Goal: Transaction & Acquisition: Obtain resource

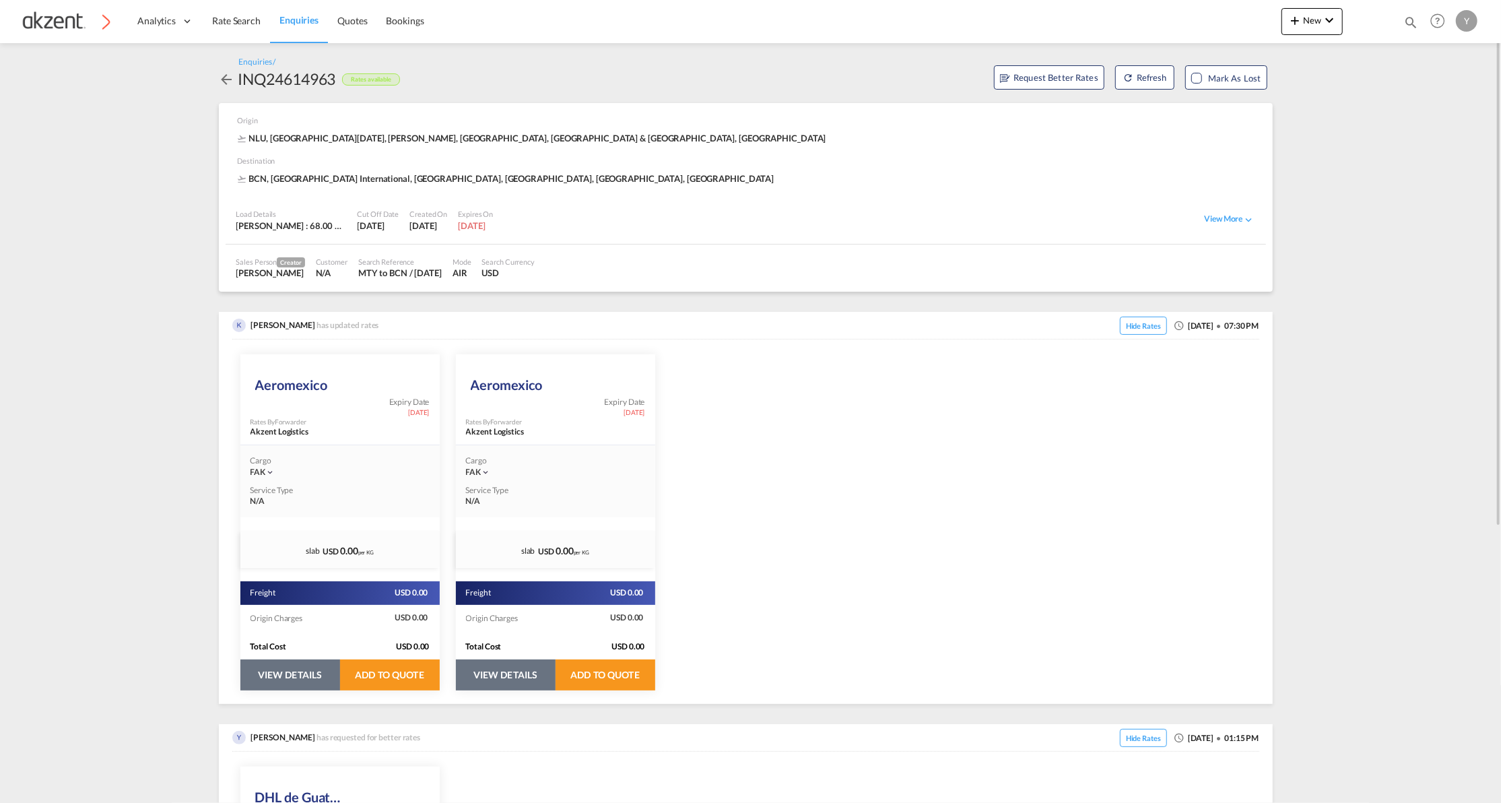
click at [310, 673] on button "VIEW DETAILS" at bounding box center [290, 674] width 100 height 31
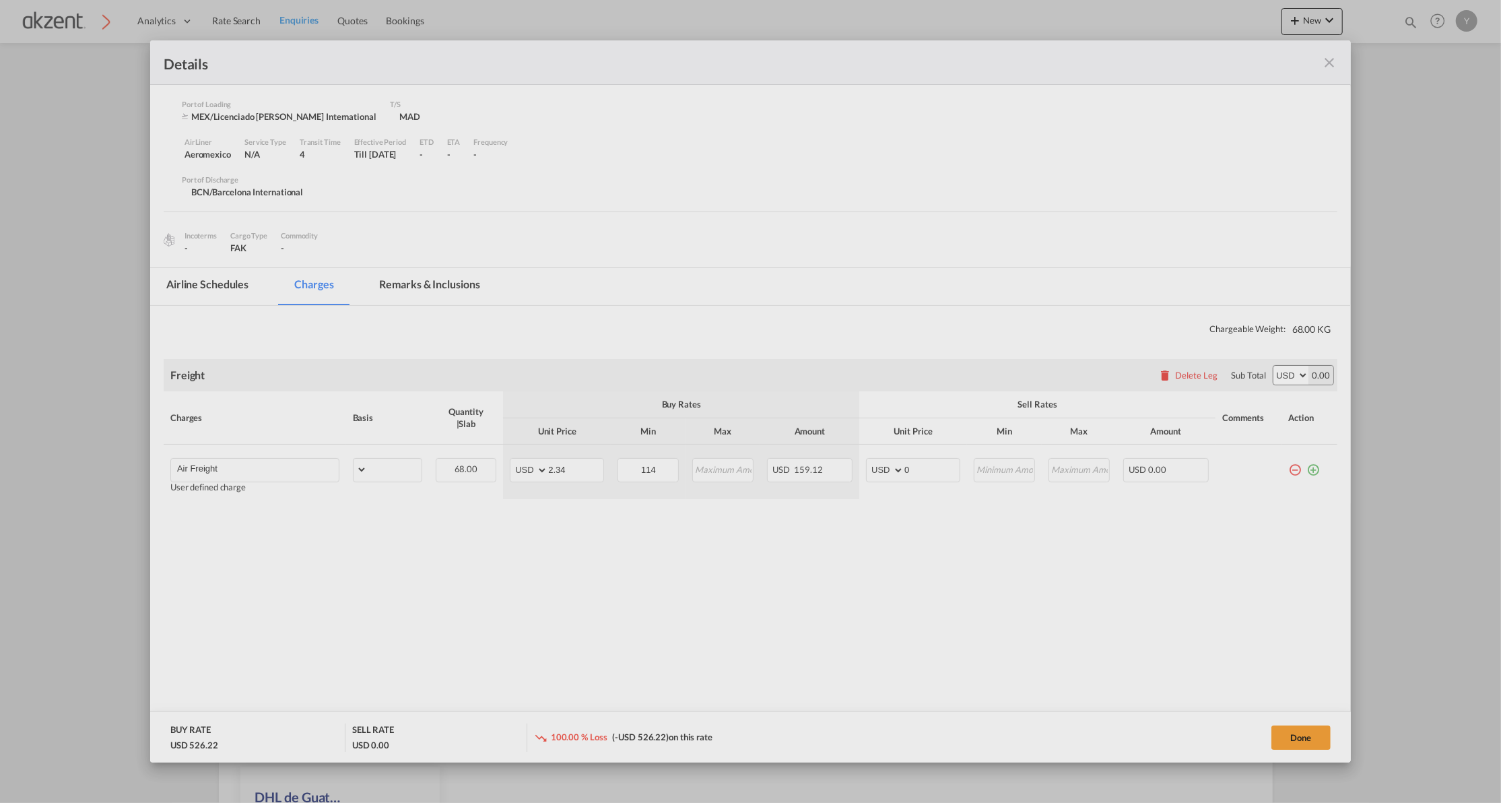
select select "chargeable_weight"
select select "per_awb"
select select "per_shipment"
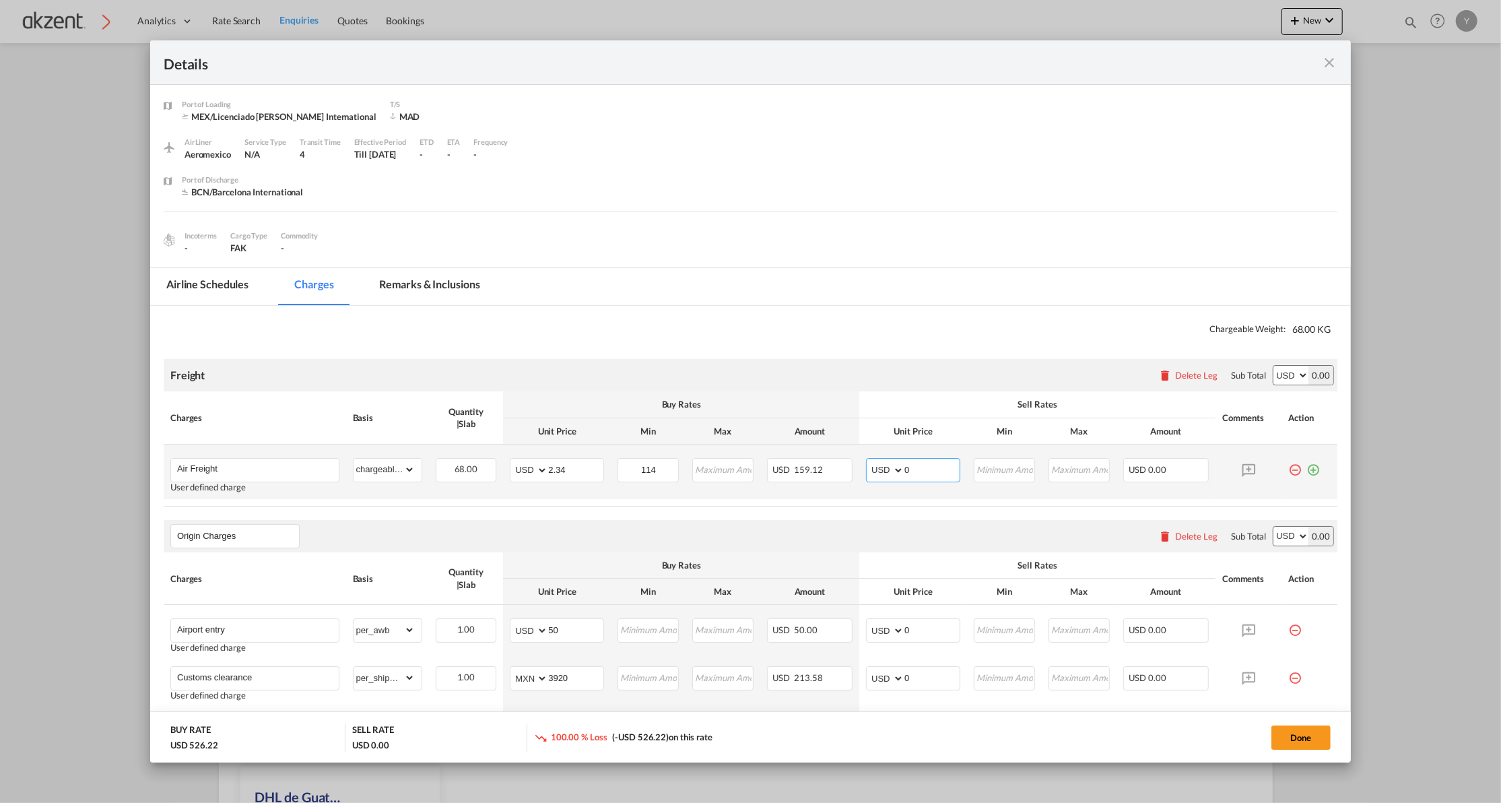
click at [929, 469] on input "0" at bounding box center [931, 469] width 55 height 20
type input "1"
type input "2.40"
click at [682, 506] on table "Charges Basis Quantity | Slab Buy Rates Sell Rates Comments Action Unit Price M…" at bounding box center [751, 448] width 1174 height 114
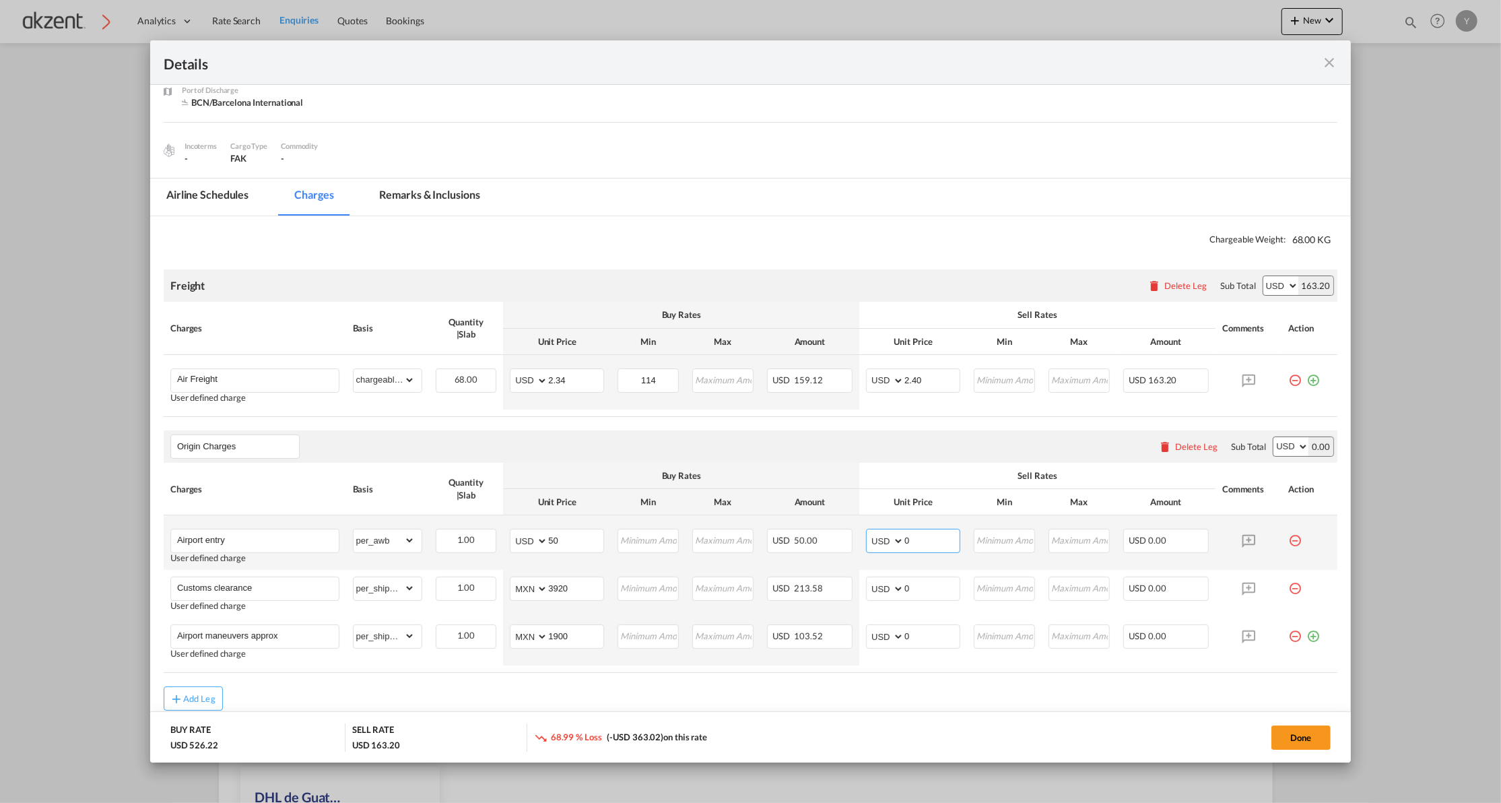
click at [940, 542] on input "0" at bounding box center [931, 539] width 55 height 20
type input "50"
click at [929, 593] on input "0" at bounding box center [931, 587] width 55 height 20
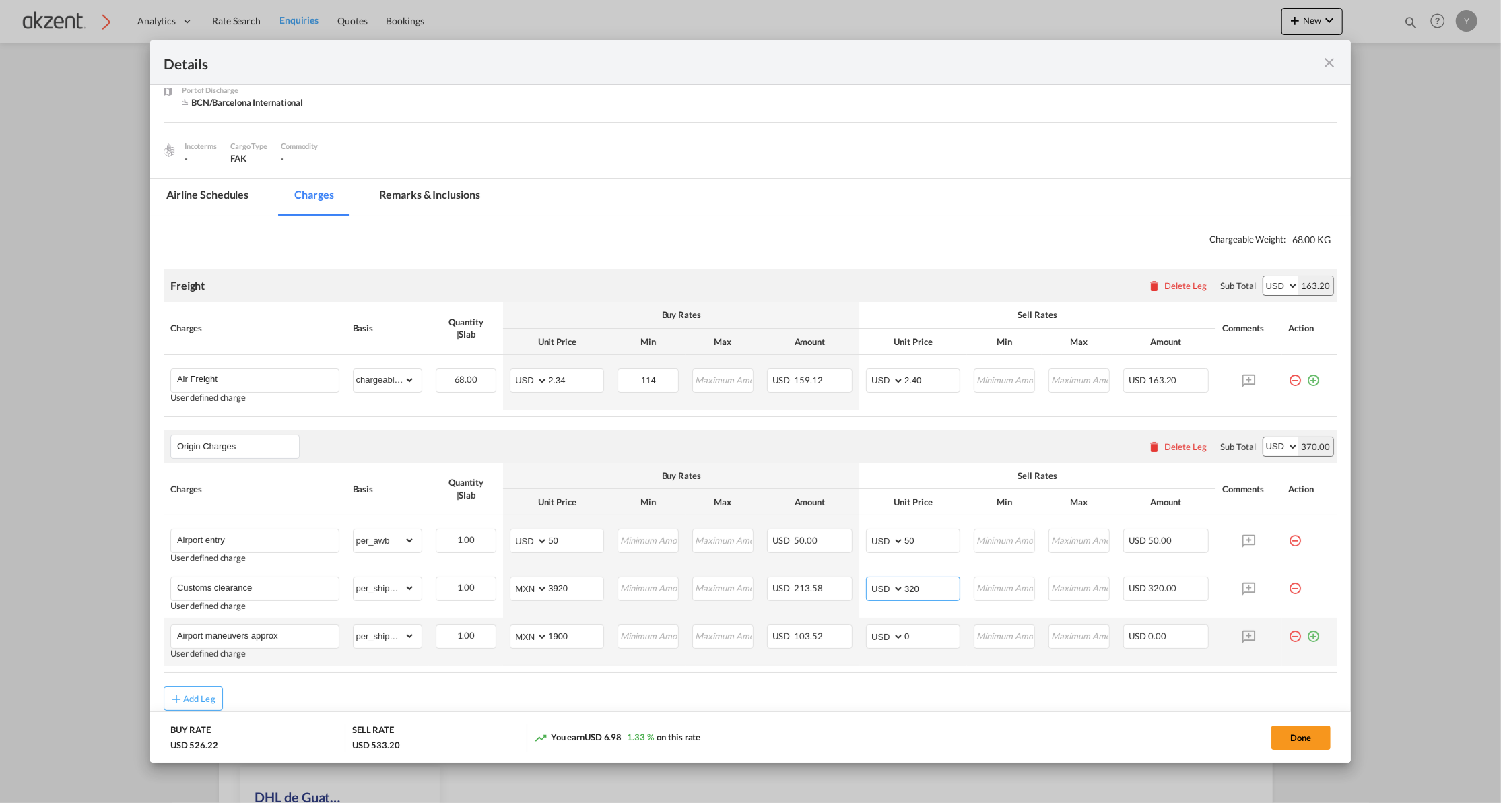
type input "320"
click at [876, 663] on td "AED AFN ALL AMD ANG AOA ARS AUD AWG AZN BAM BBD BDT BGN BHD BIF BMD BND BOB BRL…" at bounding box center [913, 642] width 108 height 48
click at [920, 644] on input "0" at bounding box center [931, 635] width 55 height 20
type input "180"
click at [796, 664] on td "USD 103.52" at bounding box center [810, 642] width 100 height 48
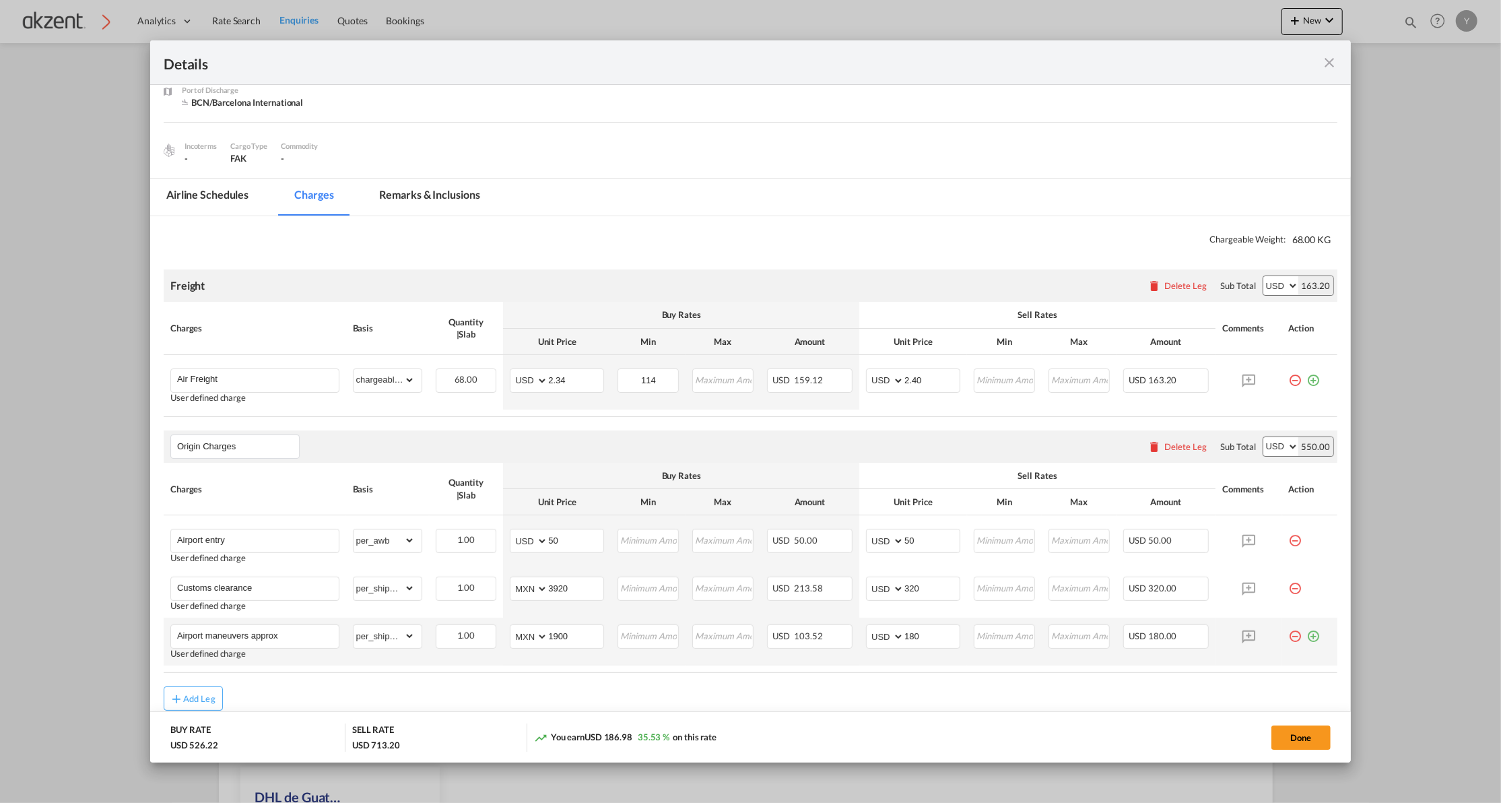
click at [1307, 638] on md-icon "icon-plus-circle-outline green-400-fg" at bounding box center [1313, 630] width 13 height 13
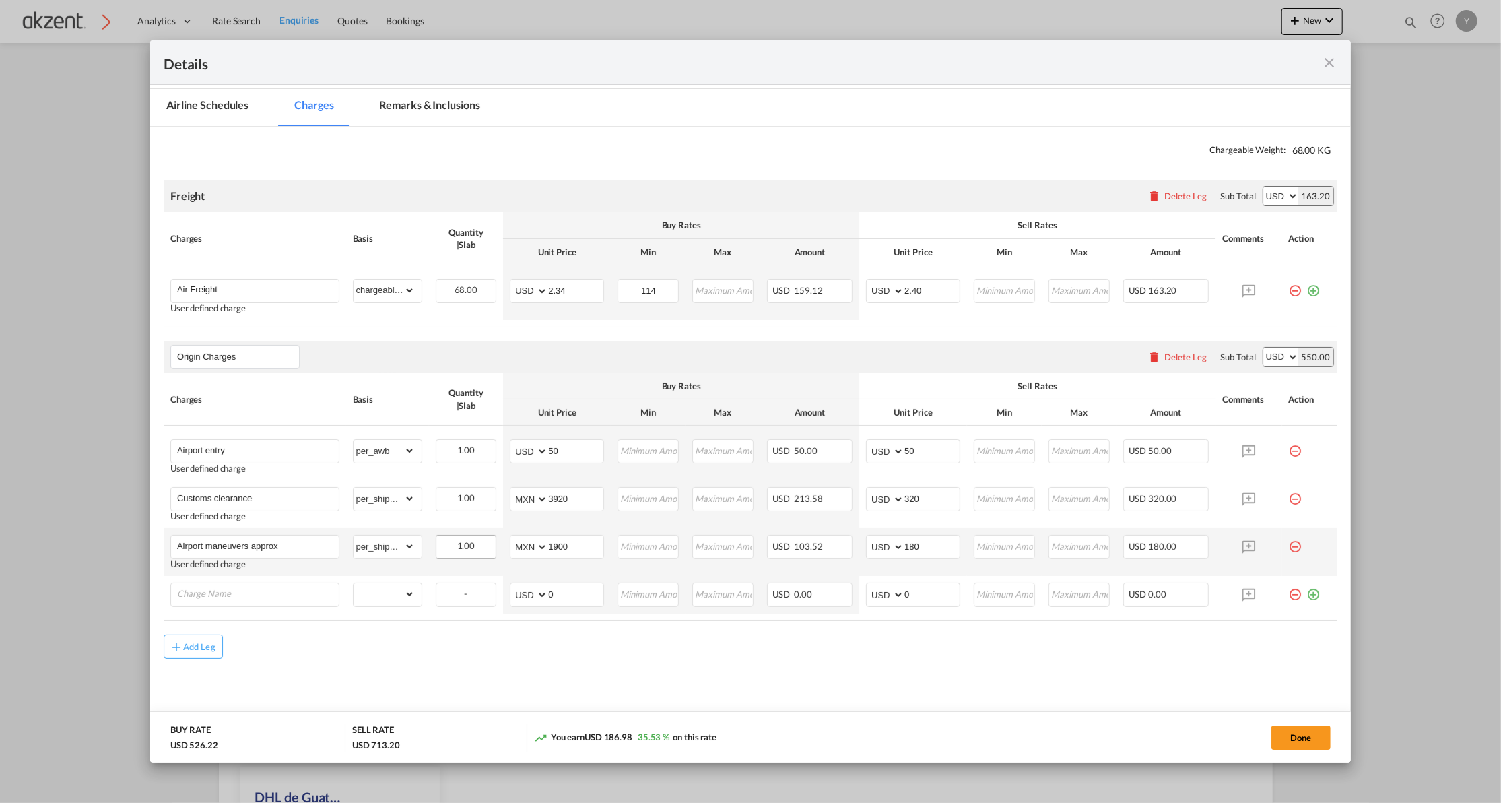
scroll to position [180, 0]
type input "AWB"
click at [399, 593] on select "gross_weight volumetric_weight per_shipment per_bl per_km per_hawb per_kg per_p…" at bounding box center [384, 593] width 61 height 22
select select "per_awb"
click at [354, 584] on select "gross_weight volumetric_weight per_shipment per_bl per_km per_hawb per_kg per_p…" at bounding box center [384, 593] width 61 height 22
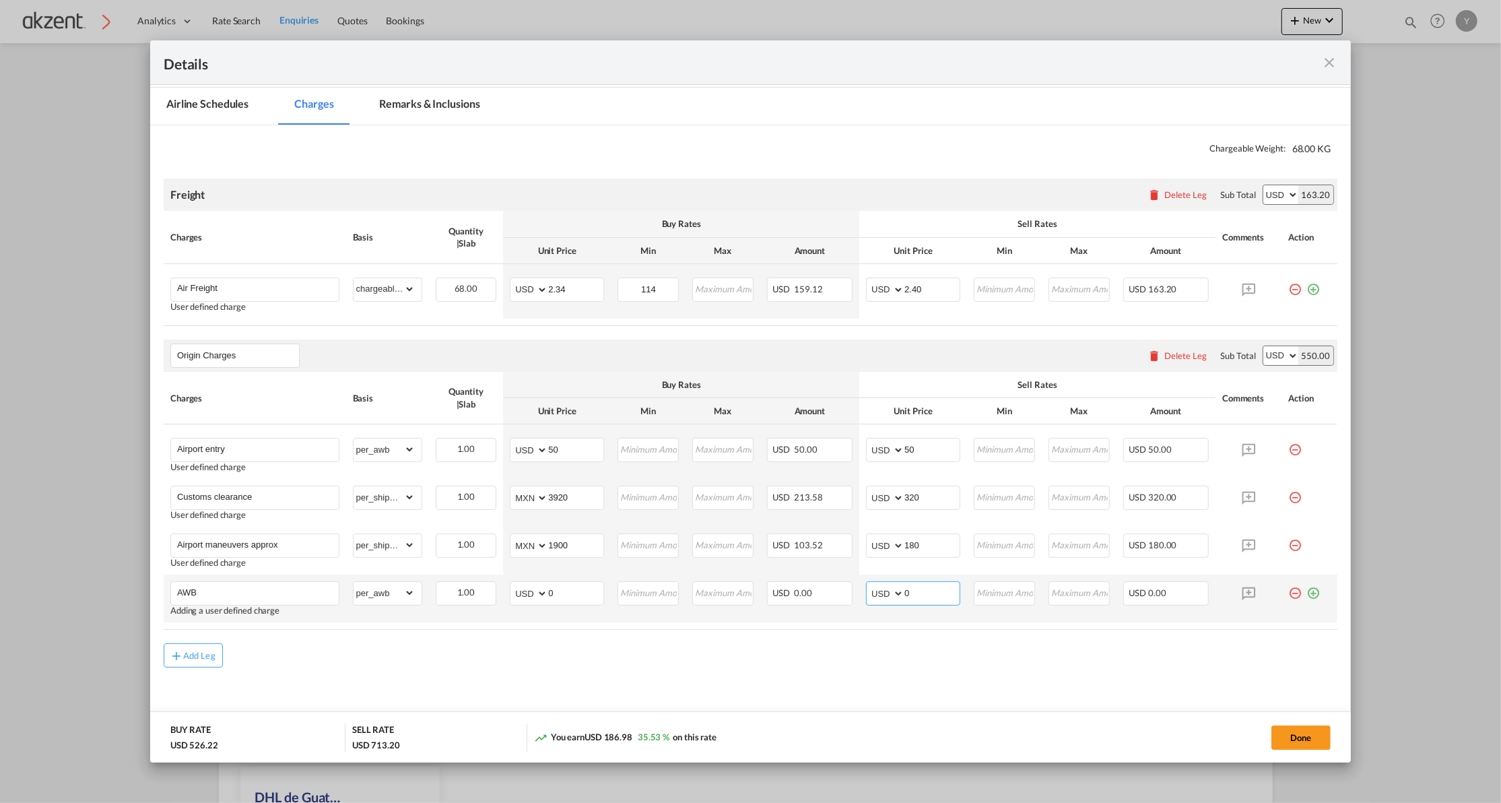
click at [909, 593] on input "0" at bounding box center [931, 592] width 55 height 20
type input "25"
click at [920, 620] on td "AED AFN ALL AMD ANG AOA ARS AUD AWG AZN BAM BBD BDT BGN BHD BIF BMD BND [PERSON…" at bounding box center [913, 598] width 108 height 48
click at [1307, 595] on md-icon "icon-plus-circle-outline green-400-fg" at bounding box center [1313, 587] width 13 height 13
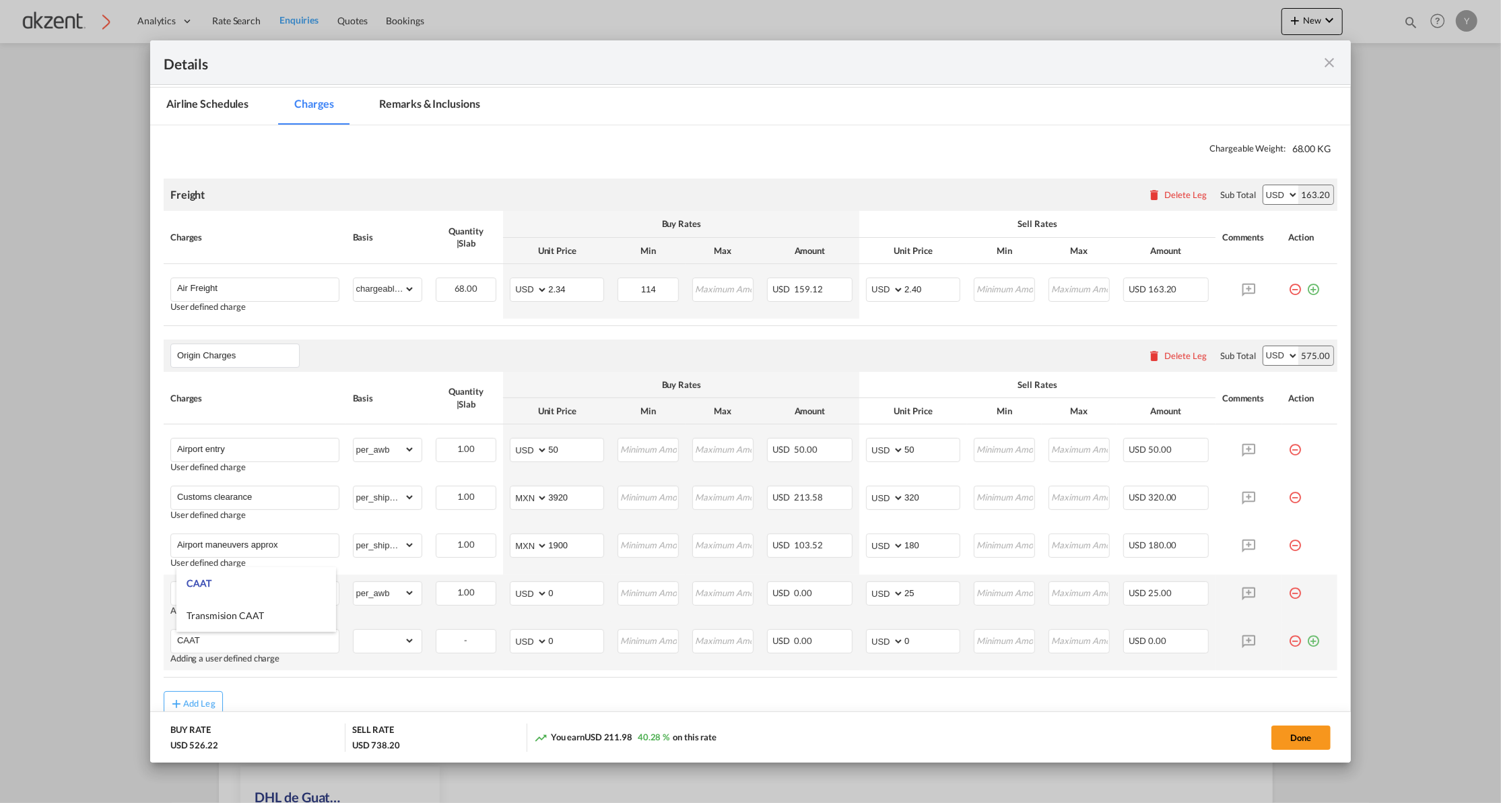
type input "CAAT"
click at [393, 661] on td "gross_weight volumetric_weight per_shipment per_bl per_km per_hawb per_kg per_p…" at bounding box center [387, 646] width 83 height 48
click at [392, 653] on div "gross_weight volumetric_weight per_shipment per_bl per_km per_hawb per_kg per_p…" at bounding box center [387, 641] width 69 height 24
click at [389, 649] on select "gross_weight volumetric_weight per_shipment per_bl per_km per_hawb per_kg per_p…" at bounding box center [384, 641] width 61 height 22
select select "per_awb"
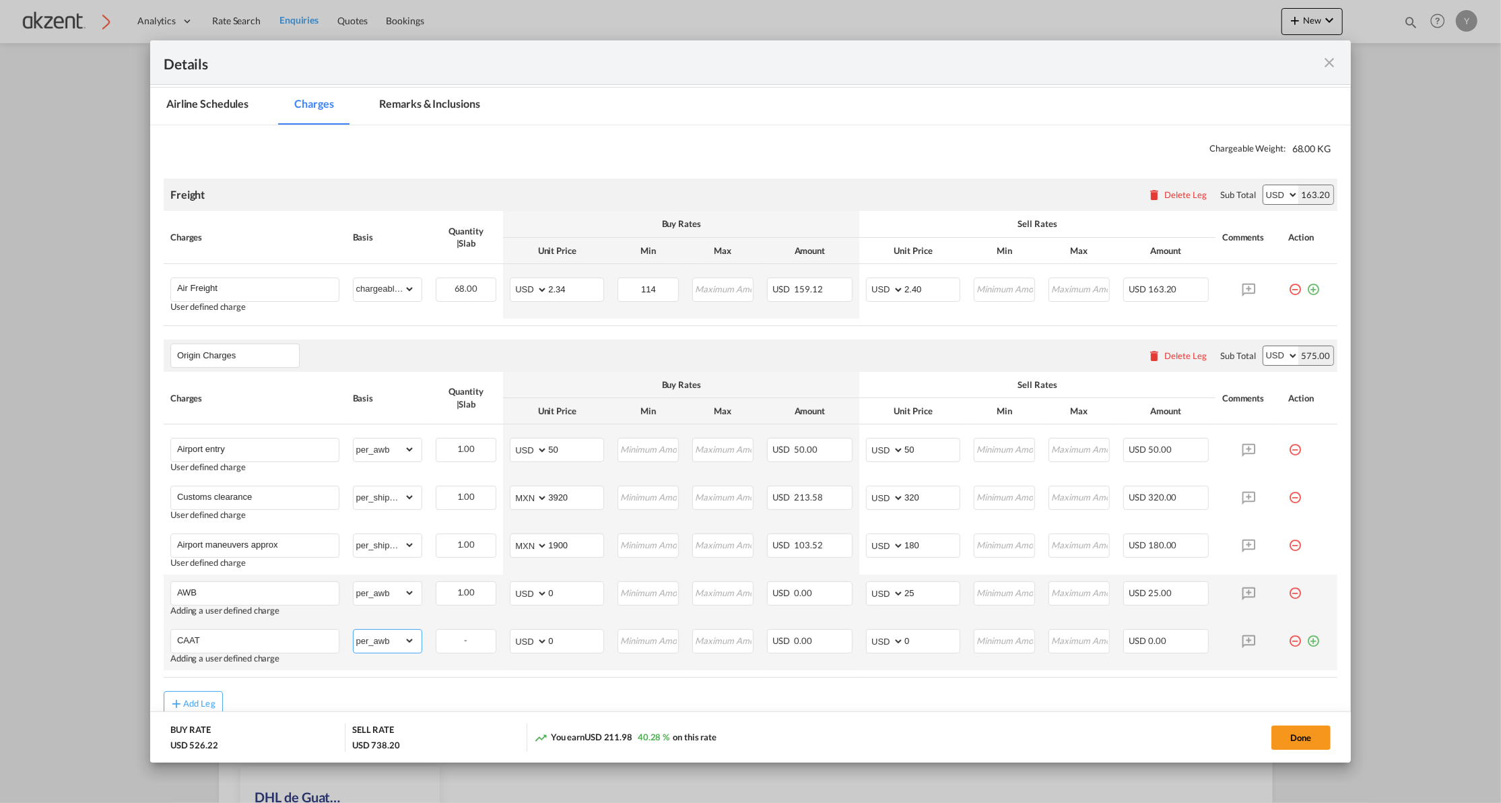
click at [354, 632] on select "gross_weight volumetric_weight per_shipment per_bl per_km per_hawb per_kg per_p…" at bounding box center [384, 641] width 61 height 22
click at [526, 642] on select "AED AFN ALL AMD ANG AOA ARS AUD AWG AZN BAM BBD BDT BGN BHD BIF BMD BND [PERSON…" at bounding box center [530, 641] width 35 height 19
select select "string:MXN"
click at [513, 634] on select "AED AFN ALL AMD ANG AOA ARS AUD AWG AZN BAM BBD BDT BGN BHD BIF BMD BND [PERSON…" at bounding box center [530, 641] width 35 height 19
click at [559, 644] on input "0" at bounding box center [575, 640] width 55 height 20
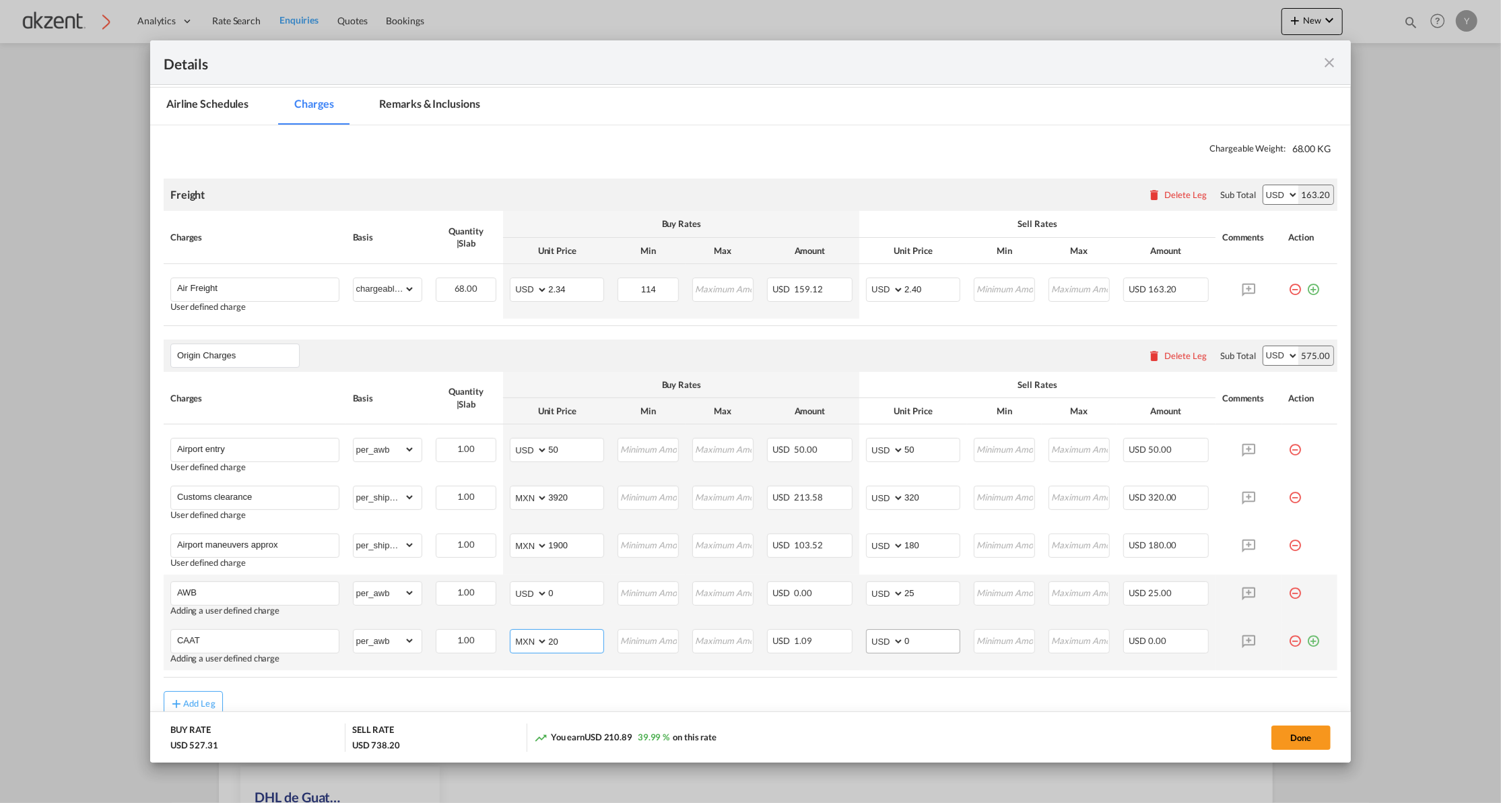
type input "20"
click at [920, 642] on input "0" at bounding box center [931, 640] width 55 height 20
type input "35"
click at [912, 672] on table "Charges Basis Quantity | Slab Buy Rates Sell Rates Comments Action Unit Price M…" at bounding box center [751, 525] width 1174 height 306
click at [1307, 642] on md-icon "icon-plus-circle-outline green-400-fg" at bounding box center [1313, 635] width 13 height 13
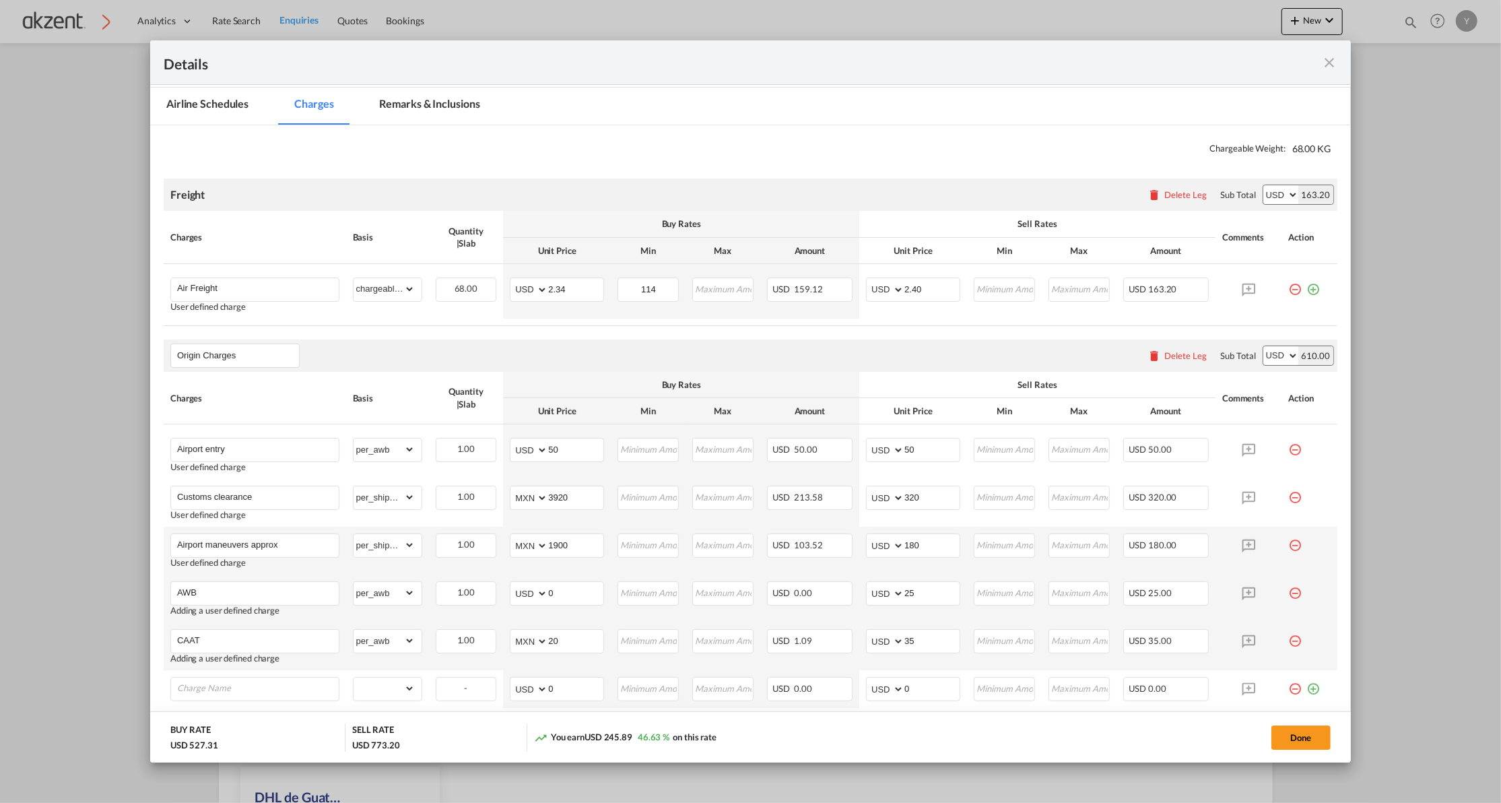
scroll to position [276, 0]
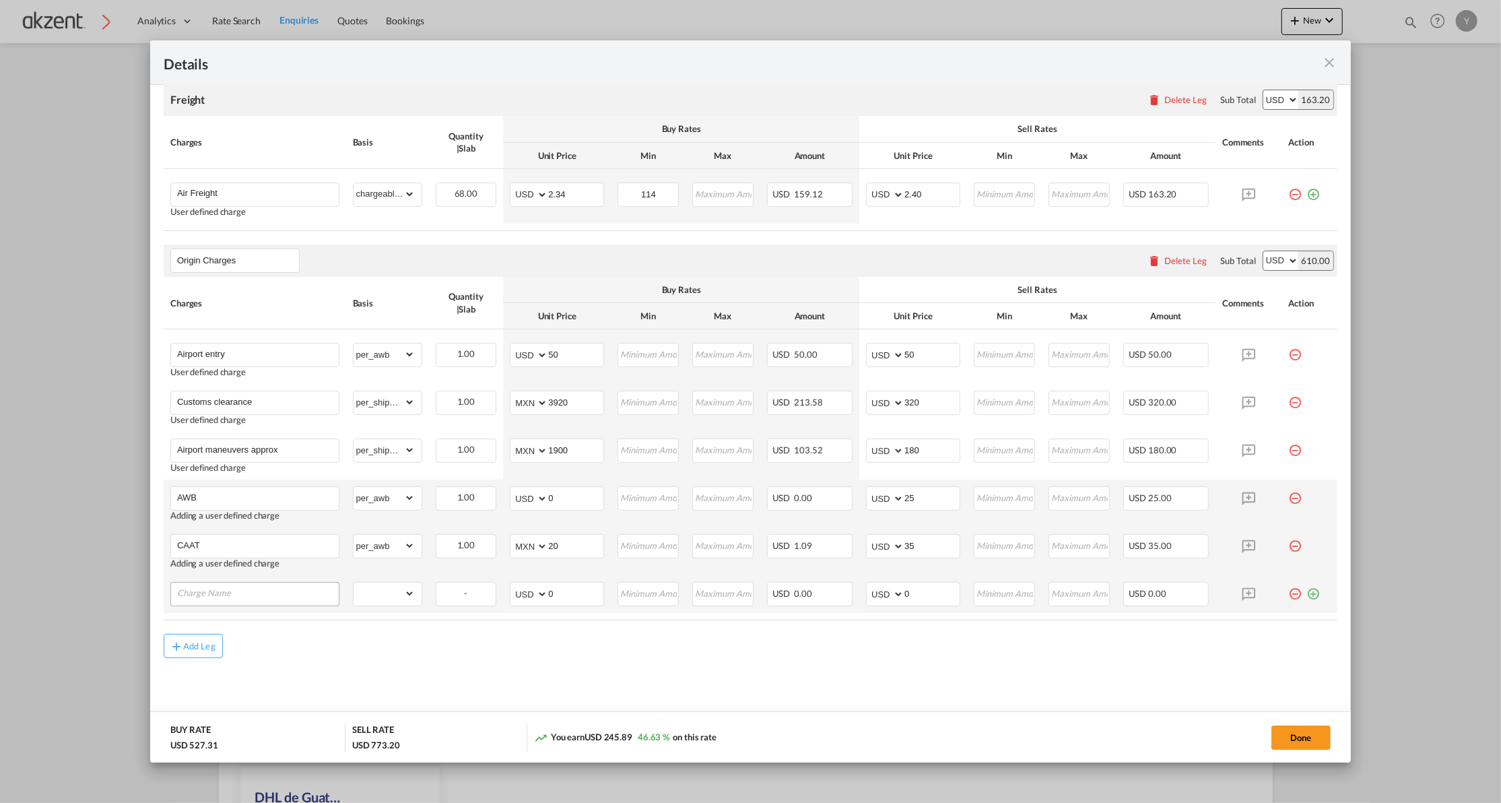
click at [200, 593] on input "Charge Name" at bounding box center [258, 593] width 162 height 20
type input "Admon + Handling"
click at [380, 598] on select "gross_weight volumetric_weight per_shipment per_bl per_km per_hawb per_kg per_p…" at bounding box center [384, 593] width 61 height 22
select select "per_shipment"
click at [354, 583] on select "gross_weight volumetric_weight per_shipment per_bl per_km per_hawb per_kg per_p…" at bounding box center [384, 593] width 61 height 22
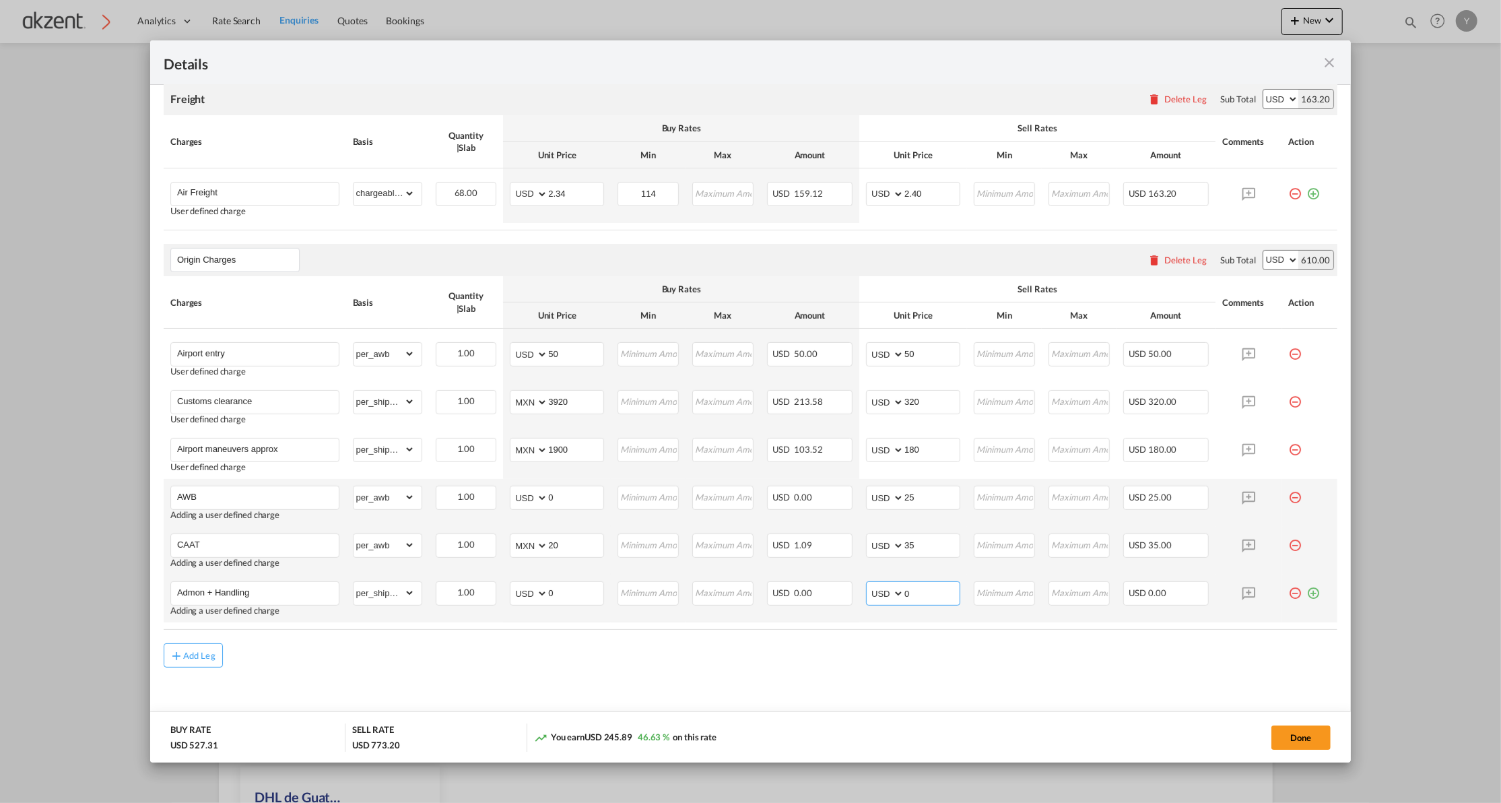
click at [922, 590] on input "0" at bounding box center [931, 592] width 55 height 20
type input "100"
click at [841, 644] on air-lcl-rate-modification "Freight Please enter leg name Leg Name Already Exists Delete Leg Sub Total AED …" at bounding box center [751, 368] width 1174 height 598
click at [1307, 593] on md-icon "icon-plus-circle-outline green-400-fg" at bounding box center [1313, 587] width 13 height 13
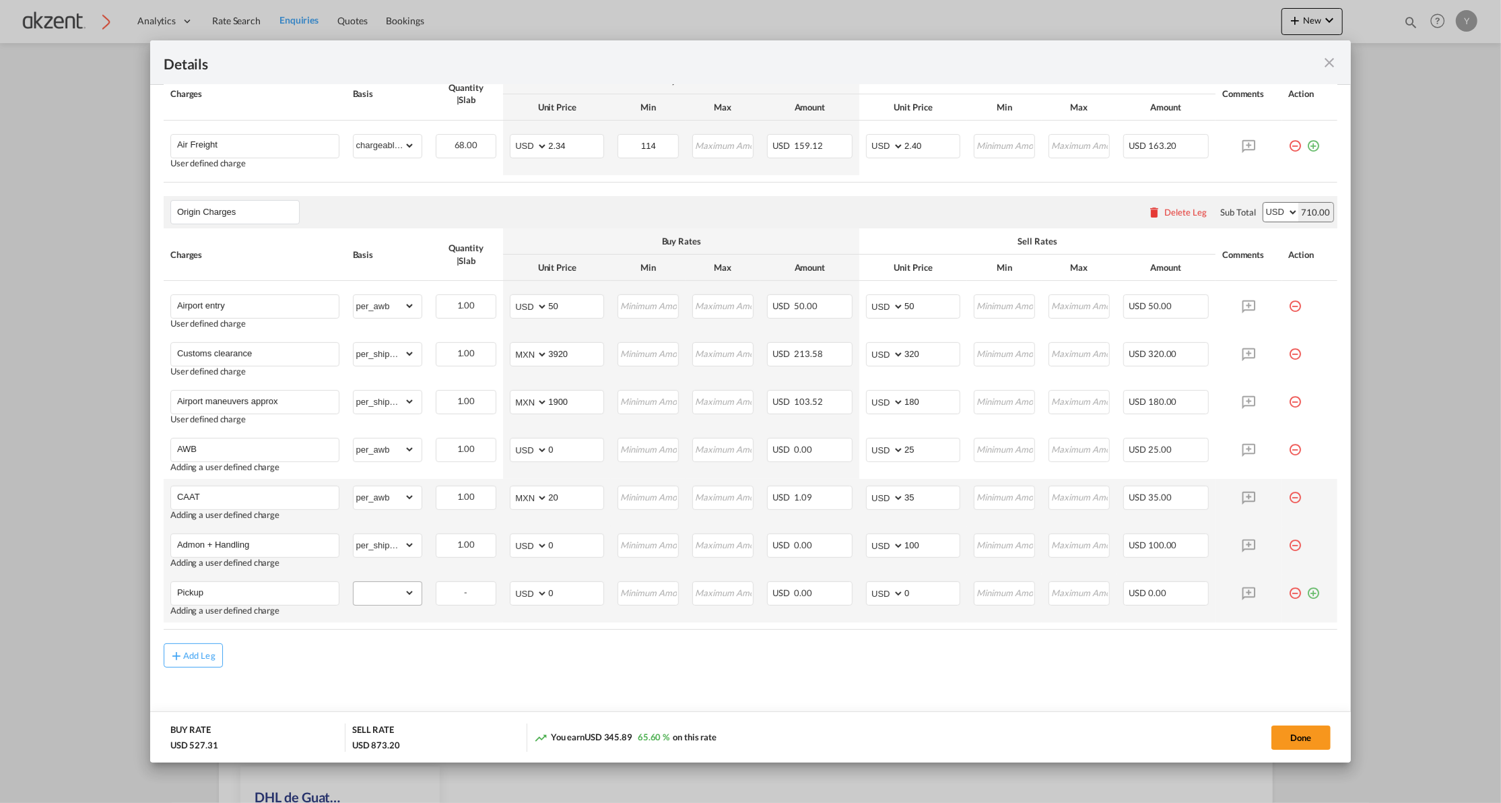
type input "Pickup"
click at [400, 599] on select "gross_weight volumetric_weight per_shipment per_bl per_km per_hawb per_kg per_p…" at bounding box center [384, 593] width 61 height 22
select select "per_shipment"
click at [354, 583] on select "gross_weight volumetric_weight per_shipment per_bl per_km per_hawb per_kg per_p…" at bounding box center [384, 593] width 61 height 22
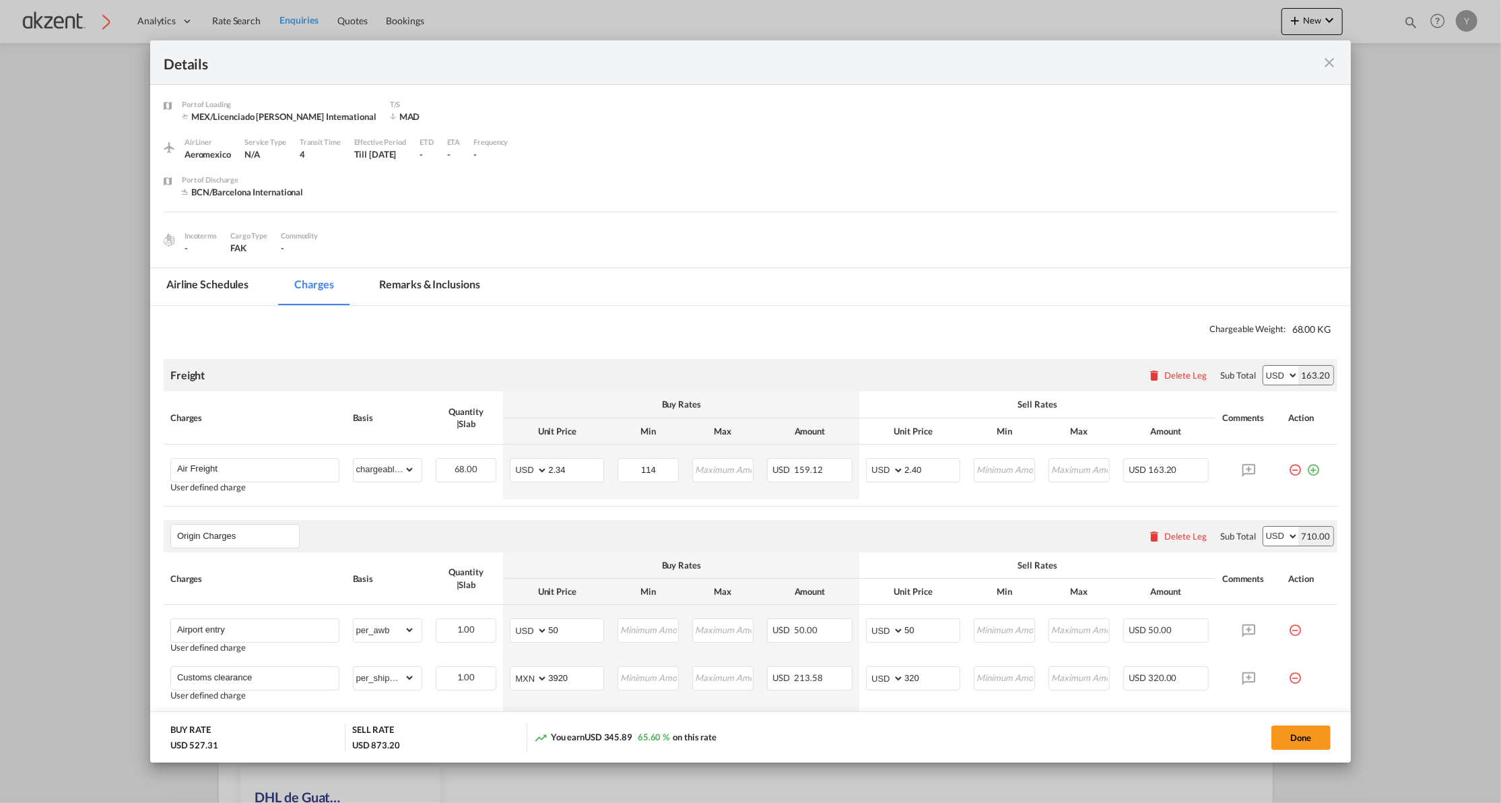
scroll to position [334, 0]
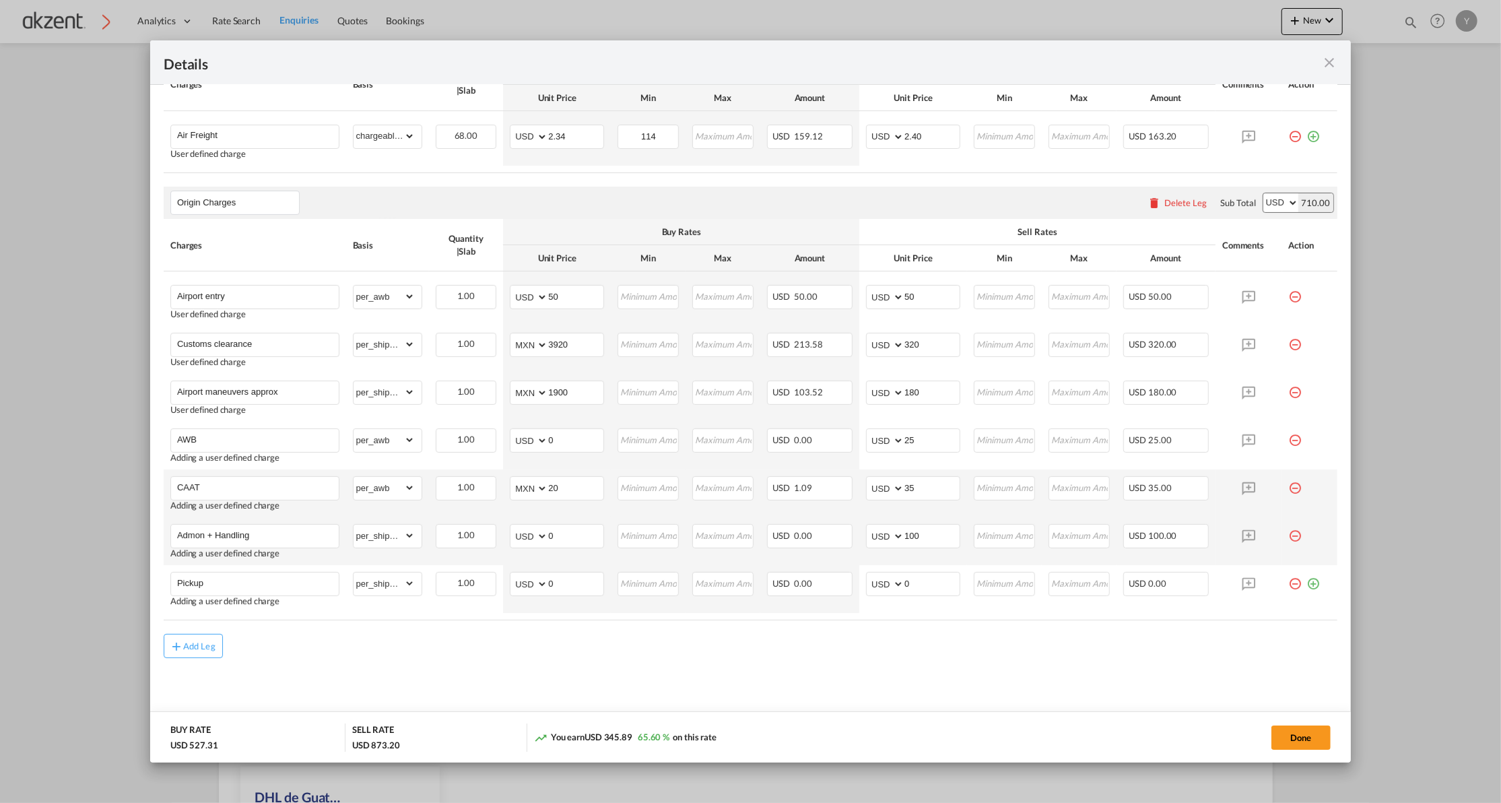
click at [647, 651] on div "Add Leg" at bounding box center [751, 646] width 1174 height 24
click at [531, 586] on select "AED AFN ALL AMD ANG AOA ARS AUD AWG AZN BAM BBD BDT BGN BHD BIF BMD BND [PERSON…" at bounding box center [530, 583] width 35 height 19
select select "string:MXN"
click at [513, 576] on select "AED AFN ALL AMD ANG AOA ARS AUD AWG AZN BAM BBD BDT BGN BHD BIF BMD BND [PERSON…" at bounding box center [530, 583] width 35 height 19
click at [566, 585] on input "0" at bounding box center [575, 582] width 55 height 20
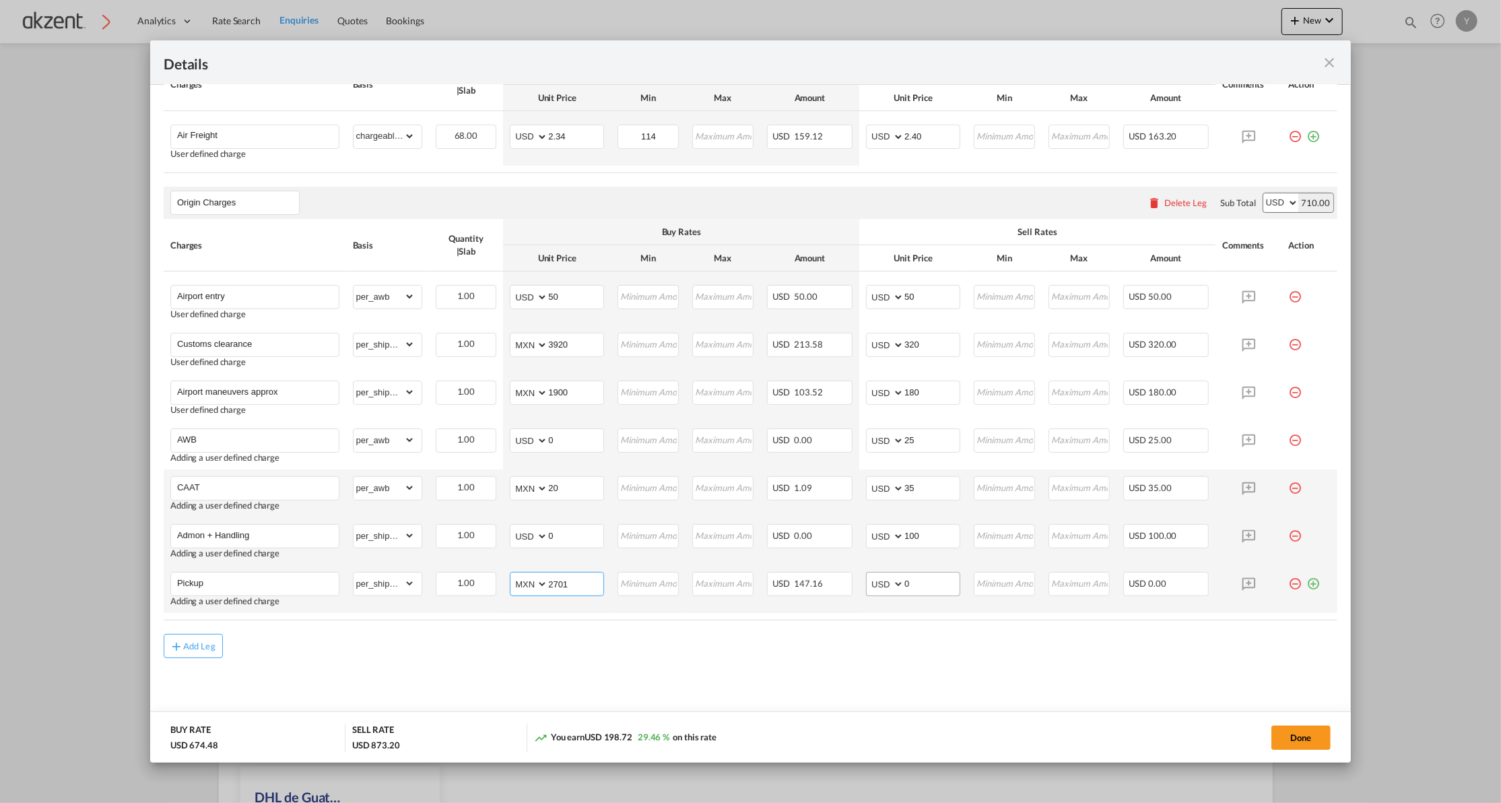
type input "2701"
click at [925, 586] on input "0" at bounding box center [931, 582] width 55 height 20
click at [937, 645] on div "Add Leg" at bounding box center [751, 646] width 1174 height 24
click at [909, 583] on input "200" at bounding box center [931, 582] width 55 height 20
type input "220"
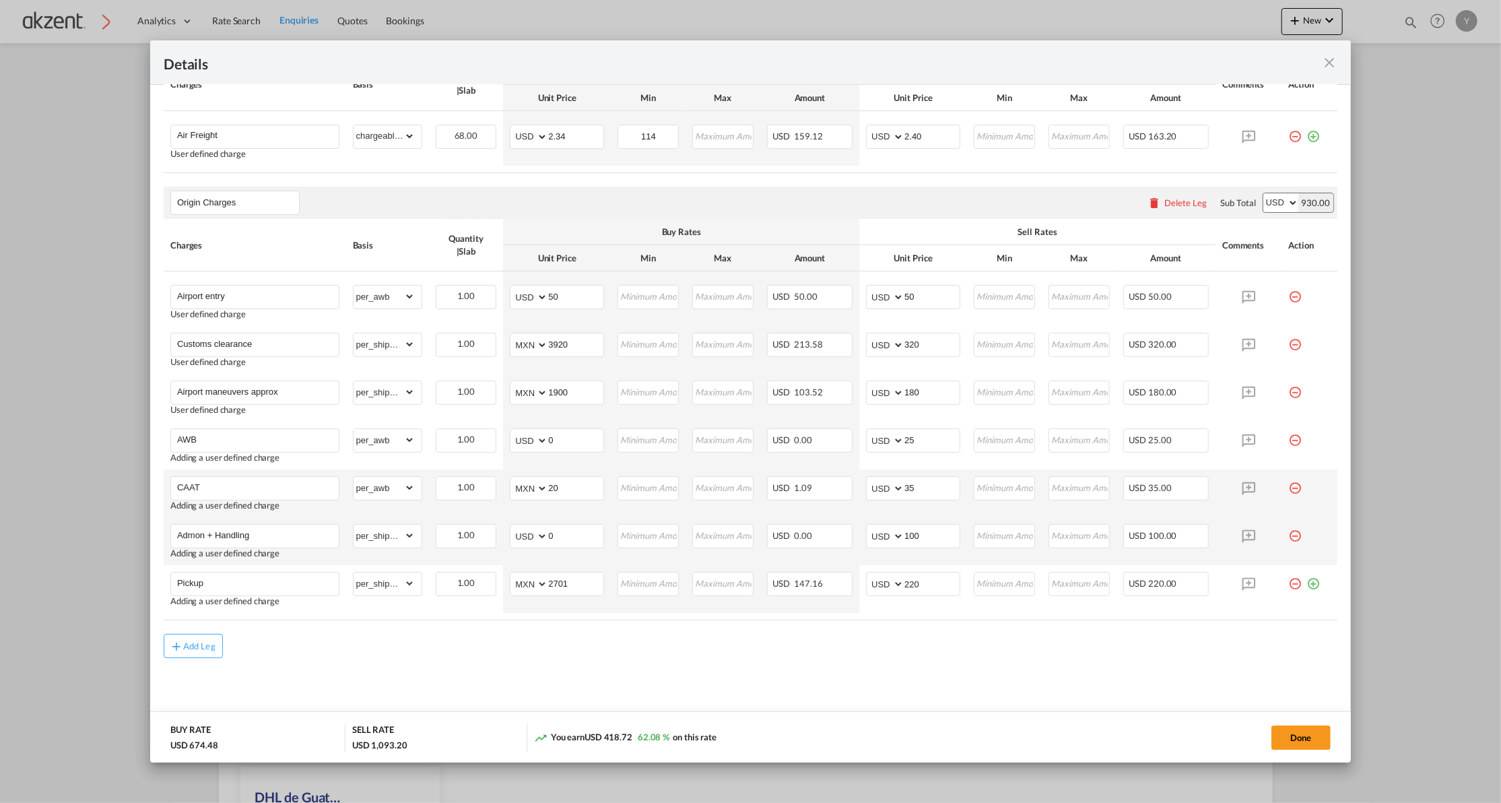
click at [925, 686] on md-content "Chargeable Weight: 68.00 KG Freight Please enter leg name Leg Name Already Exis…" at bounding box center [750, 357] width 1201 height 770
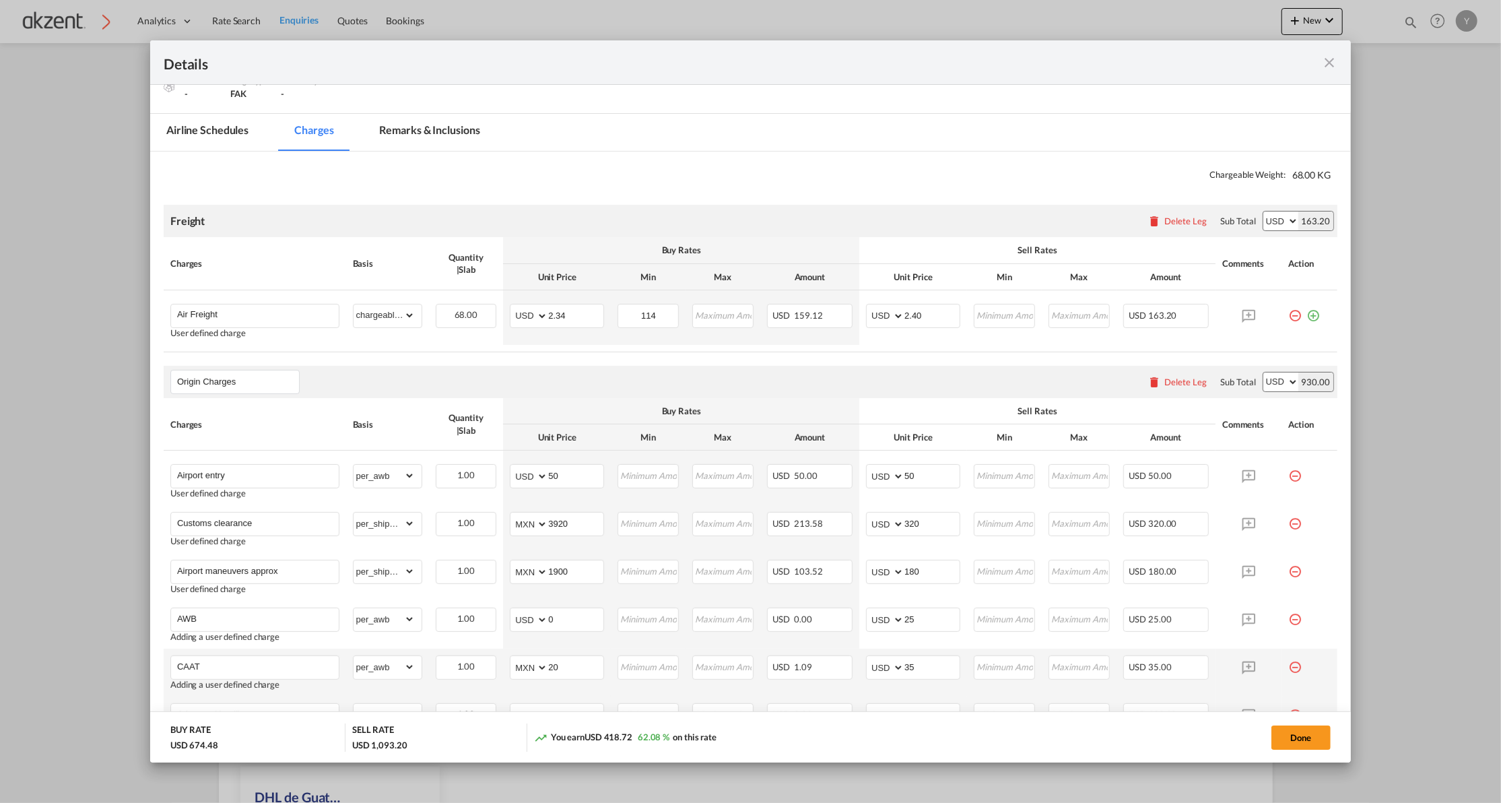
click at [423, 138] on md-tab-item "Remarks & Inclusions" at bounding box center [430, 132] width 133 height 37
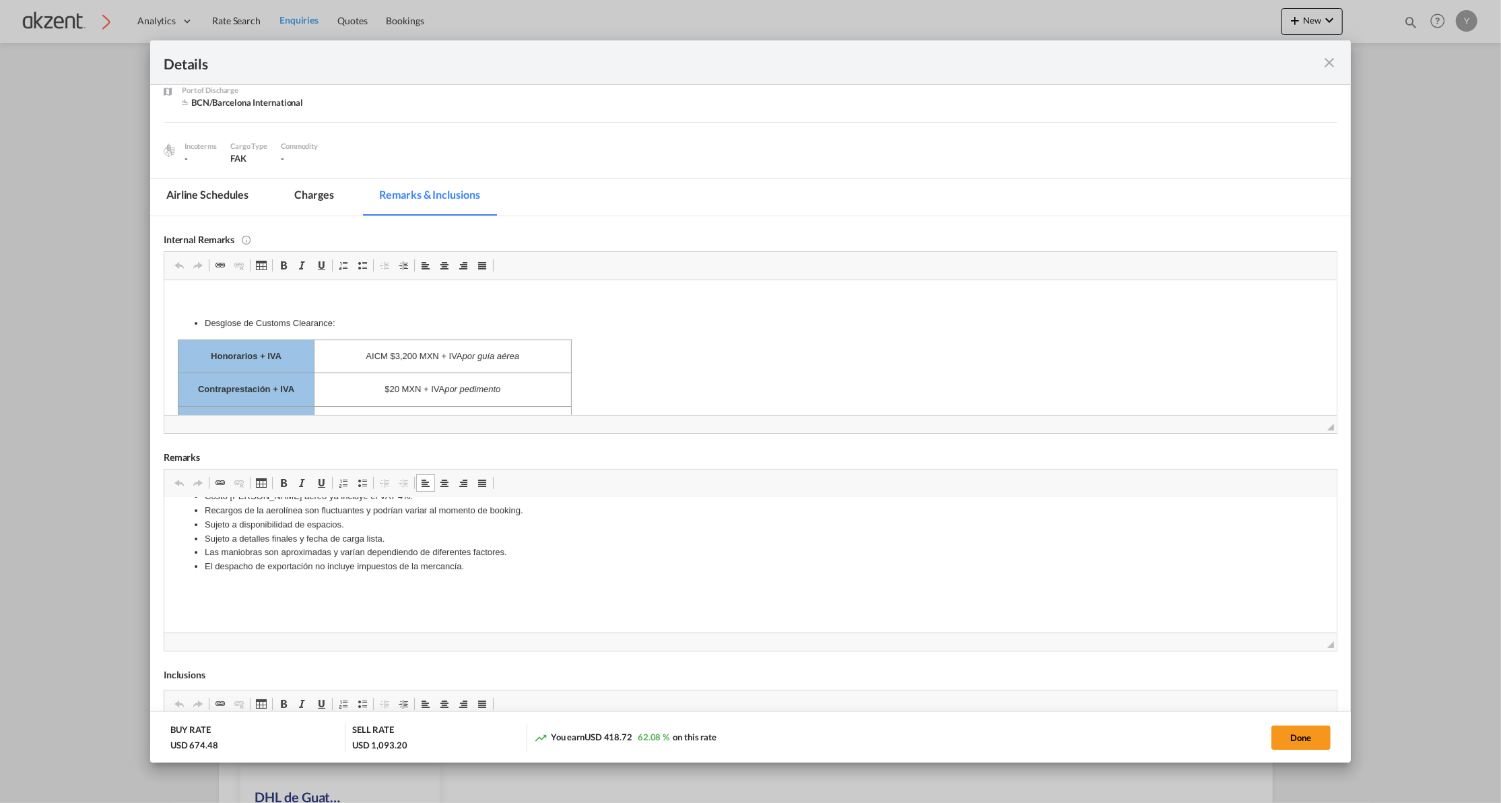
scroll to position [15, 0]
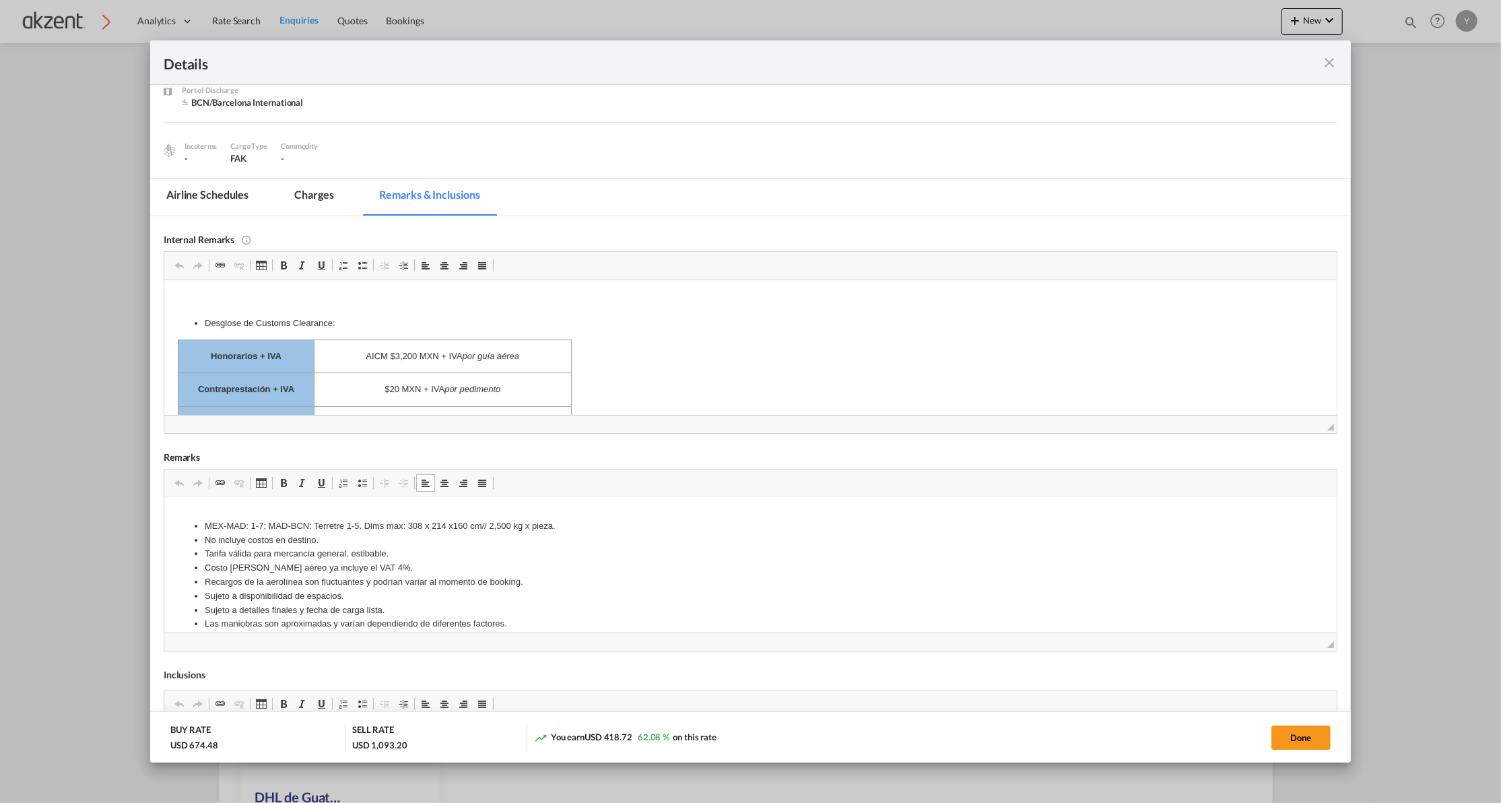
click at [295, 540] on li "No incluye costos en destino." at bounding box center [750, 540] width 1092 height 14
click at [286, 552] on li "Tarifa válida para mercancía general, estibable." at bounding box center [750, 553] width 1092 height 14
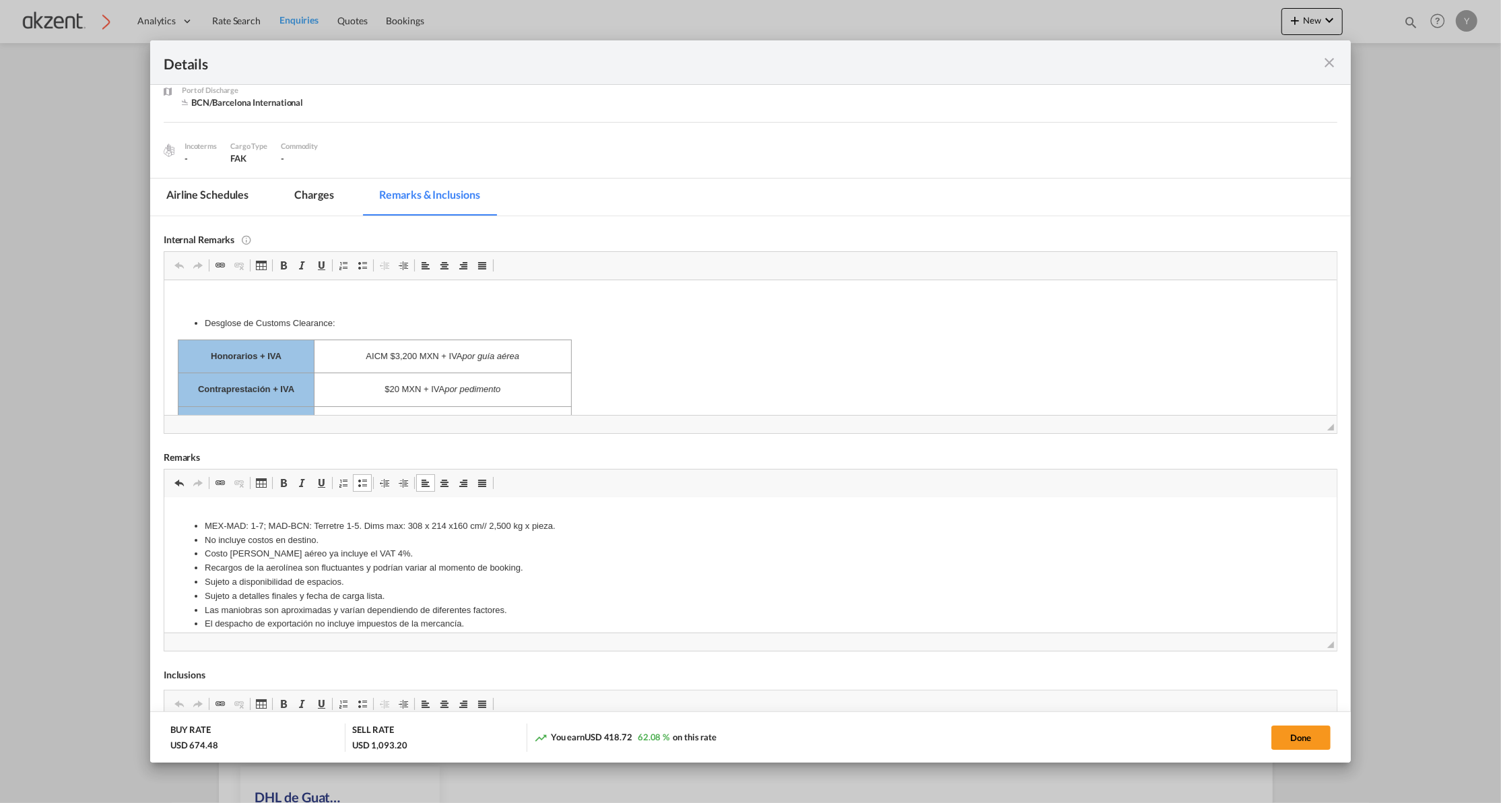
click at [286, 552] on li "Costo [PERSON_NAME] aéreo ya incluye el VAT 4%." at bounding box center [750, 553] width 1092 height 14
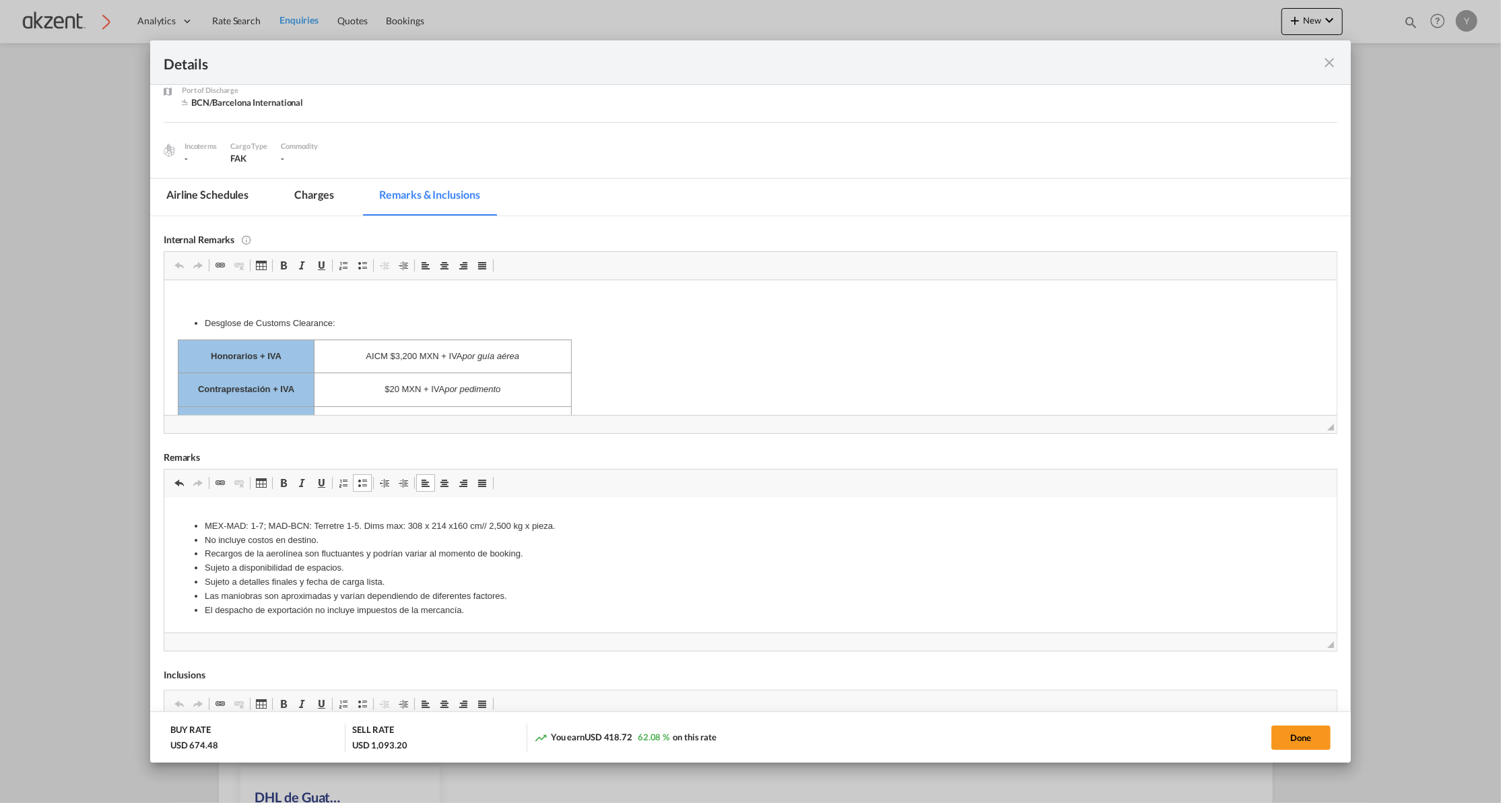
click at [268, 571] on li "Sujeto a disponibilidad de espacios." at bounding box center [750, 567] width 1092 height 14
click at [475, 597] on li "El despacho de exportación no incluye impuestos de la mercancía." at bounding box center [750, 596] width 1092 height 14
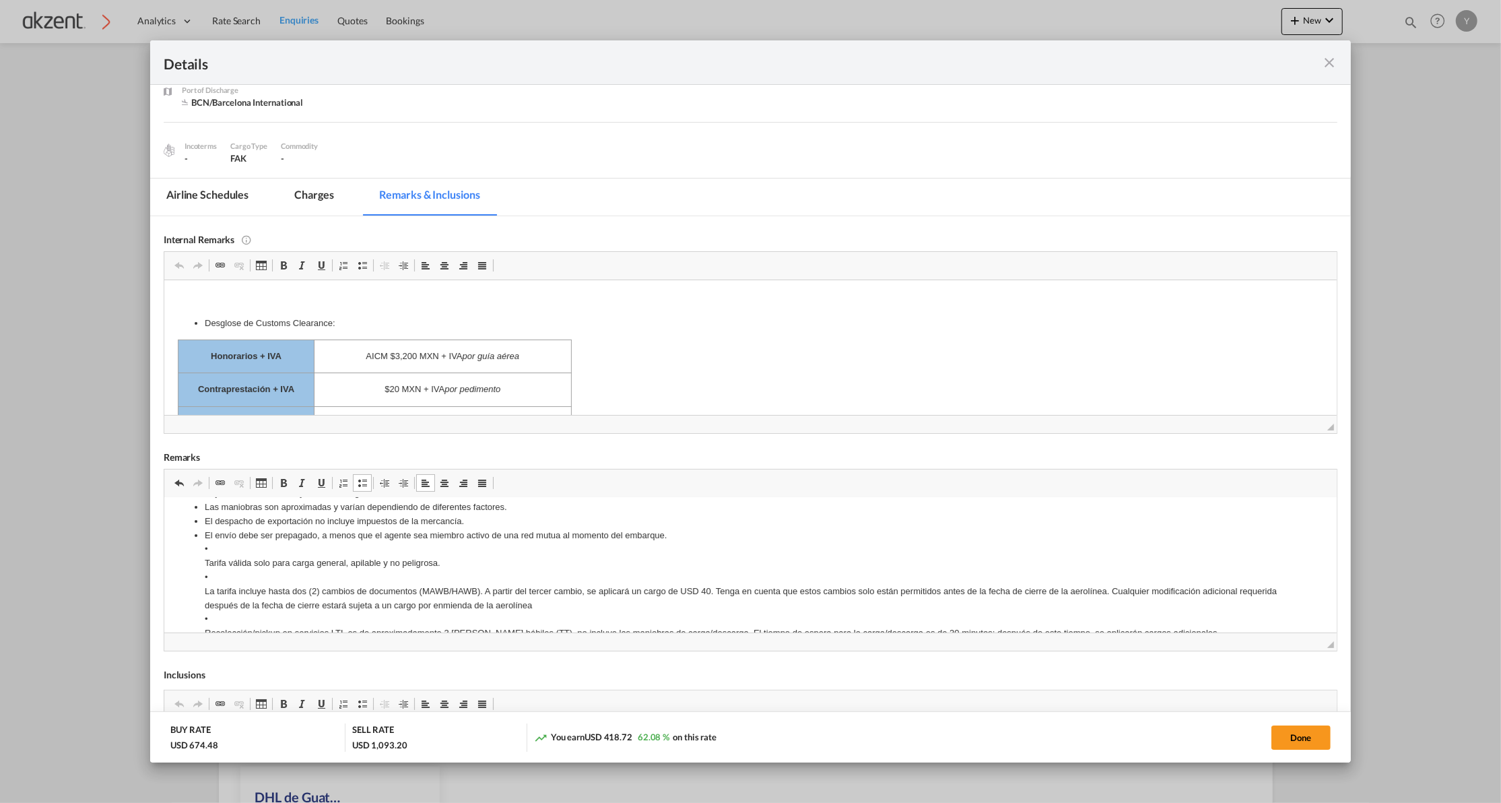
click at [220, 550] on li "El envío debe ser prepagado, a menos que el agente sea miembro activo de una re…" at bounding box center [750, 675] width 1092 height 294
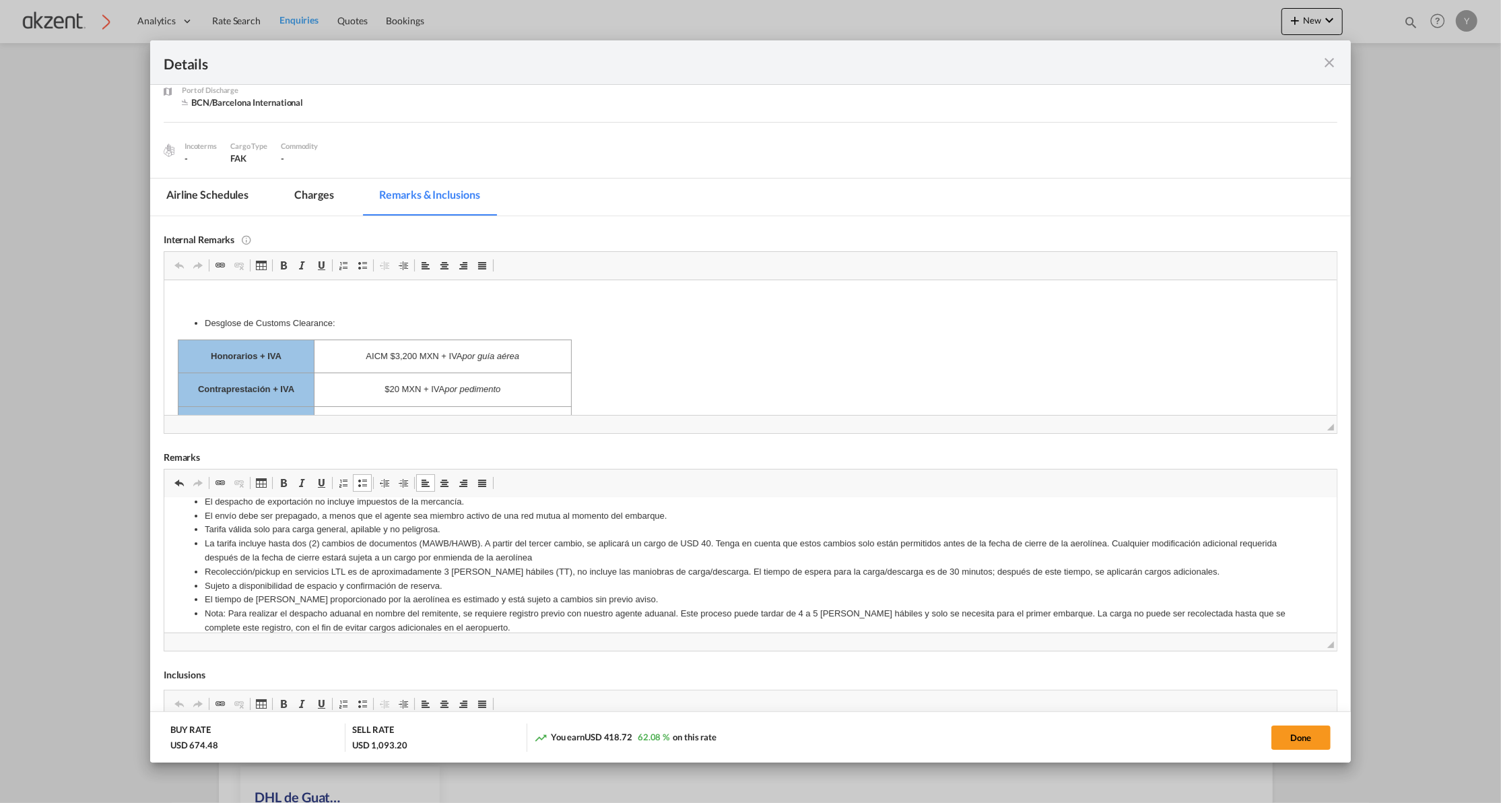
scroll to position [199, 0]
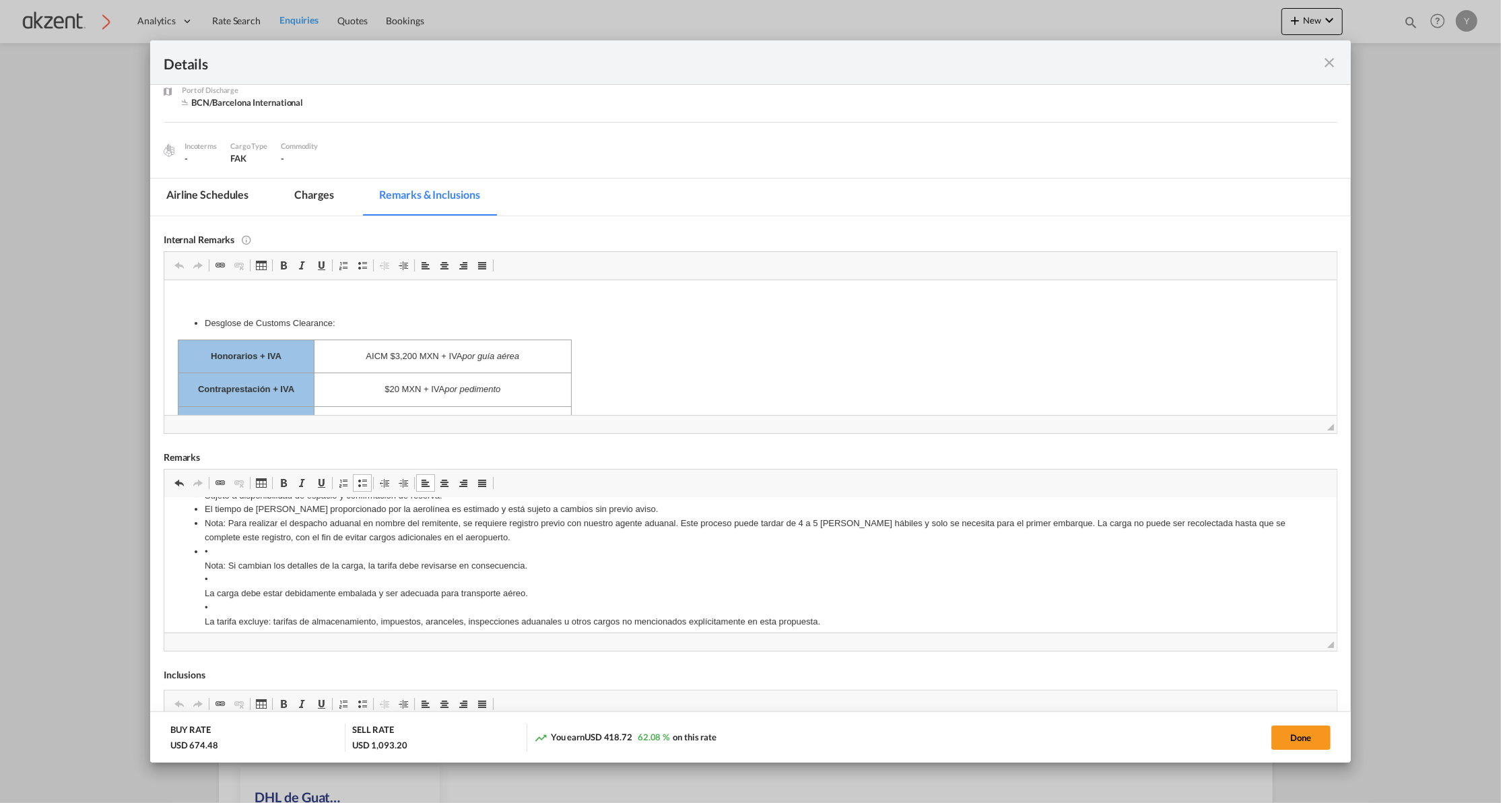
click at [230, 552] on li "• Nota: Si cambian los detalles de la carga, la tarifa debe revisarse en consec…" at bounding box center [750, 586] width 1092 height 84
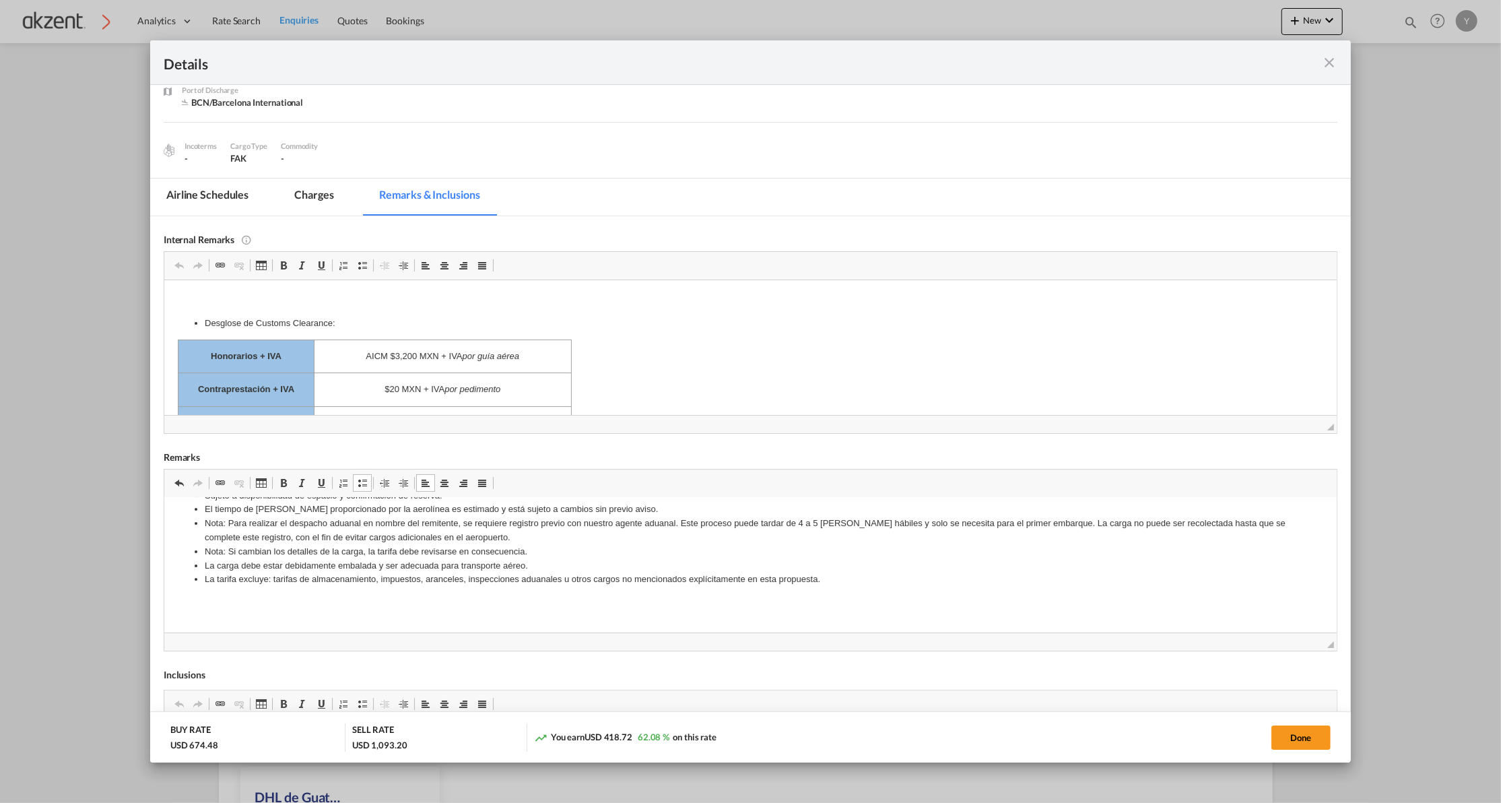
scroll to position [0, 0]
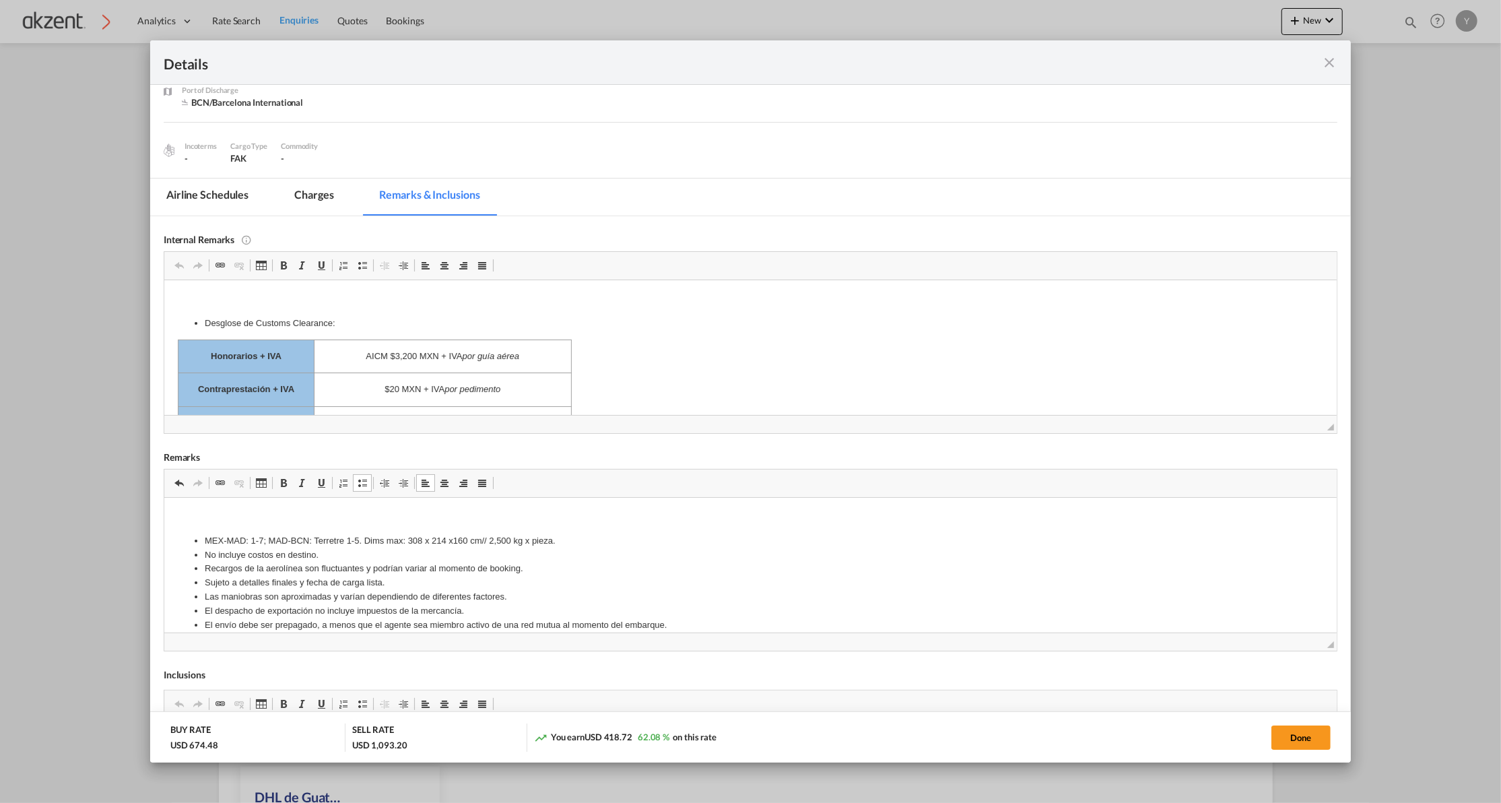
click at [205, 508] on html "MEX-MAD: 1-7; MAD-BCN: Terretre 1-5. Dims max: 308 x 214 x160 cm// 2,500 kg x p…" at bounding box center [750, 671] width 1173 height 348
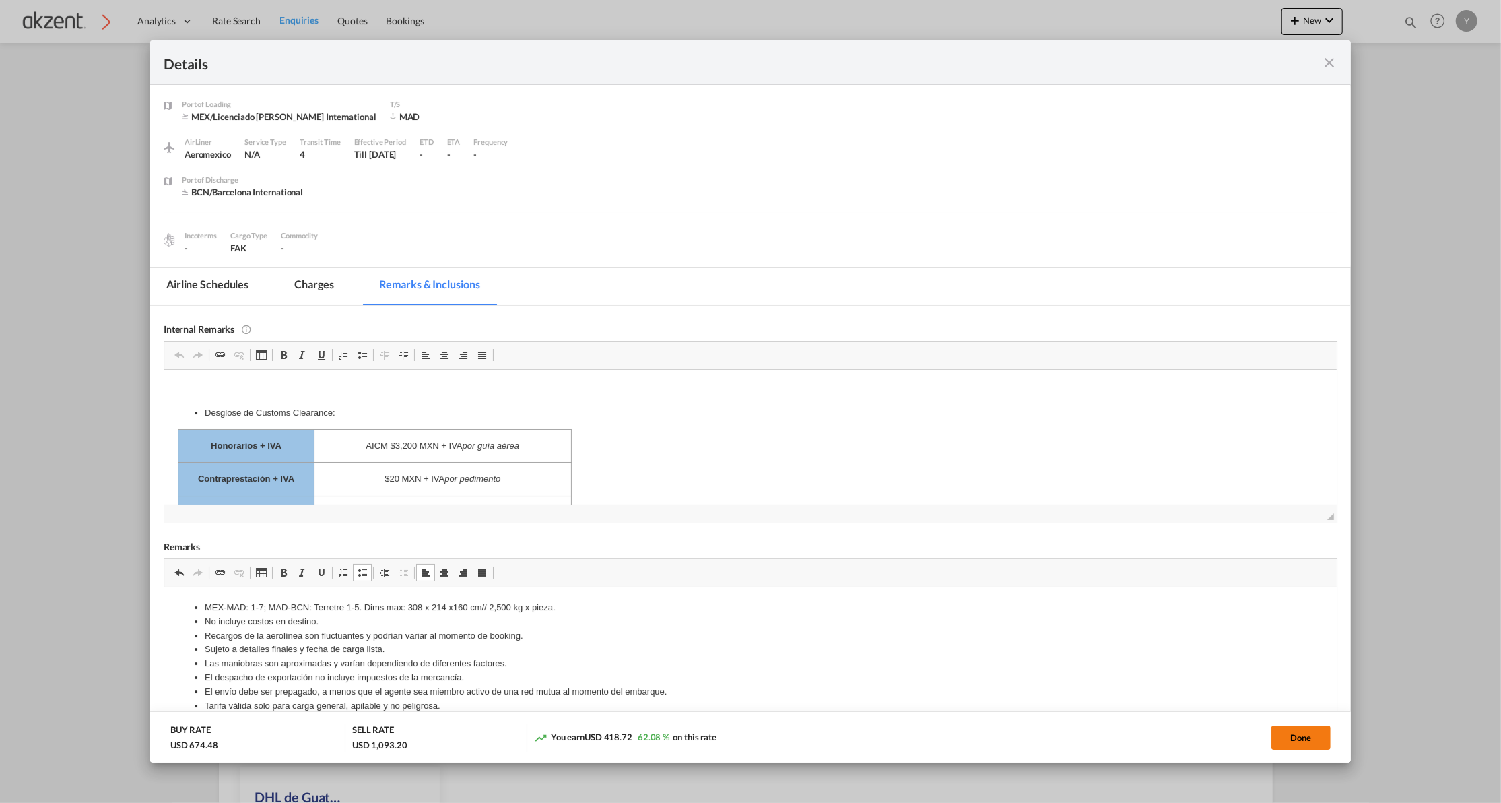
click at [1272, 737] on button "Done" at bounding box center [1301, 737] width 59 height 24
type input "2.4"
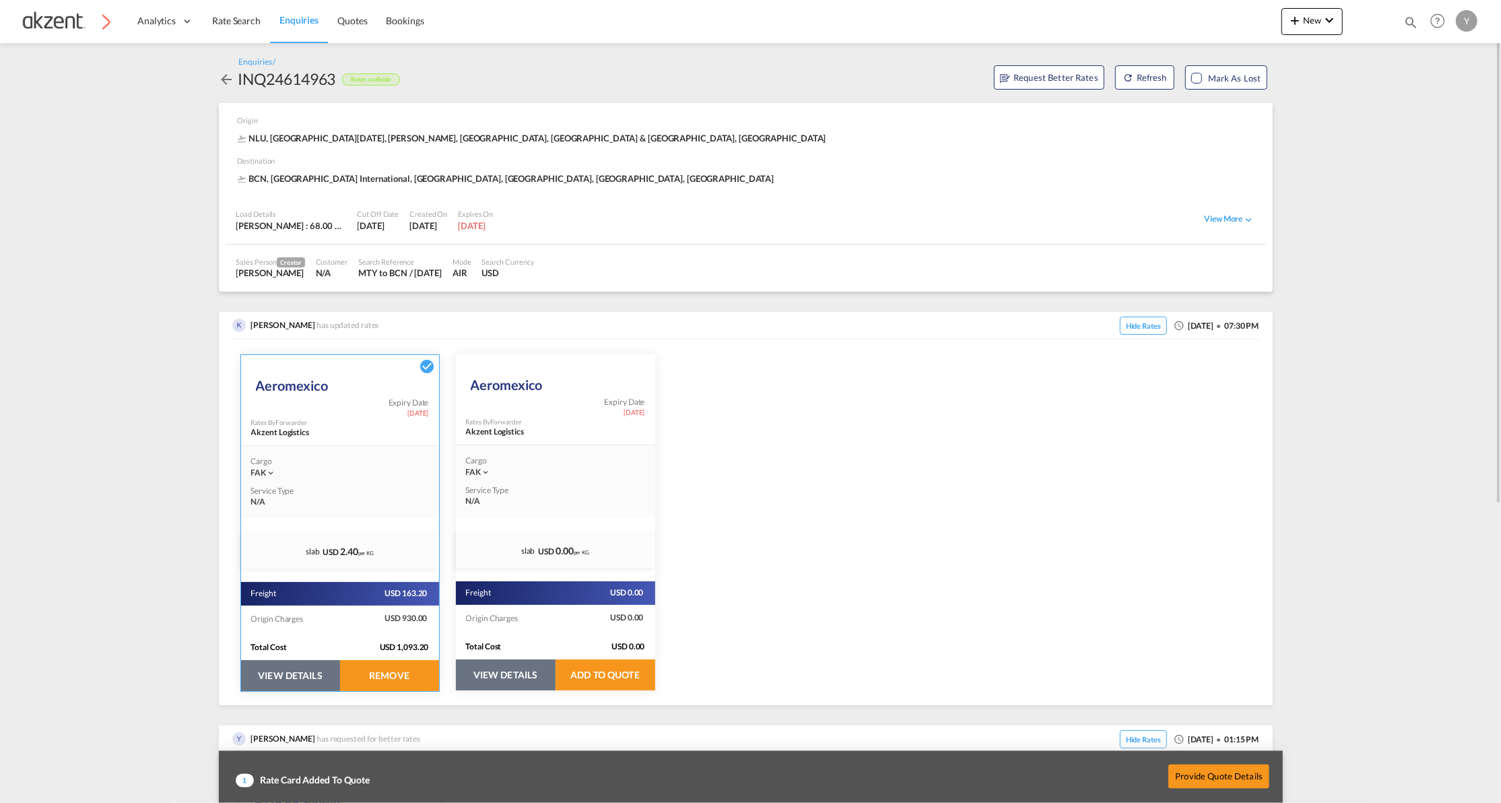
click at [513, 682] on button "VIEW DETAILS" at bounding box center [506, 674] width 100 height 31
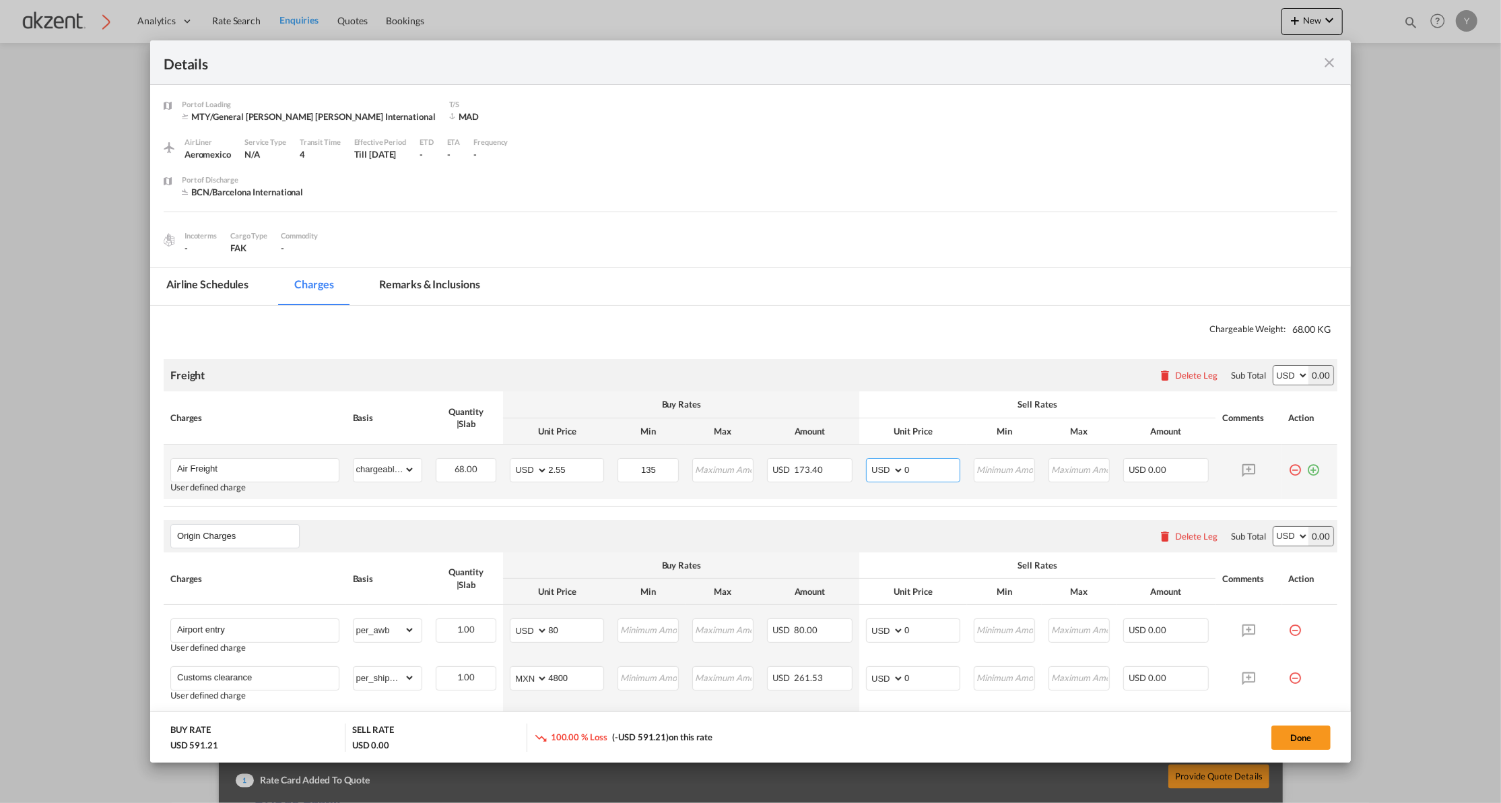
click at [946, 469] on input "0" at bounding box center [931, 469] width 55 height 20
type input "2.60"
click at [840, 517] on air-lcl-rate-modification "Freight Please enter leg name Leg Name Already Exists Delete Leg Sub Total AED …" at bounding box center [751, 572] width 1174 height 455
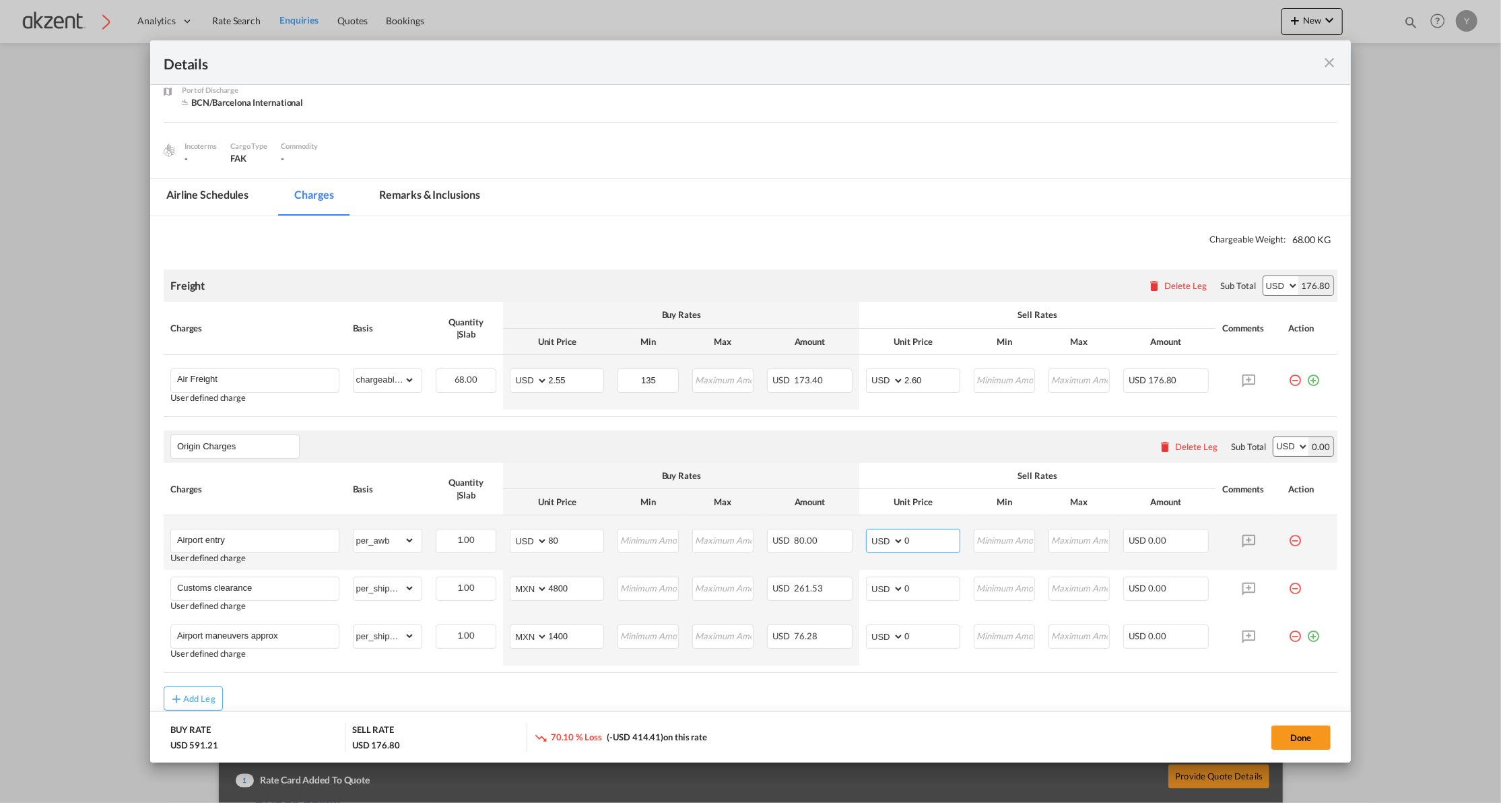
click at [919, 542] on input "0" at bounding box center [931, 539] width 55 height 20
type input "80"
click at [911, 591] on input "0" at bounding box center [931, 587] width 55 height 20
type input "350"
click at [849, 675] on air-lcl-rate-modification "Freight Please enter leg name Leg Name Already Exists Delete Leg Sub Total AED …" at bounding box center [751, 483] width 1174 height 455
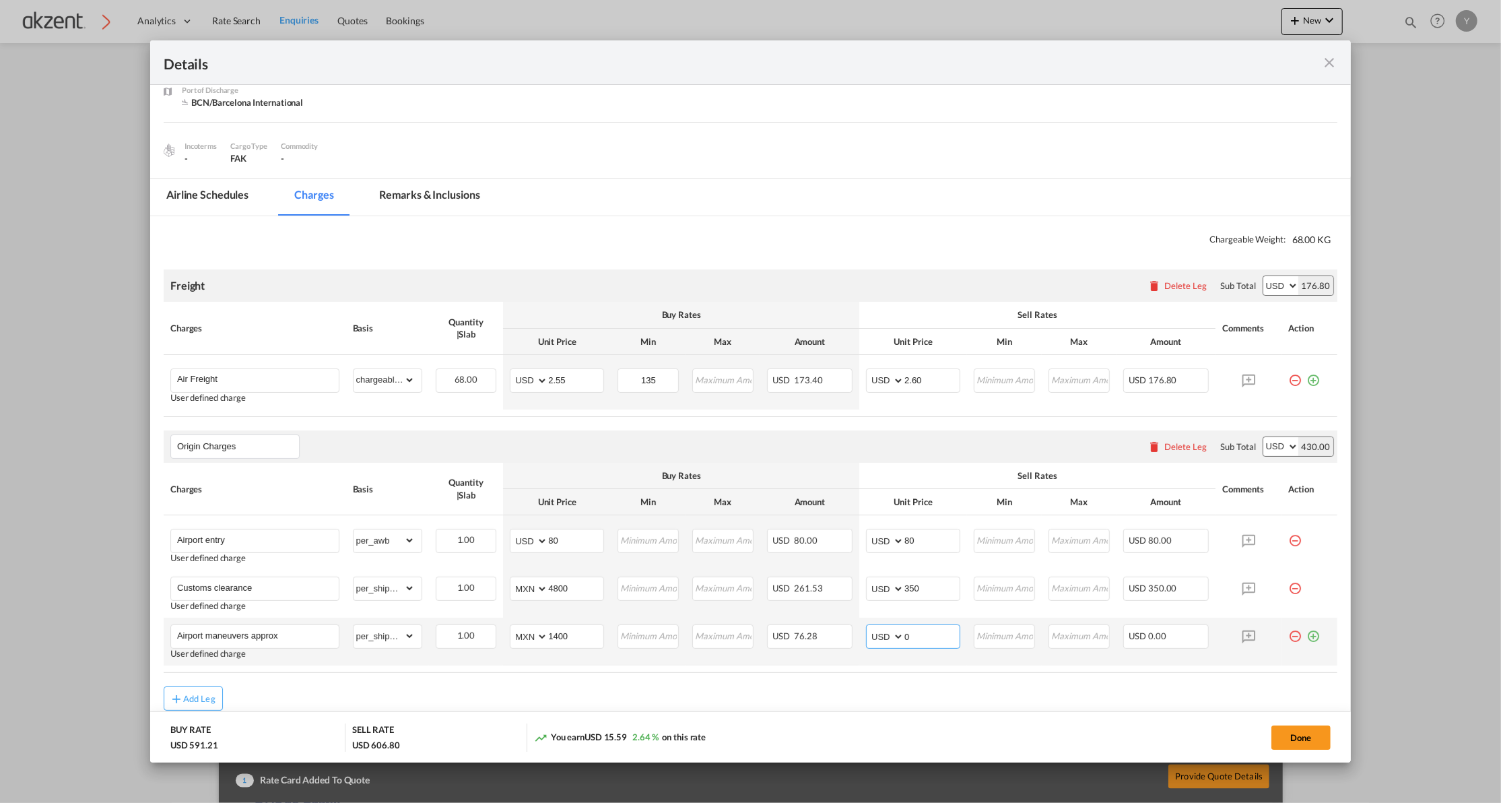
click at [943, 634] on input "0" at bounding box center [931, 635] width 55 height 20
type input "150"
click at [968, 669] on table "Charges Basis Quantity | Slab Buy Rates Sell Rates Comments Action Unit Price M…" at bounding box center [751, 568] width 1174 height 210
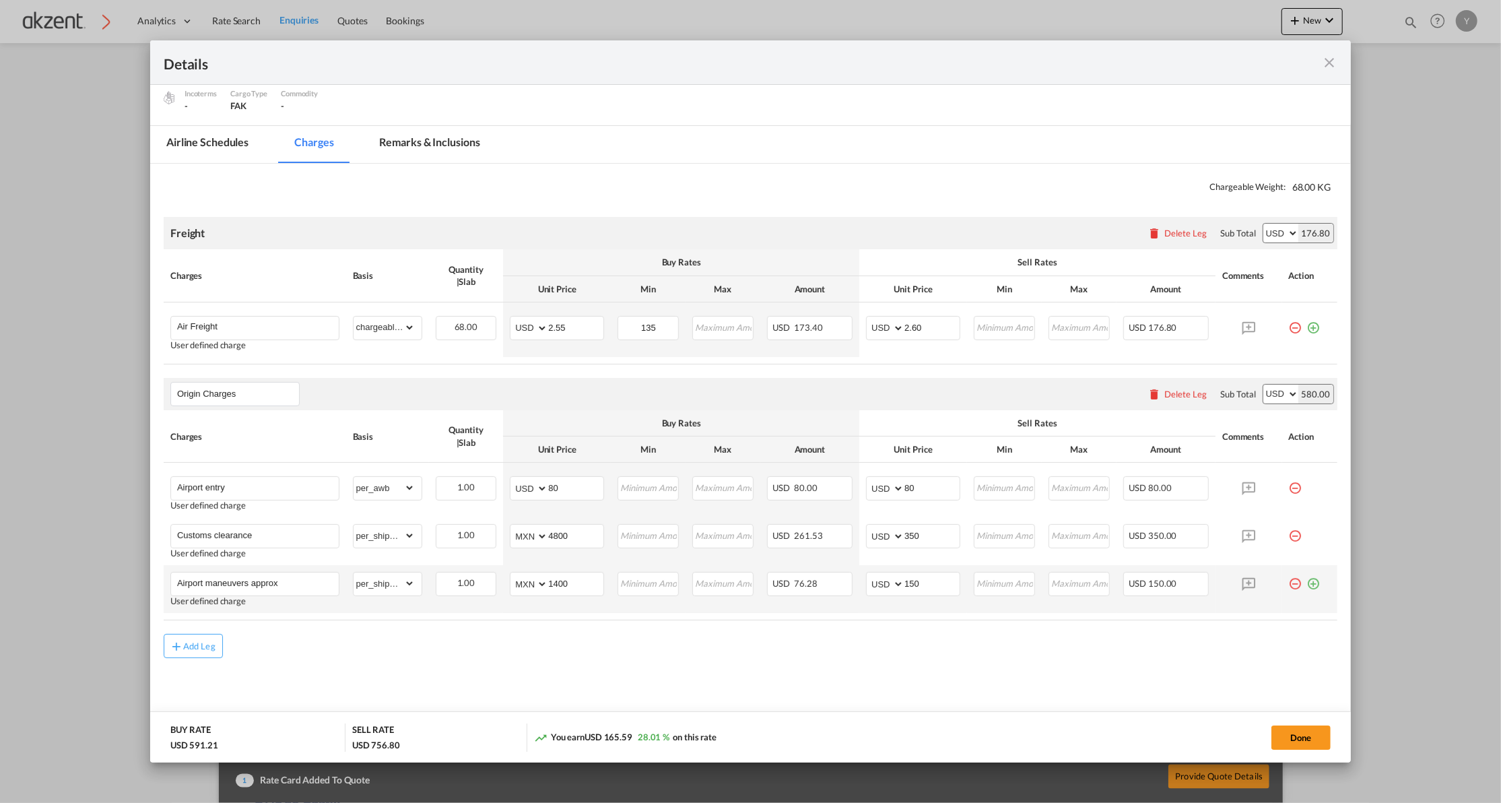
click at [1307, 585] on md-icon "icon-plus-circle-outline green-400-fg" at bounding box center [1313, 578] width 13 height 13
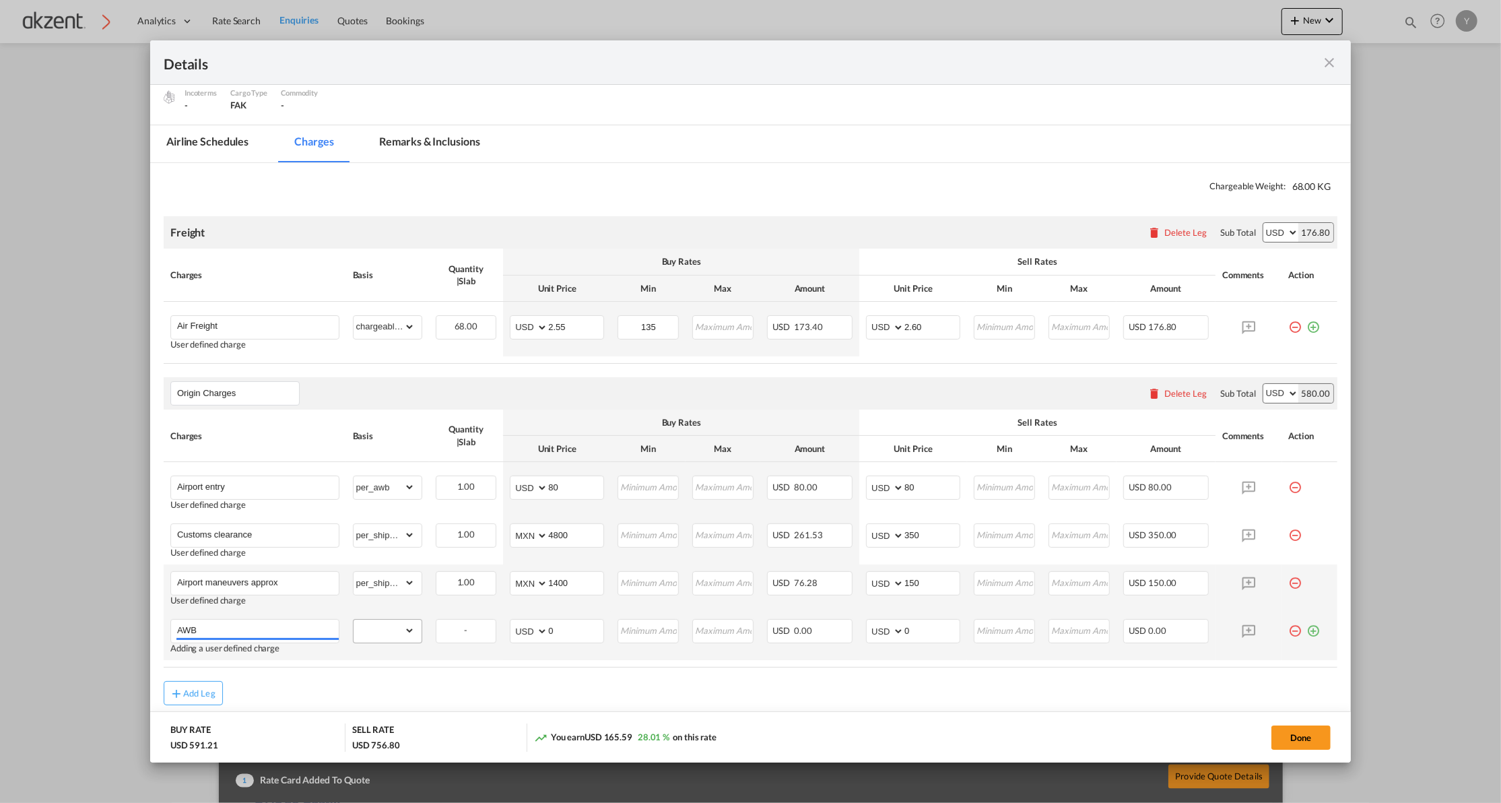
type input "AWB"
click at [392, 631] on select "gross_weight volumetric_weight per_shipment per_bl per_km per_hawb per_kg per_p…" at bounding box center [384, 631] width 61 height 22
select select "per_awb"
click at [354, 622] on select "gross_weight volumetric_weight per_shipment per_bl per_km per_hawb per_kg per_p…" at bounding box center [384, 631] width 61 height 22
click at [917, 640] on input "0" at bounding box center [931, 630] width 55 height 20
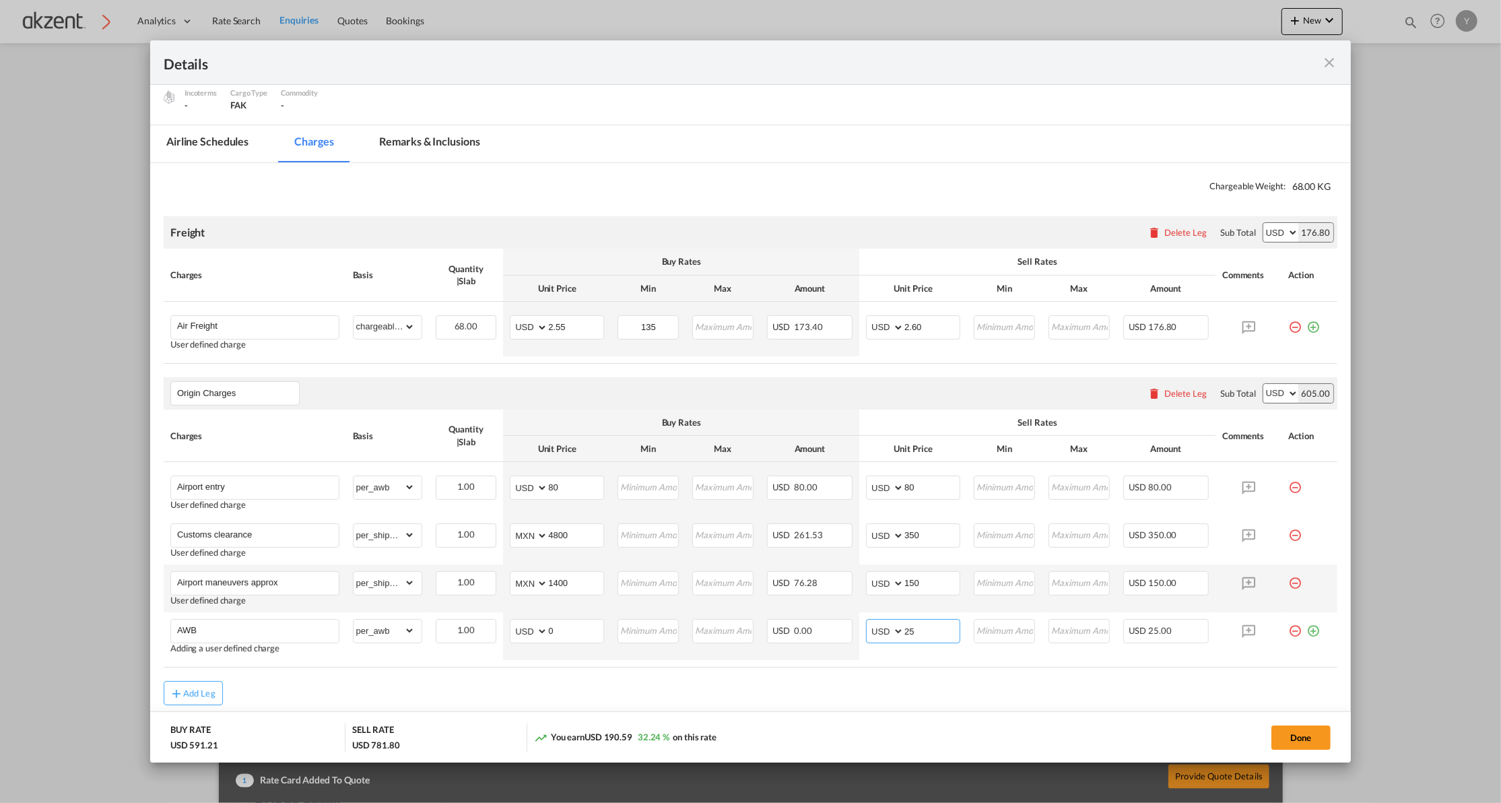
type input "25"
click at [908, 663] on table "Charges Basis Quantity | Slab Buy Rates Sell Rates Comments Action Unit Price M…" at bounding box center [751, 538] width 1174 height 258
click at [1307, 632] on md-icon "icon-plus-circle-outline green-400-fg" at bounding box center [1313, 625] width 13 height 13
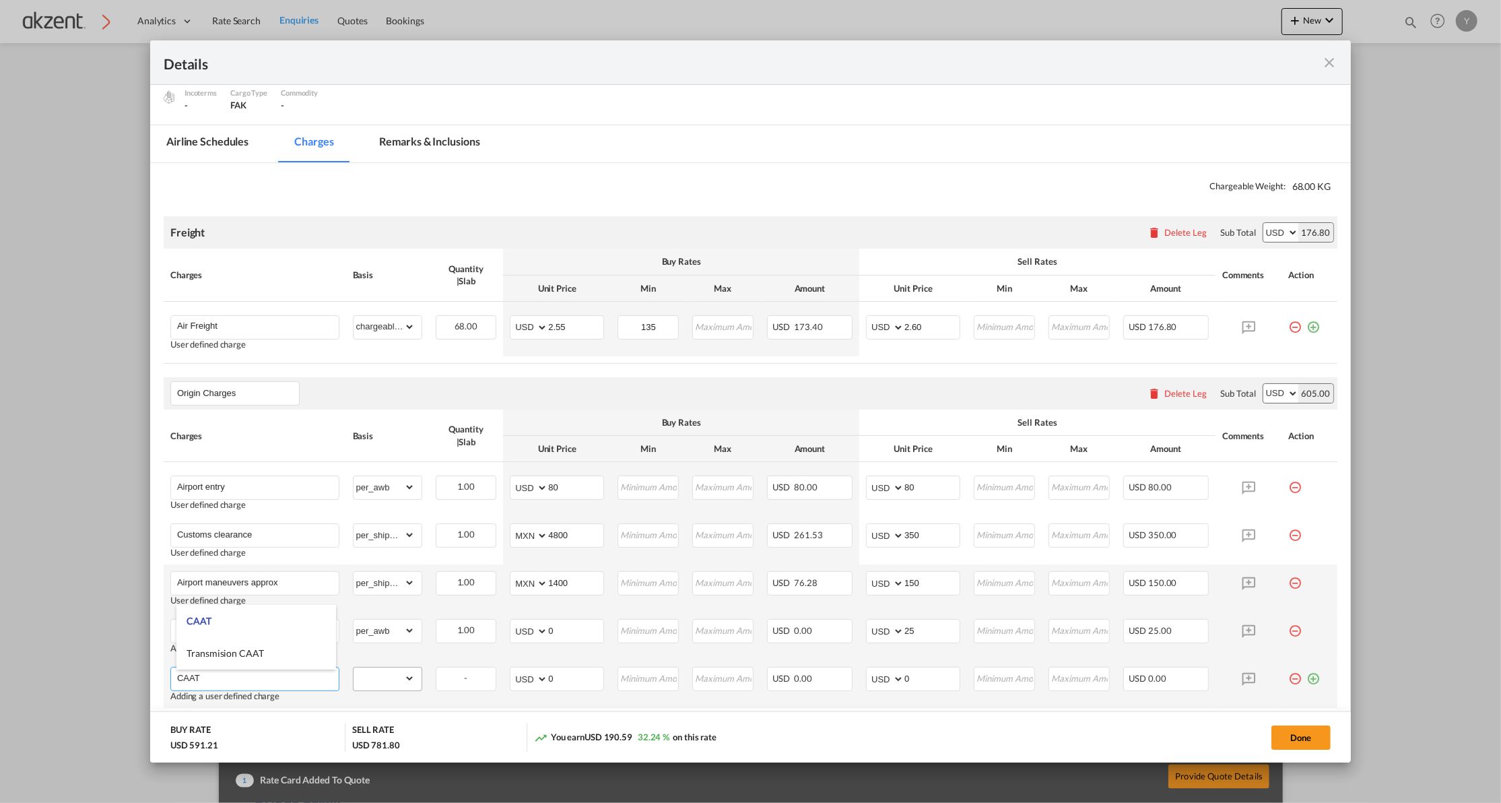
type input "CAAT"
click at [405, 678] on select "gross_weight volumetric_weight per_shipment per_bl per_km per_hawb per_kg per_p…" at bounding box center [384, 678] width 61 height 22
select select "per_awb"
click at [354, 669] on select "gross_weight volumetric_weight per_shipment per_bl per_km per_hawb per_kg per_p…" at bounding box center [384, 678] width 61 height 22
click at [533, 679] on select "AED AFN ALL AMD ANG AOA ARS AUD AWG AZN BAM BBD BDT BGN BHD BIF BMD BND [PERSON…" at bounding box center [530, 678] width 35 height 19
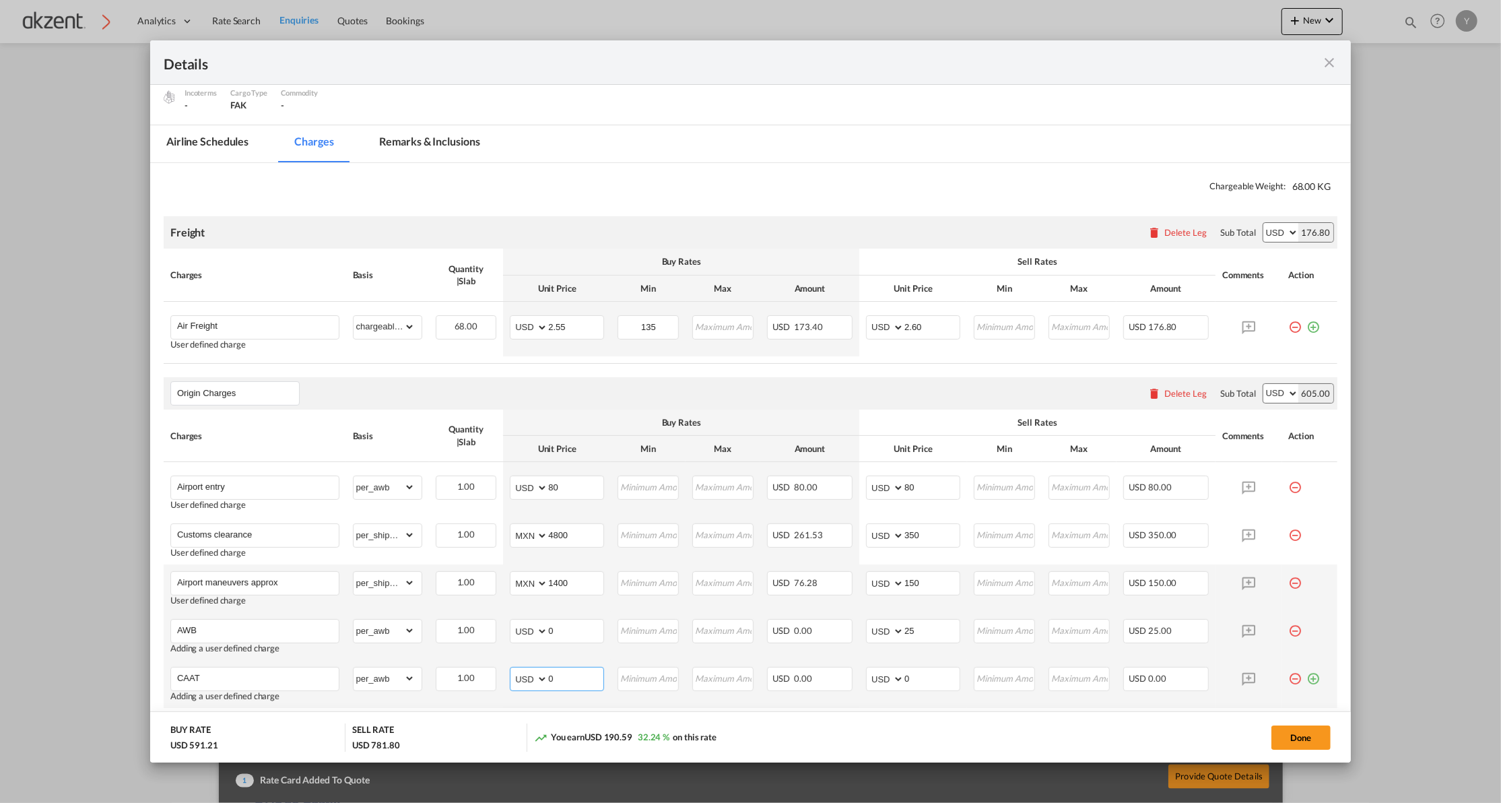
select select "string:MXN"
click at [513, 671] on select "AED AFN ALL AMD ANG AOA ARS AUD AWG AZN BAM BBD BDT BGN BHD BIF BMD BND [PERSON…" at bounding box center [530, 678] width 35 height 19
click at [567, 671] on input "0" at bounding box center [575, 677] width 55 height 20
type input "20"
click at [909, 680] on input "0" at bounding box center [931, 677] width 55 height 20
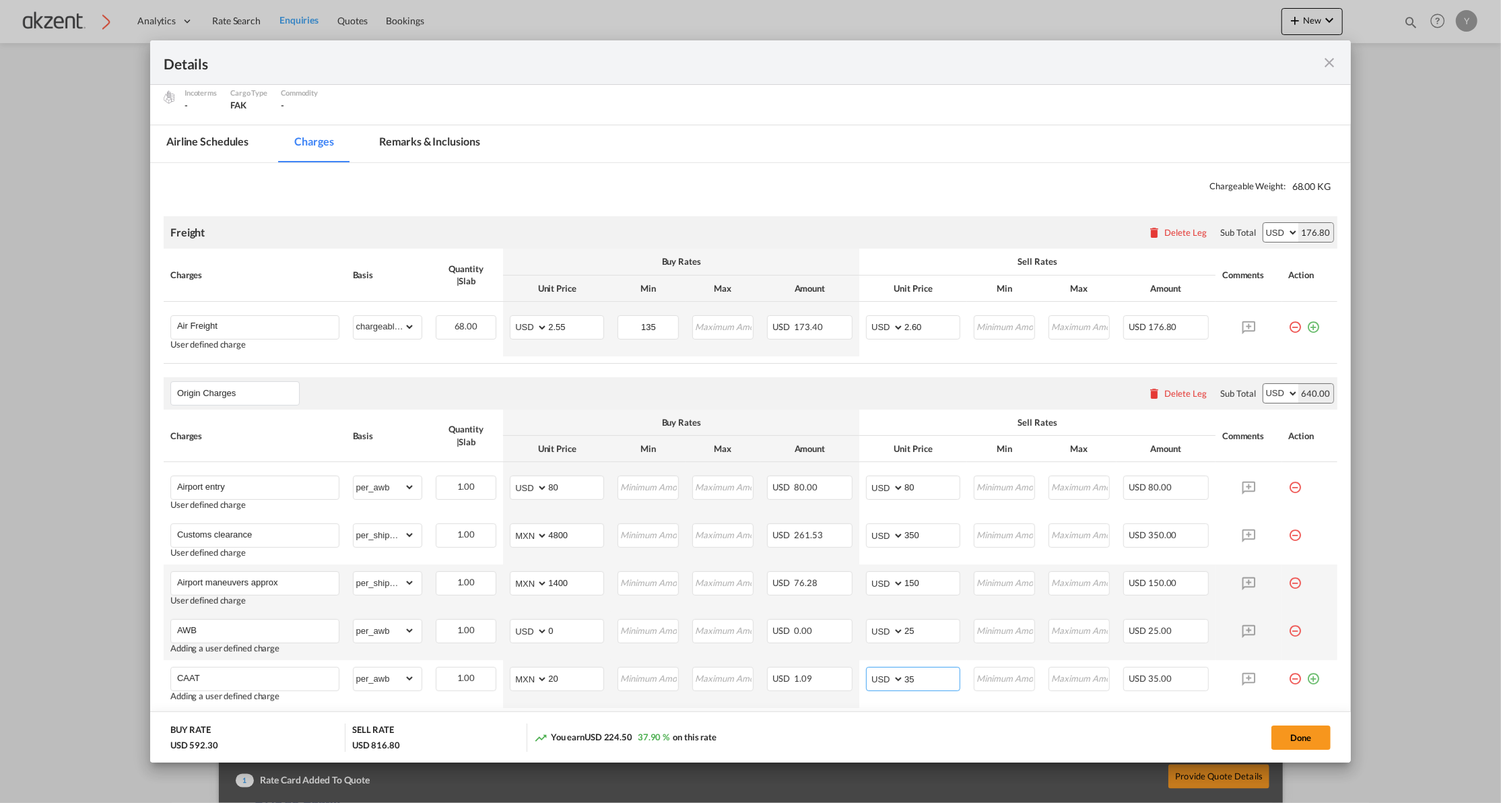
type input "35"
click at [880, 397] on div "Origin Charges Please enter leg name Leg Name Already Exists Delete Leg Sub Tot…" at bounding box center [751, 393] width 1174 height 32
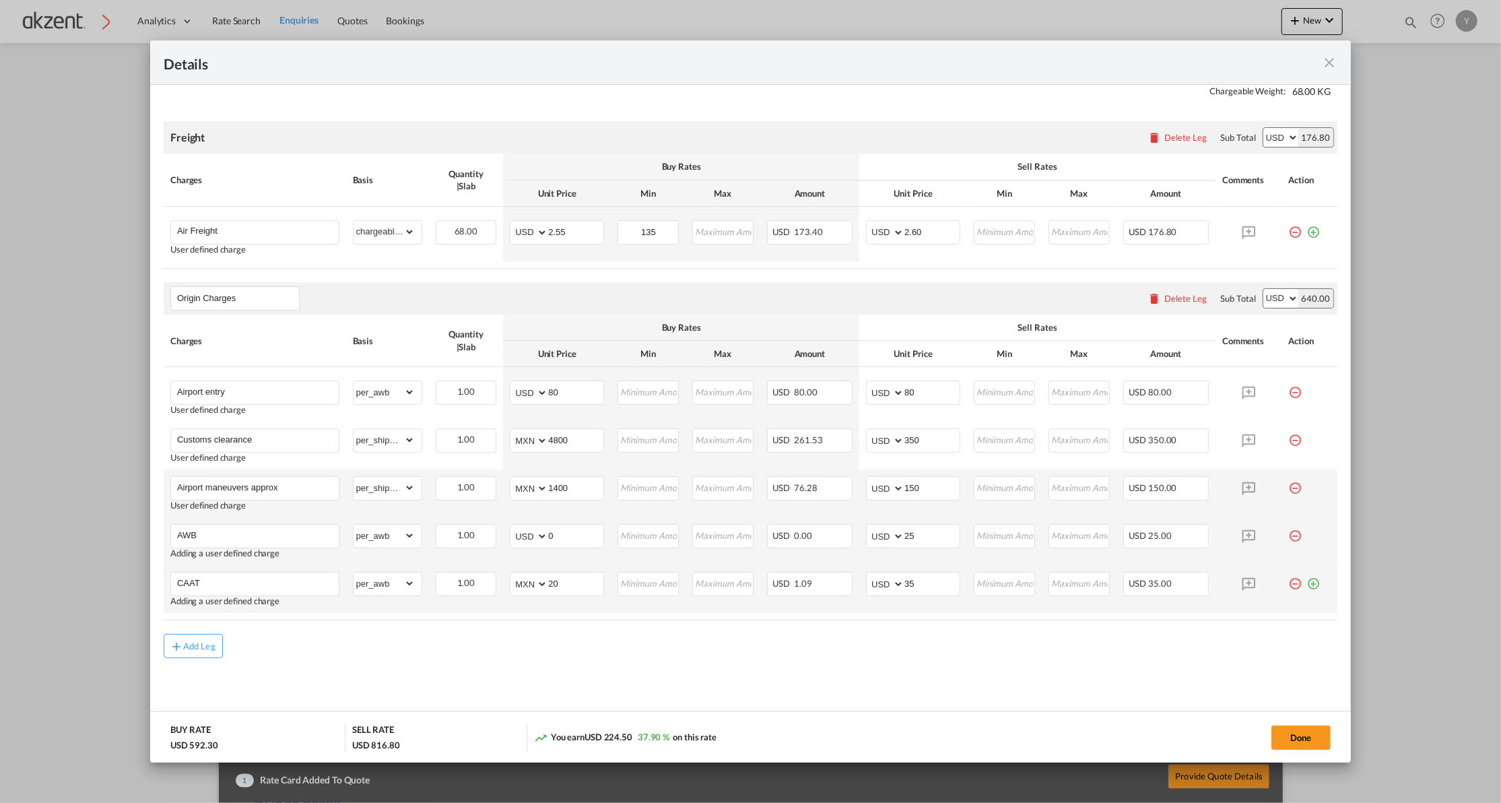
click at [1307, 583] on md-icon "icon-plus-circle-outline green-400-fg" at bounding box center [1313, 578] width 13 height 13
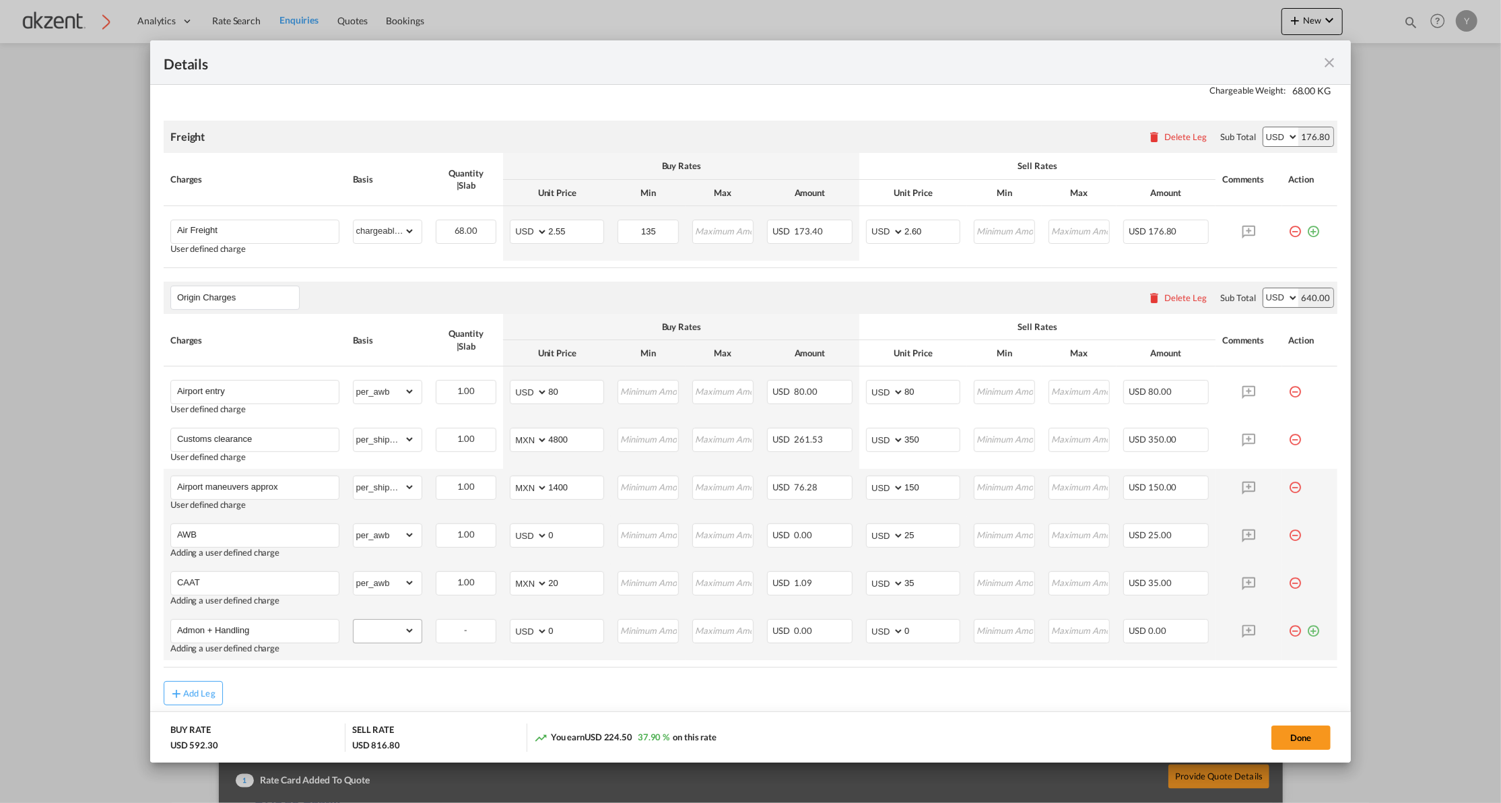
type input "Admon + Handling"
click at [396, 622] on select "gross_weight volumetric_weight per_shipment per_bl per_km per_hawb per_kg per_p…" at bounding box center [384, 631] width 61 height 22
select select "per_shipment"
click at [354, 621] on select "gross_weight volumetric_weight per_shipment per_bl per_km per_hawb per_kg per_p…" at bounding box center [384, 631] width 61 height 22
click at [911, 626] on input "0" at bounding box center [931, 630] width 55 height 20
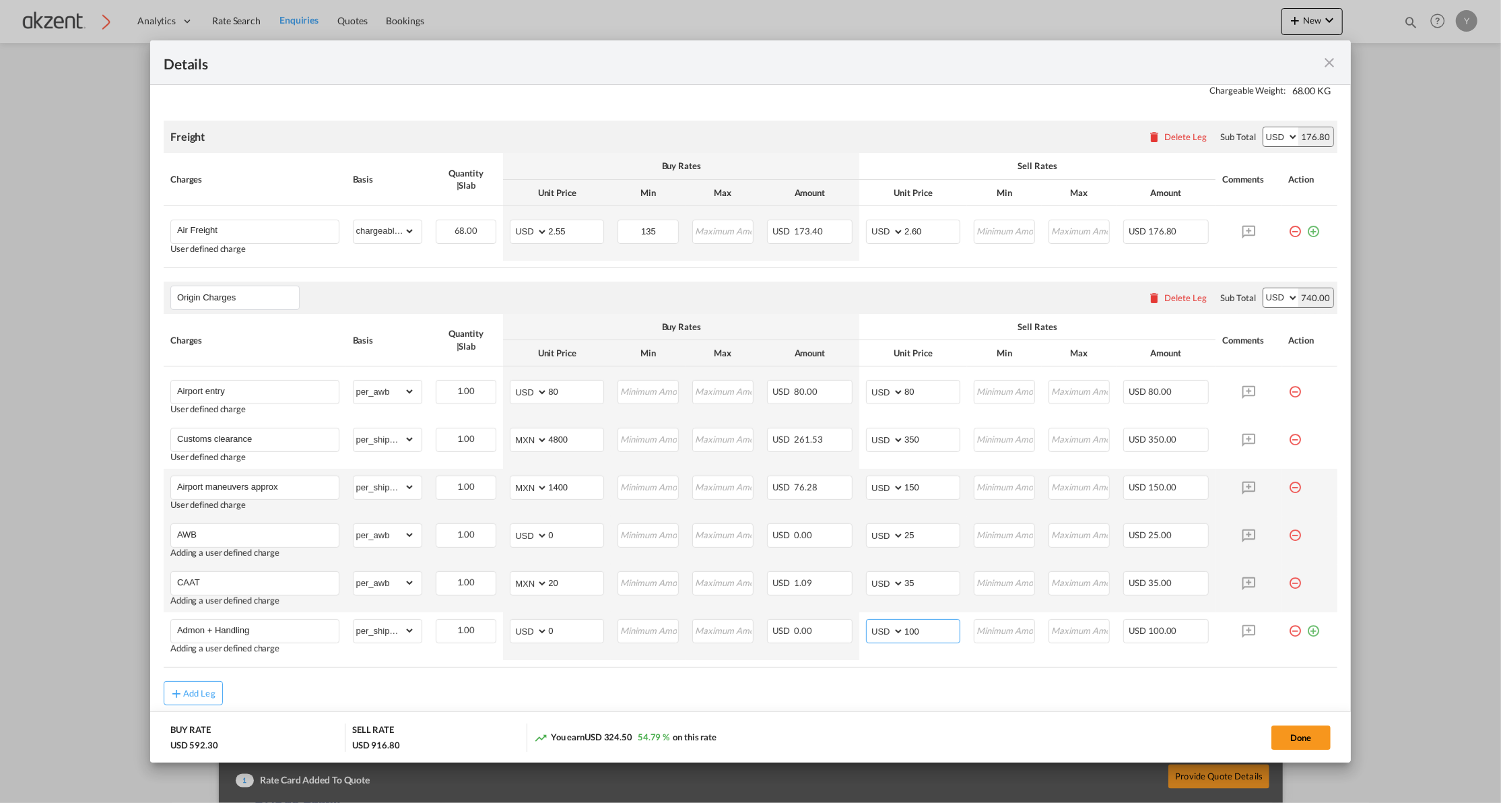
type input "100"
click at [873, 671] on air-lcl-rate-modification "Freight Please enter leg name Leg Name Already Exists Delete Leg Sub Total AED …" at bounding box center [751, 406] width 1174 height 598
click at [1307, 632] on md-icon "icon-plus-circle-outline green-400-fg" at bounding box center [1313, 625] width 13 height 13
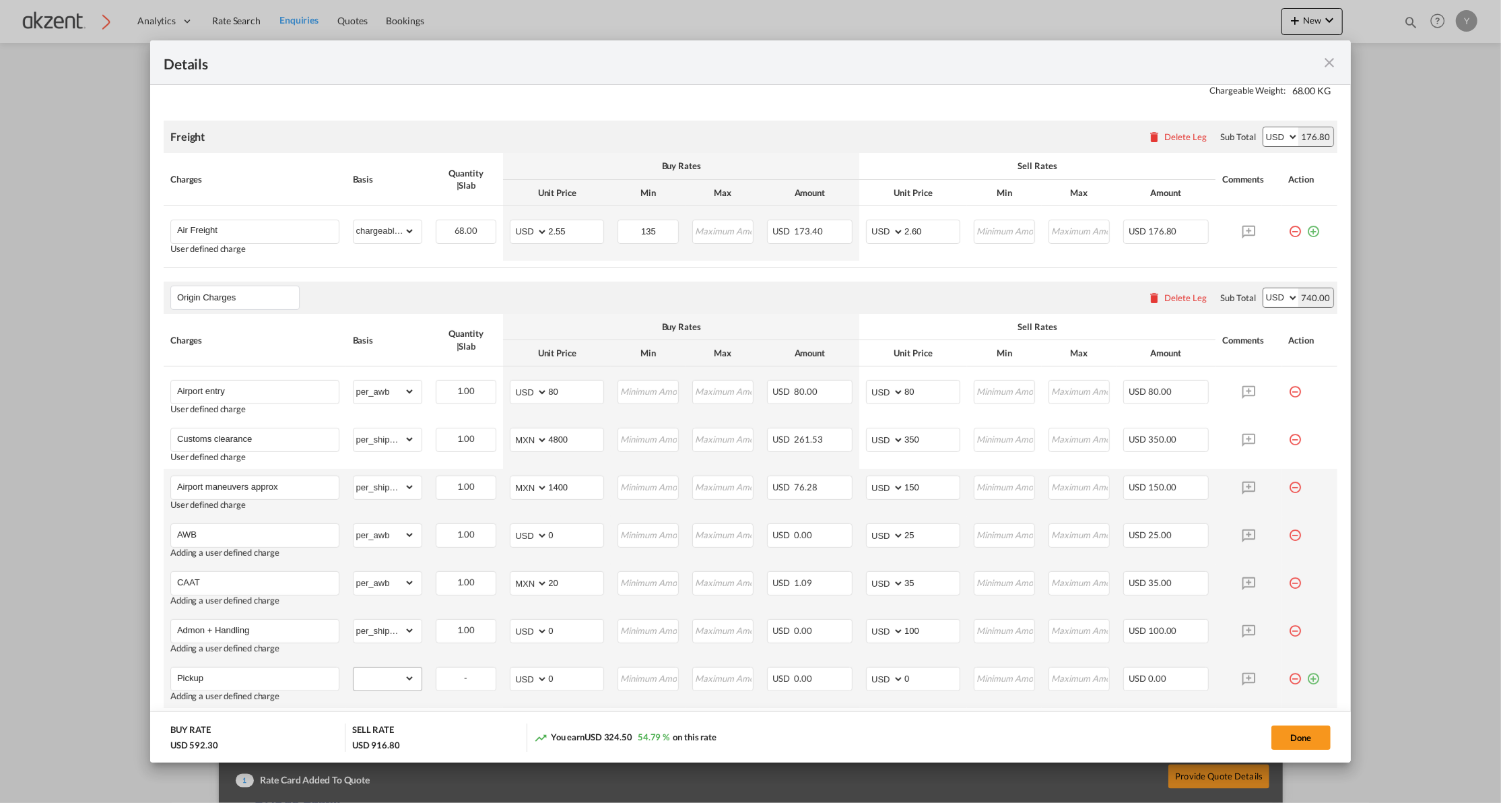
type input "Pickup"
click at [407, 688] on select "gross_weight volumetric_weight per_shipment per_bl per_km per_hawb per_kg per_p…" at bounding box center [384, 678] width 61 height 22
select select "per_shipment"
click at [354, 669] on select "gross_weight volumetric_weight per_shipment per_bl per_km per_hawb per_kg per_p…" at bounding box center [384, 678] width 61 height 22
click at [523, 682] on select "AED AFN ALL AMD ANG AOA ARS AUD AWG AZN BAM BBD BDT BGN BHD BIF BMD BND [PERSON…" at bounding box center [530, 678] width 35 height 19
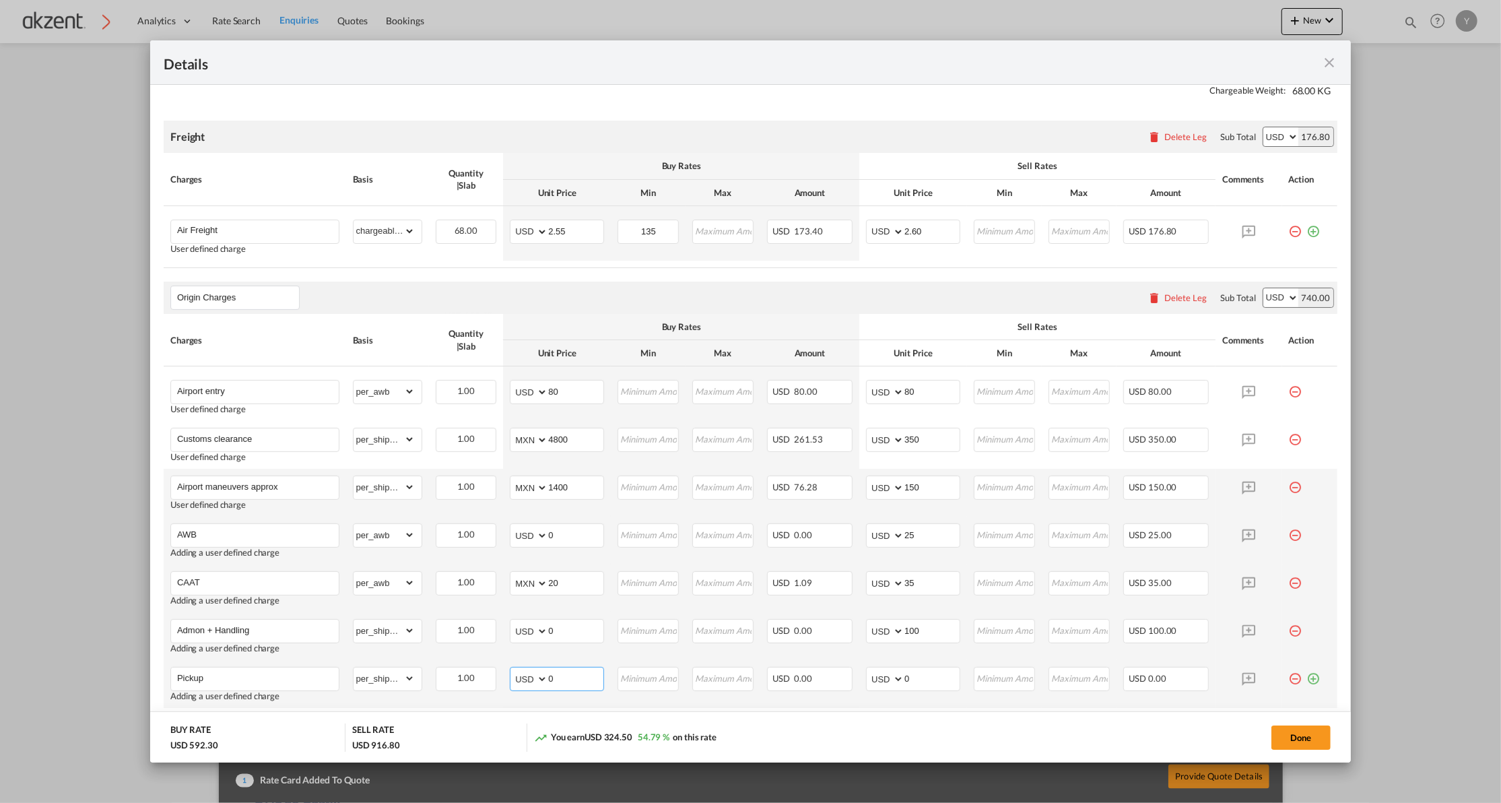
select select "string:MXN"
click at [513, 671] on select "AED AFN ALL AMD ANG AOA ARS AUD AWG AZN BAM BBD BDT BGN BHD BIF BMD BND [PERSON…" at bounding box center [530, 678] width 35 height 19
click at [564, 677] on input "0" at bounding box center [575, 677] width 55 height 20
type input "3426"
click at [905, 679] on input "0" at bounding box center [931, 677] width 55 height 20
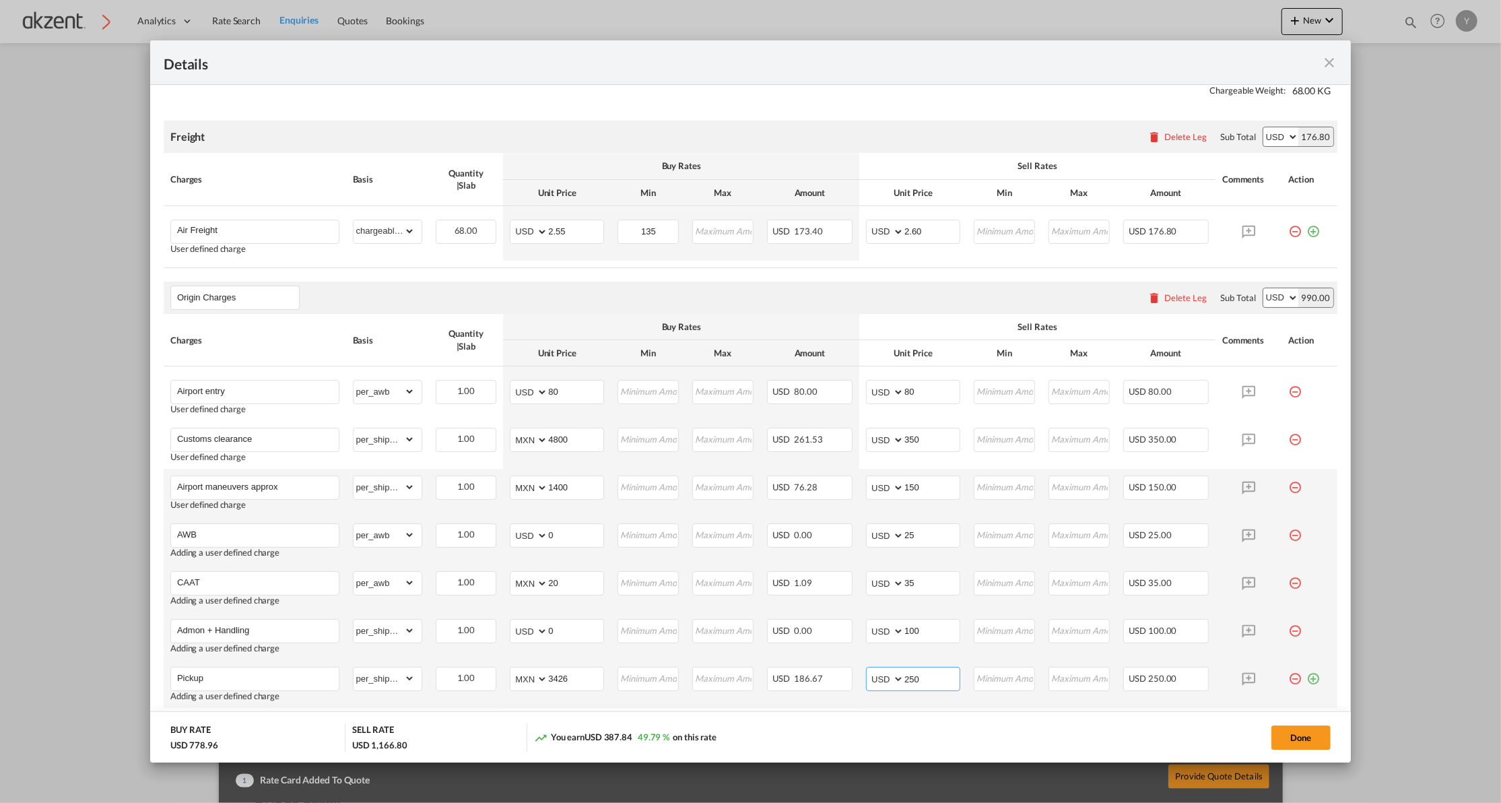
type input "250"
click at [847, 708] on td "USD 186.67" at bounding box center [810, 684] width 100 height 48
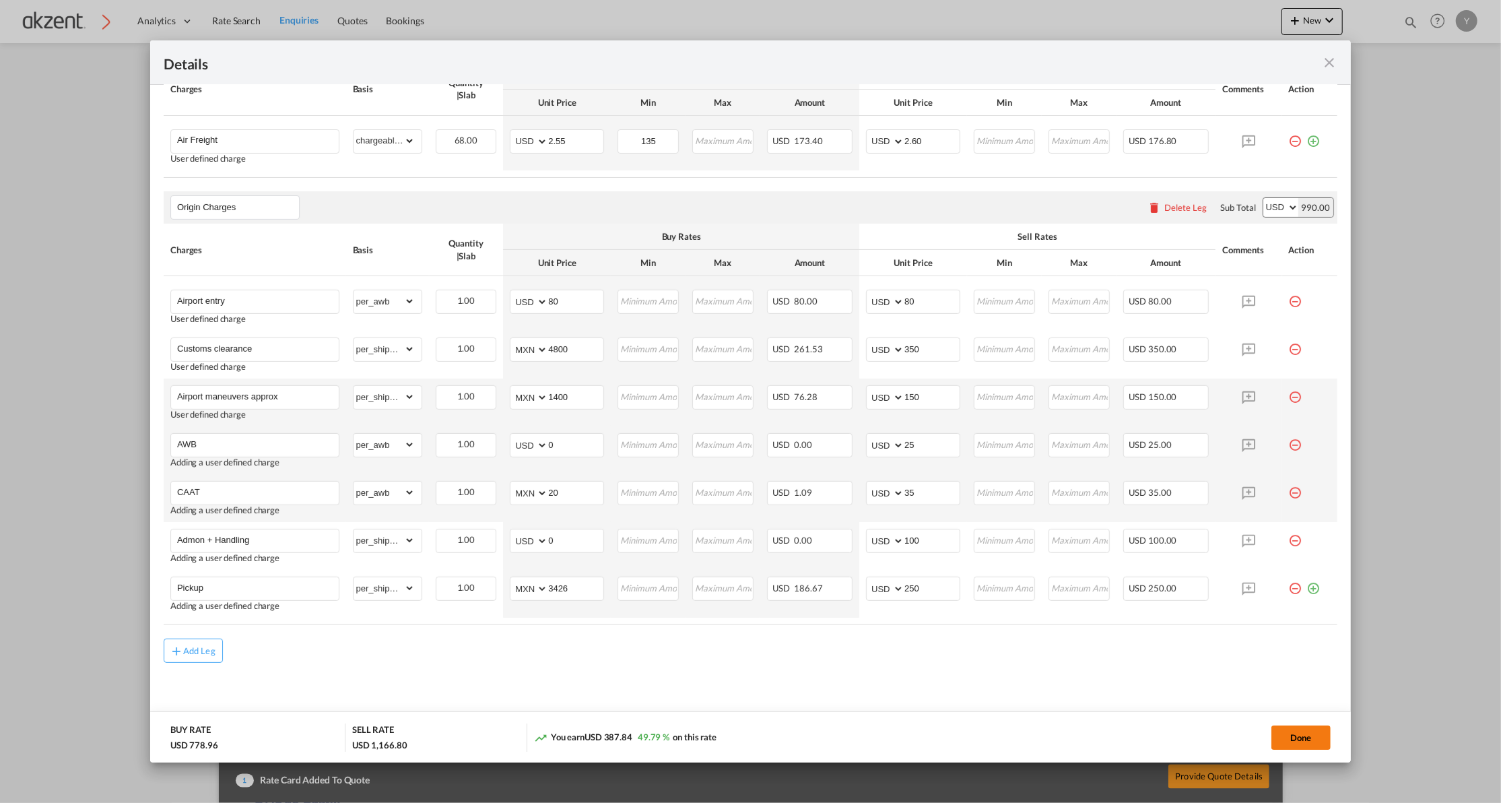
click at [1288, 731] on button "Done" at bounding box center [1301, 737] width 59 height 24
type input "2.6"
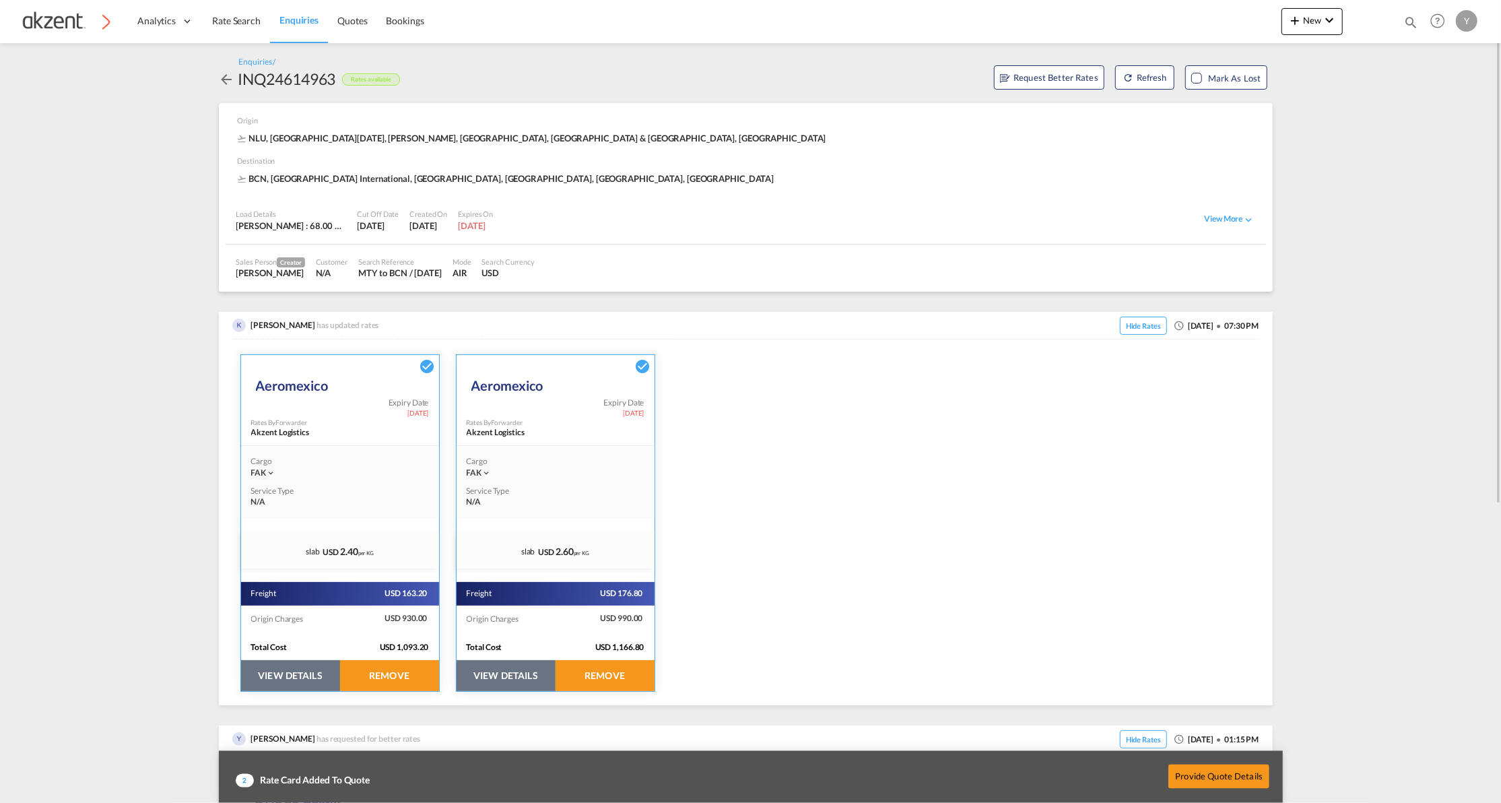
click at [302, 675] on button "VIEW DETAILS" at bounding box center [290, 675] width 99 height 31
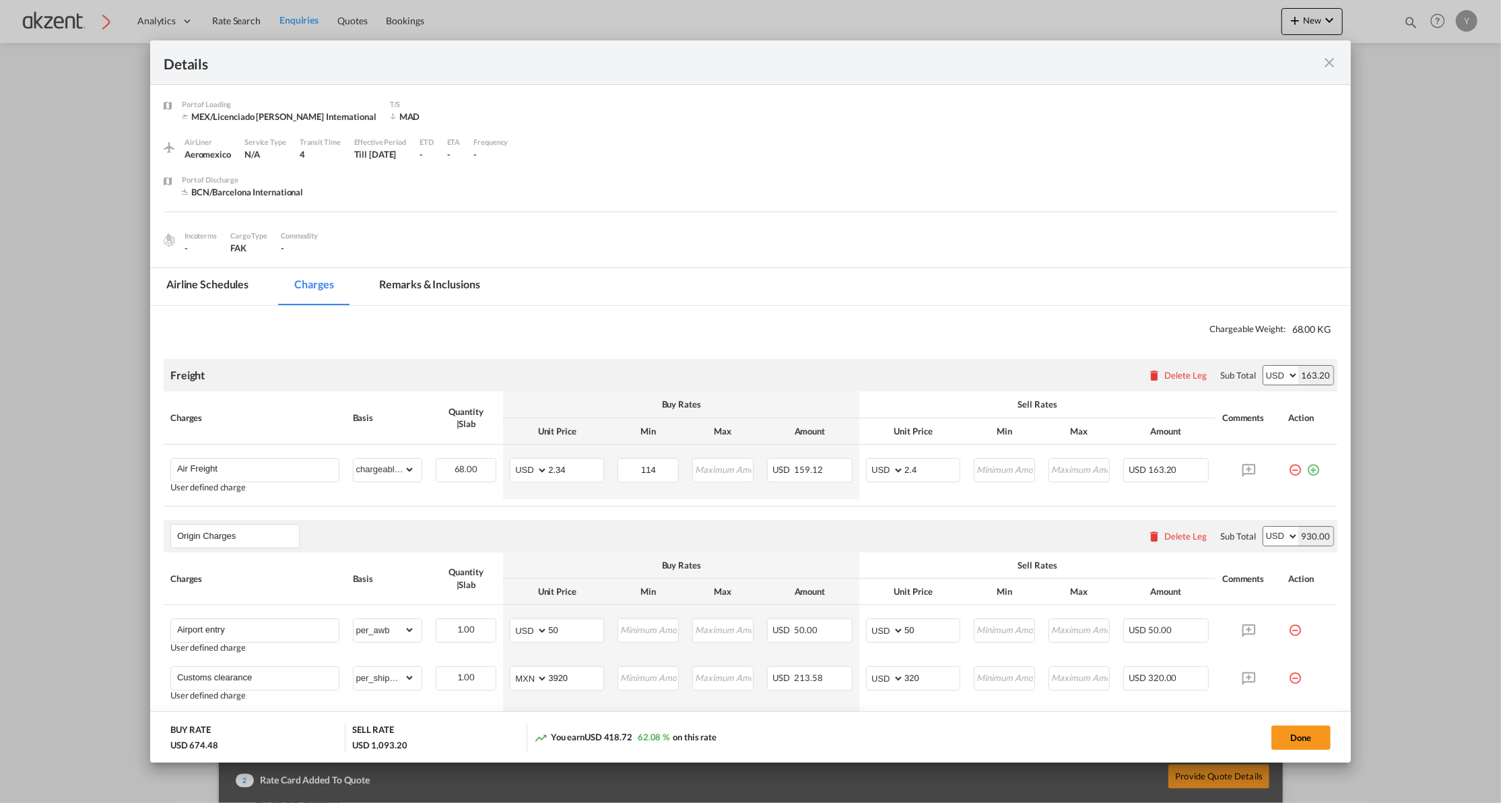
scroll to position [334, 0]
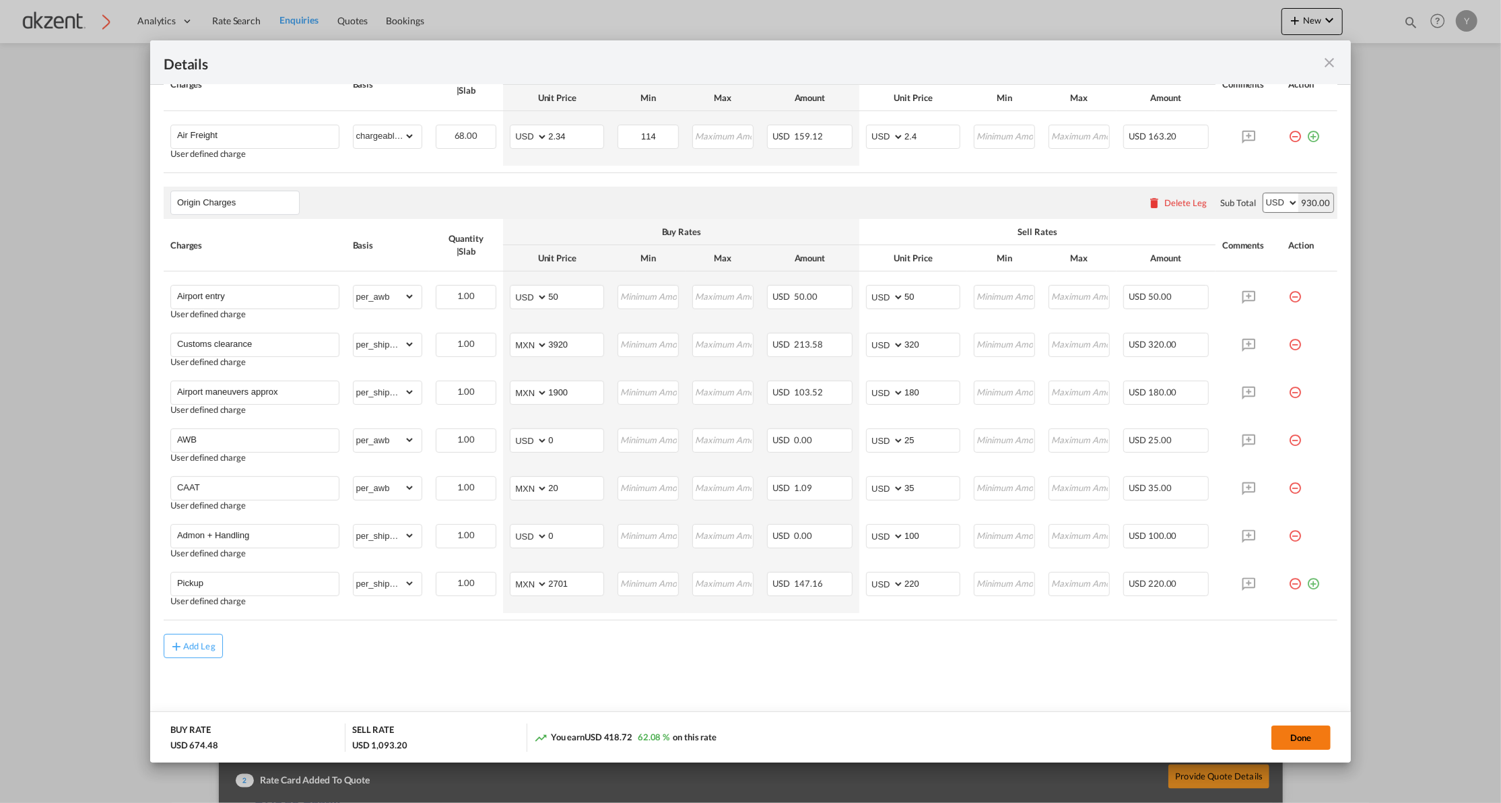
click at [1280, 739] on button "Done" at bounding box center [1301, 737] width 59 height 24
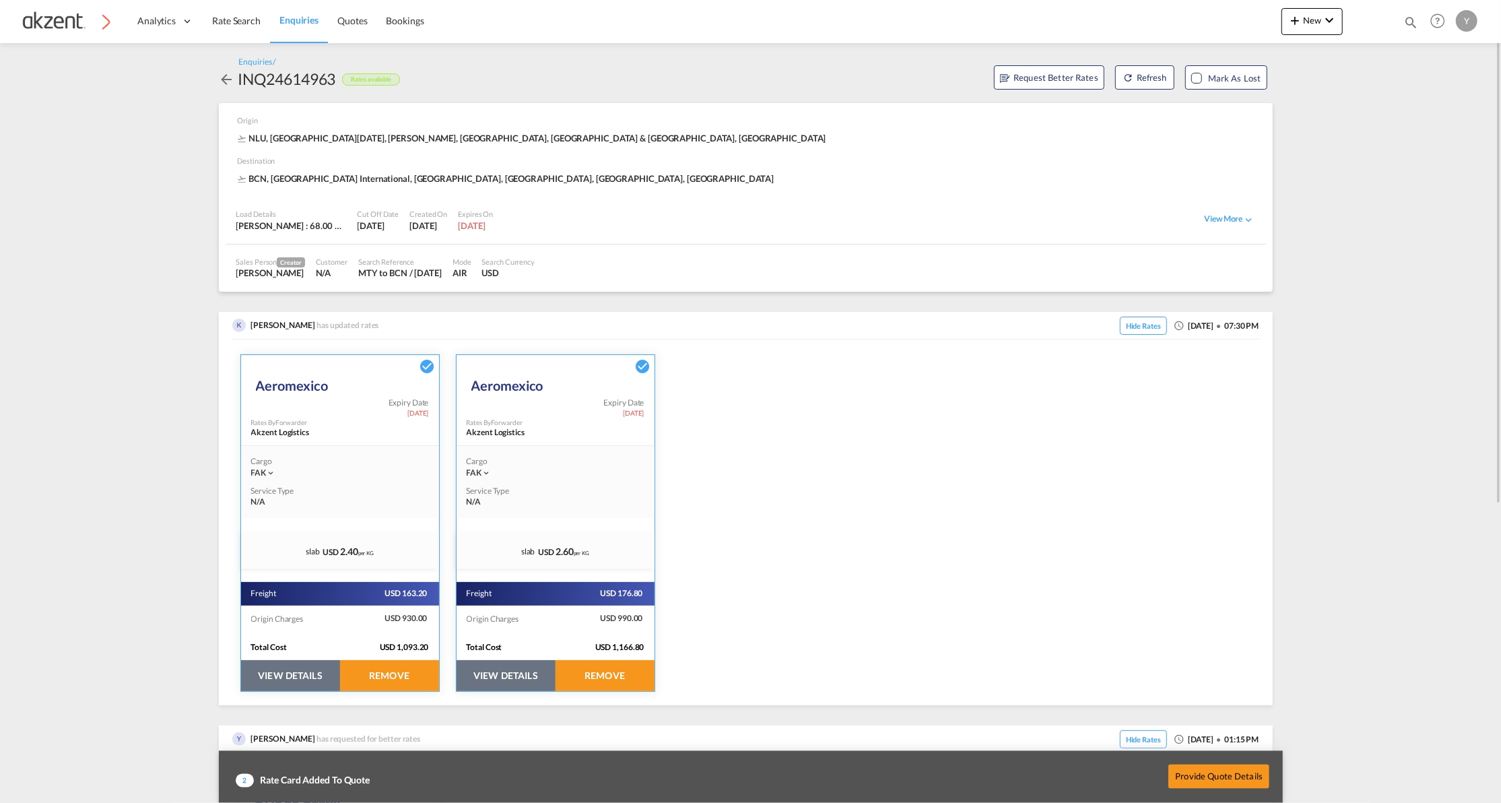
click at [517, 679] on button "VIEW DETAILS" at bounding box center [506, 675] width 99 height 31
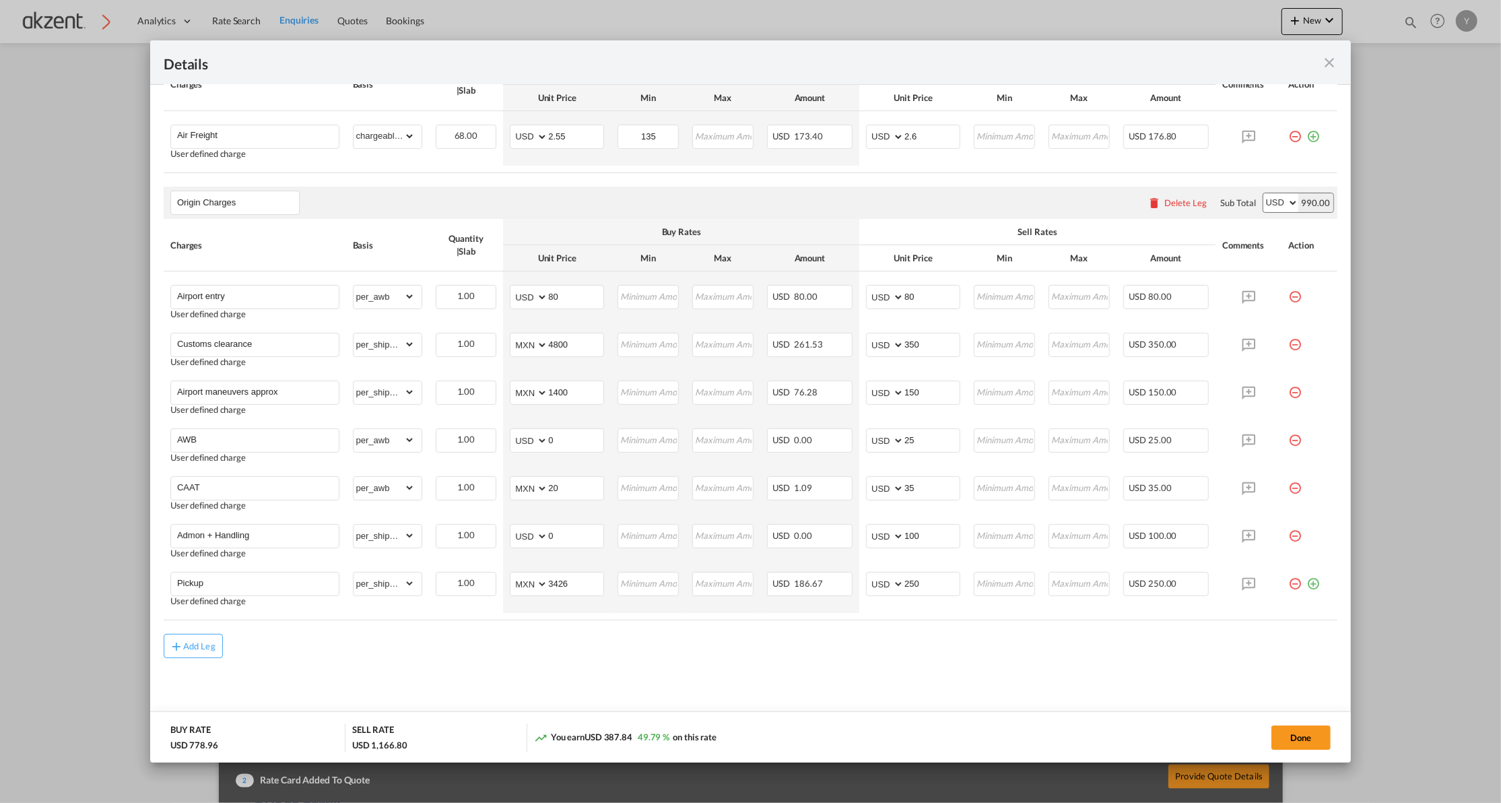
scroll to position [0, 0]
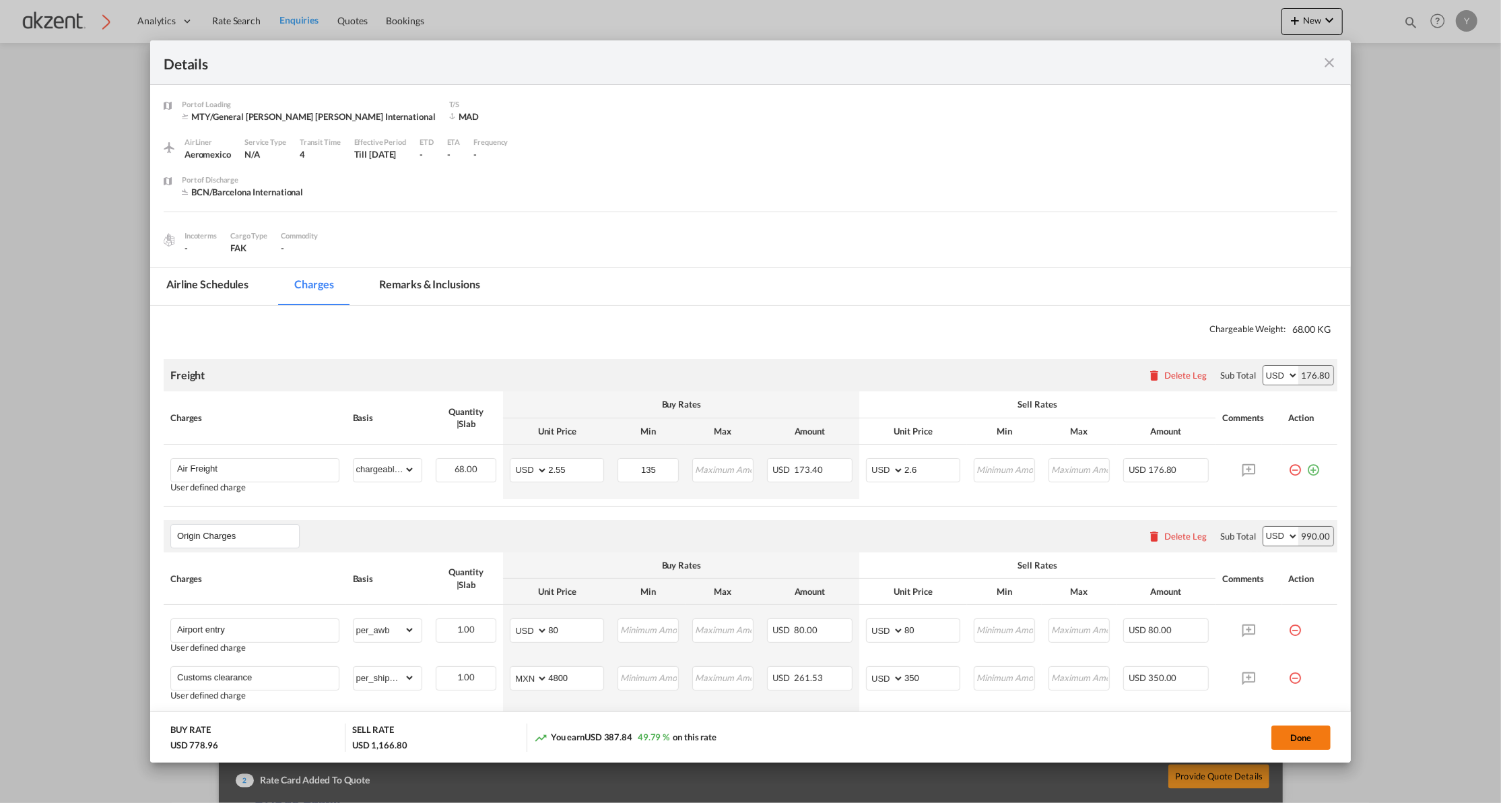
click at [1298, 736] on button "Done" at bounding box center [1301, 737] width 59 height 24
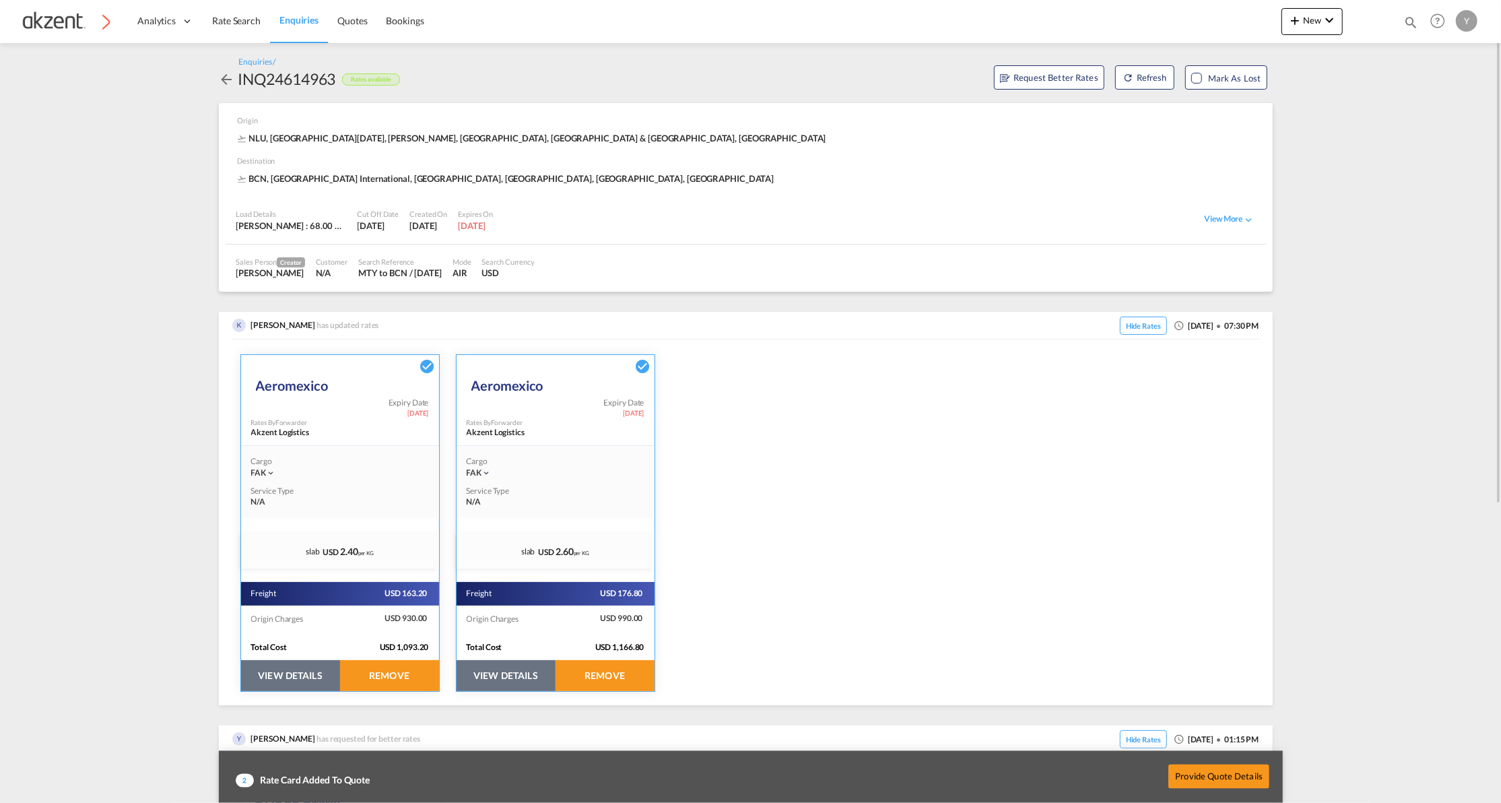
click at [284, 669] on button "VIEW DETAILS" at bounding box center [290, 675] width 99 height 31
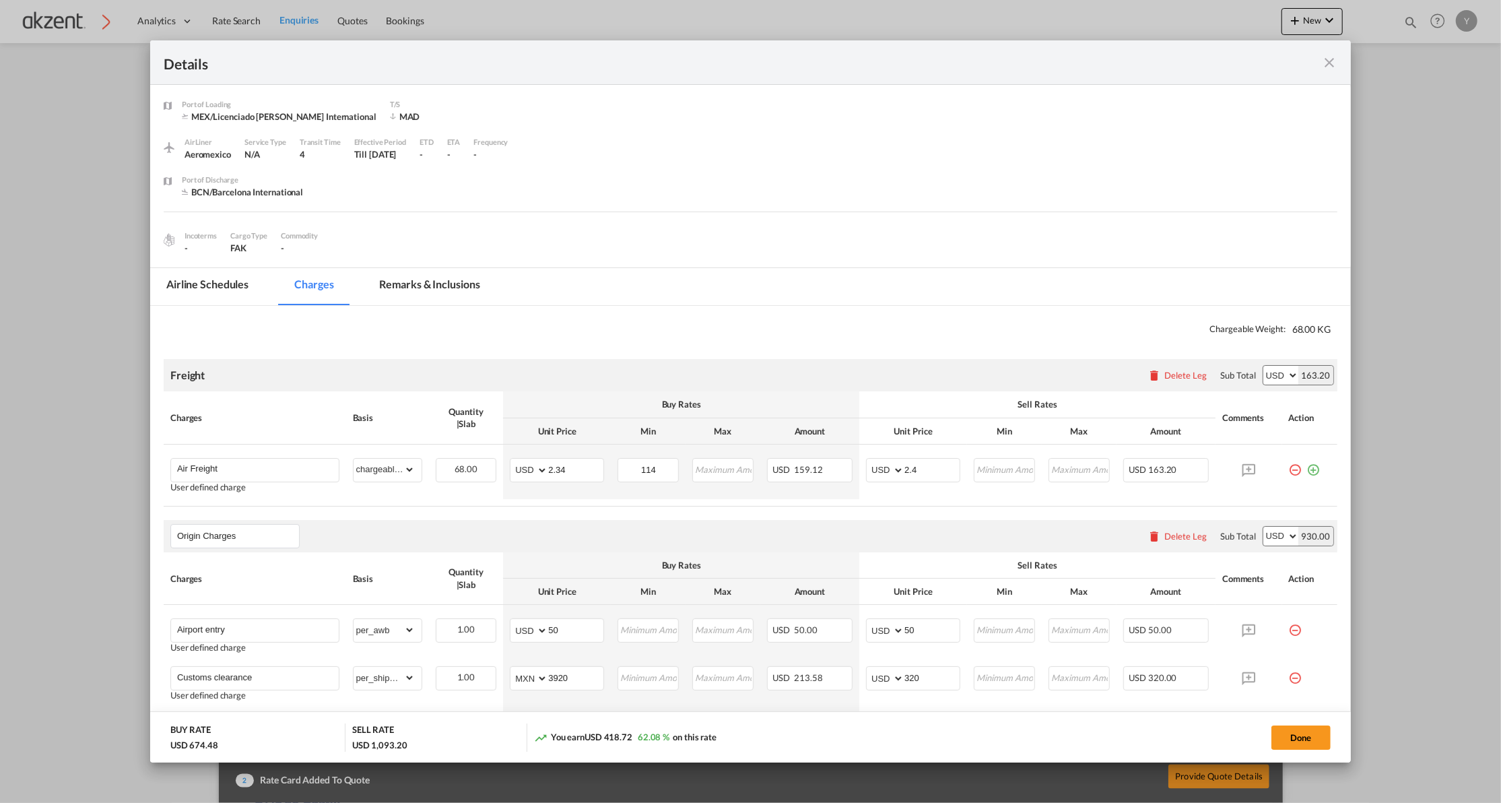
click at [427, 286] on md-tab-item "Remarks & Inclusions" at bounding box center [430, 286] width 133 height 37
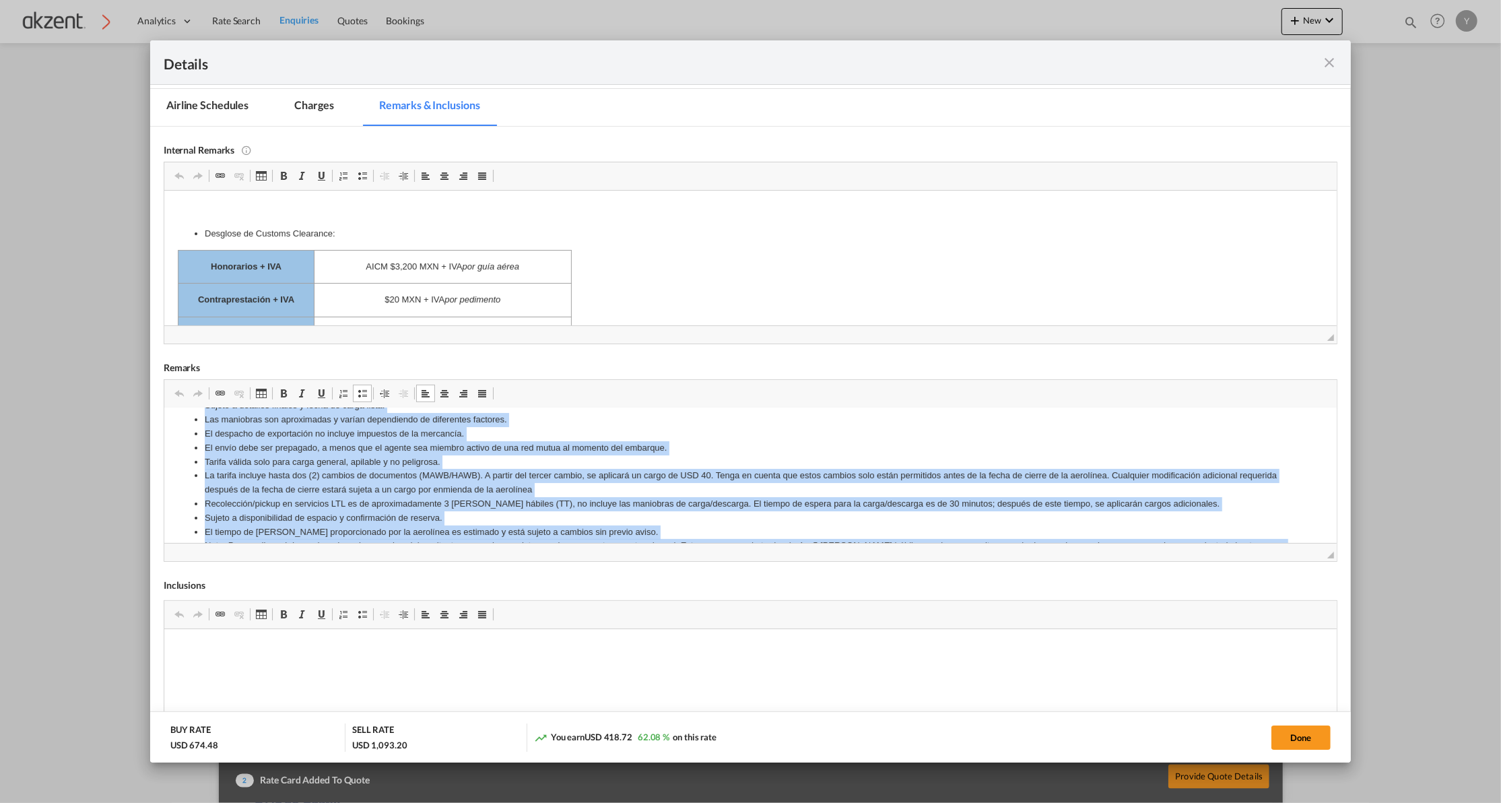
scroll to position [189, 0]
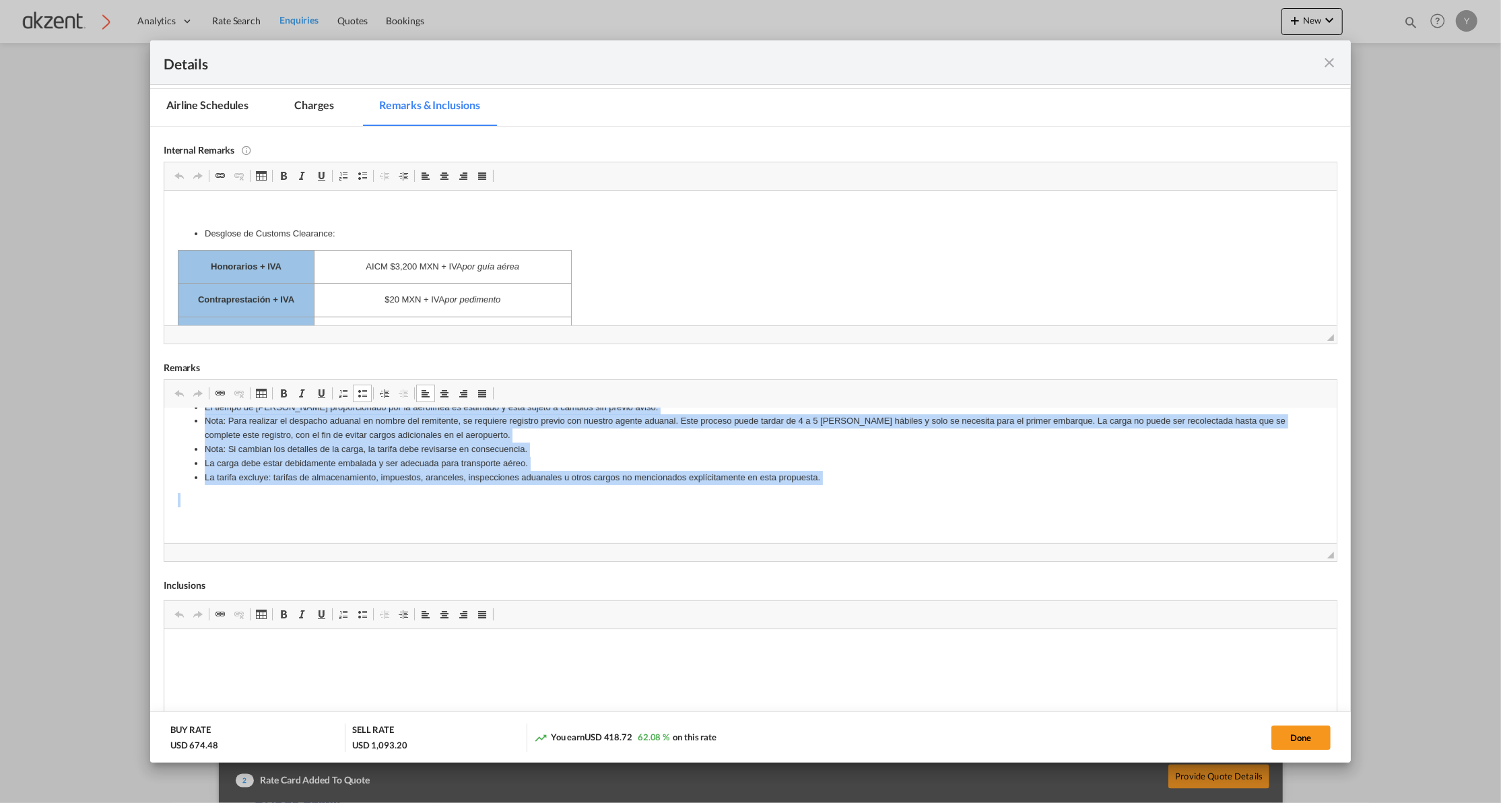
drag, startPoint x: 203, startPoint y: 442, endPoint x: 428, endPoint y: 961, distance: 565.0
click at [263, 543] on html "MEX-MAD: 1-7; MAD-BCN: Terretre 1-5. Dims max: 308 x 214 x160 cm// 2,500 kg x p…" at bounding box center [750, 380] width 1173 height 325
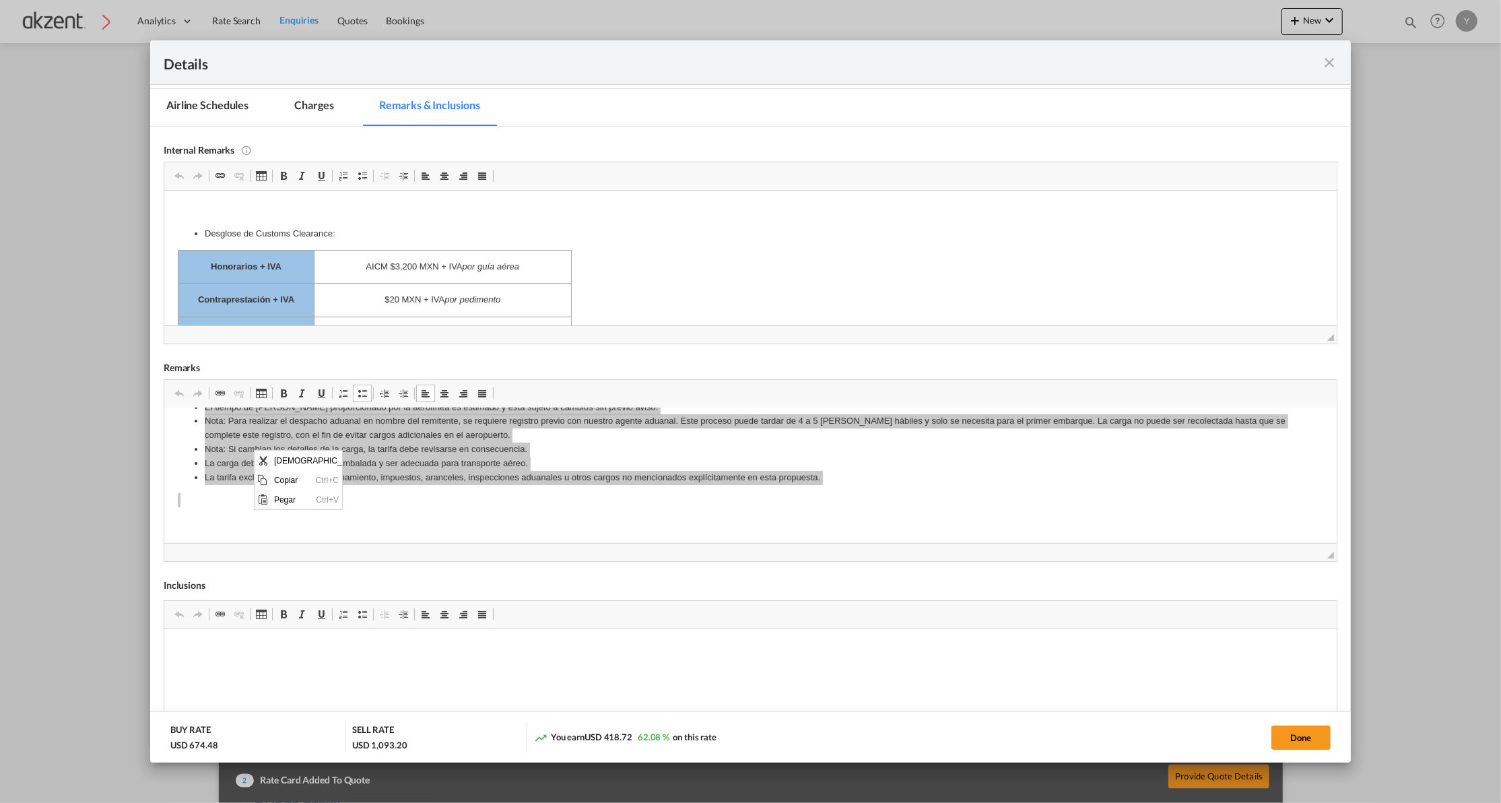
scroll to position [0, 0]
click at [279, 475] on span "Copiar" at bounding box center [292, 479] width 42 height 20
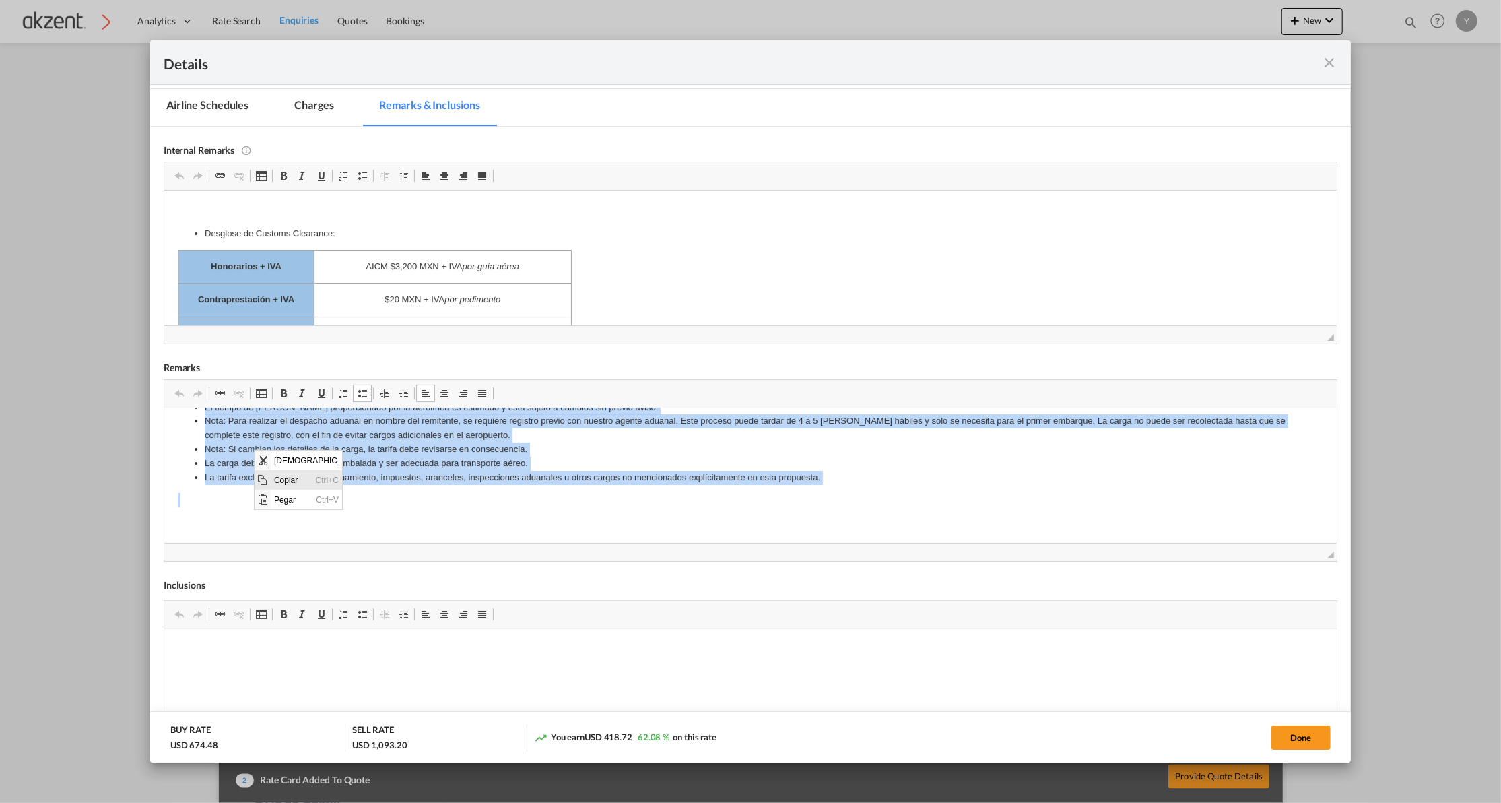
copy body "Lo ipsumdo sitame co adipisc. Elitsedd ei te incididun utl etdoloremag a enimad…"
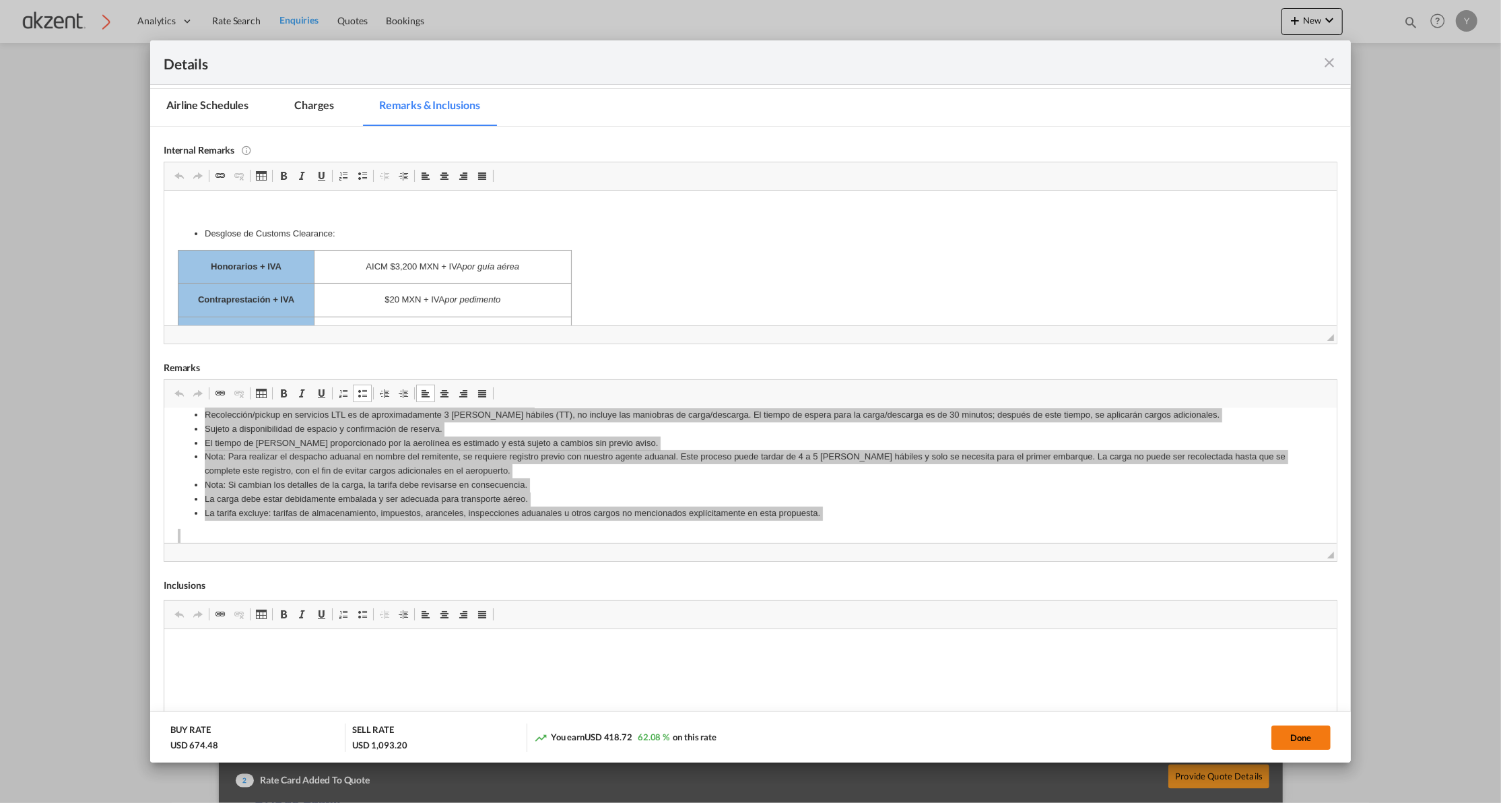
click at [1296, 729] on button "Done" at bounding box center [1301, 737] width 59 height 24
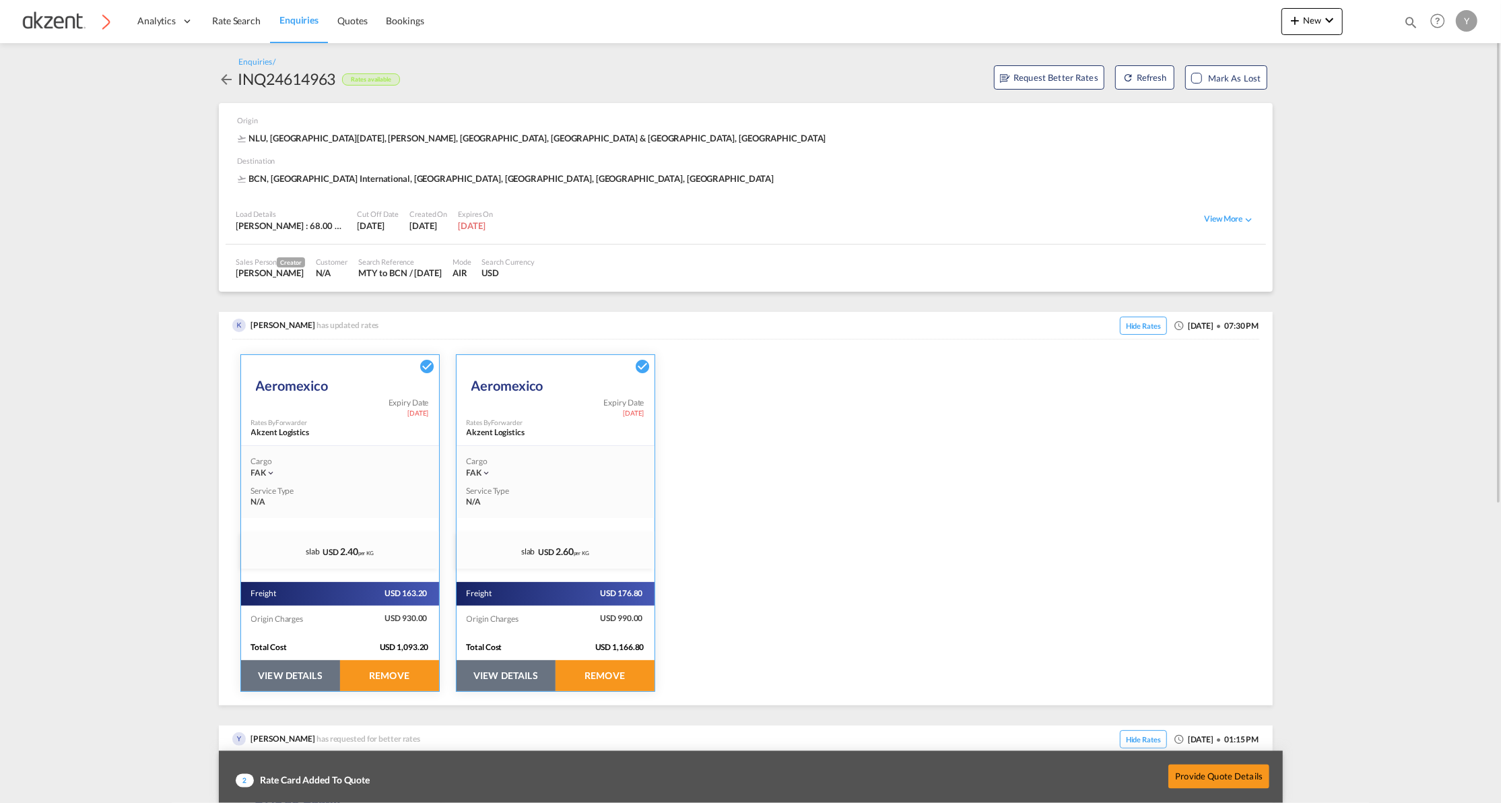
click at [494, 671] on button "VIEW DETAILS" at bounding box center [506, 675] width 99 height 31
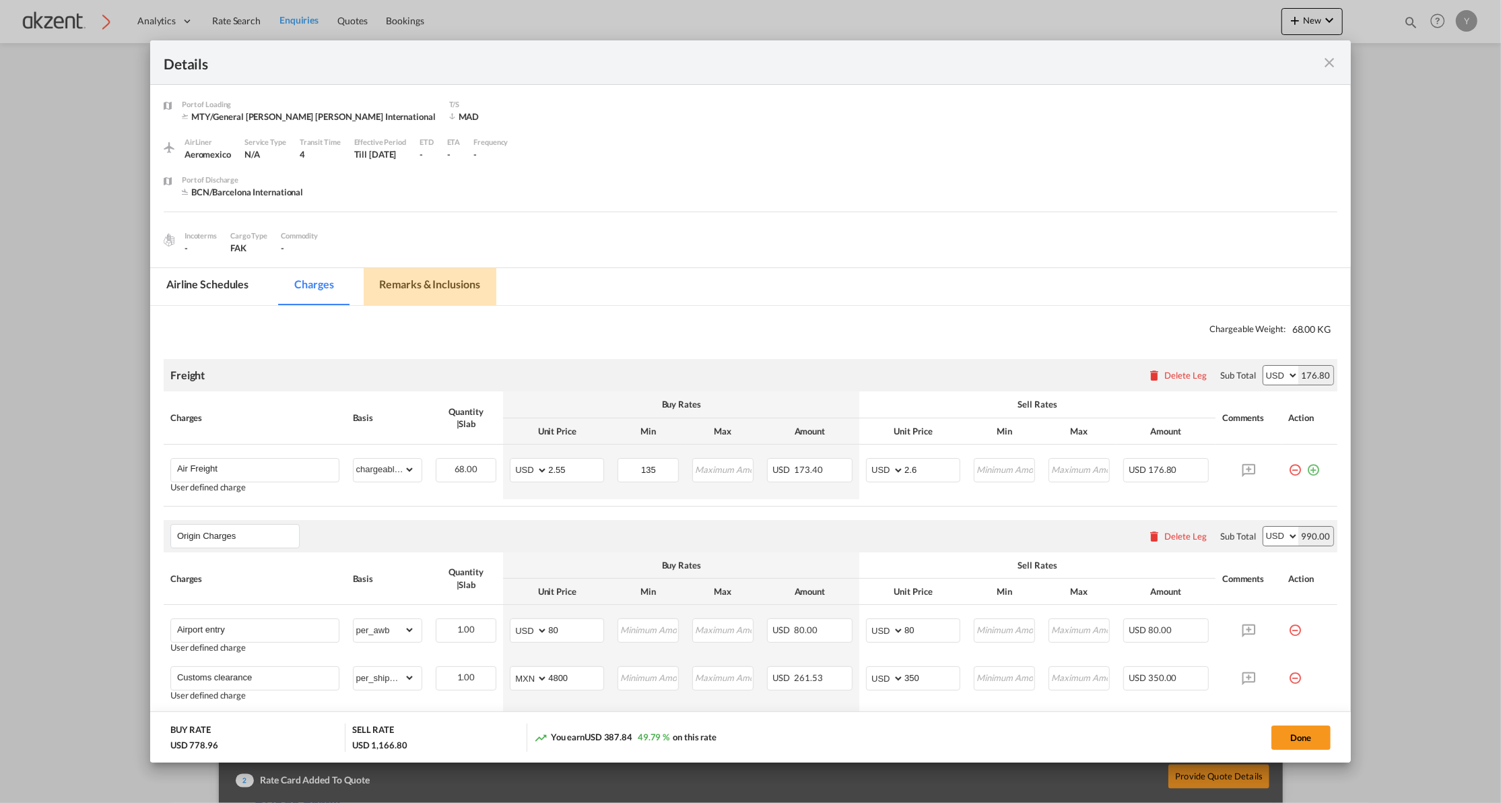
click at [422, 292] on md-tab-item "Remarks & Inclusions" at bounding box center [430, 286] width 133 height 37
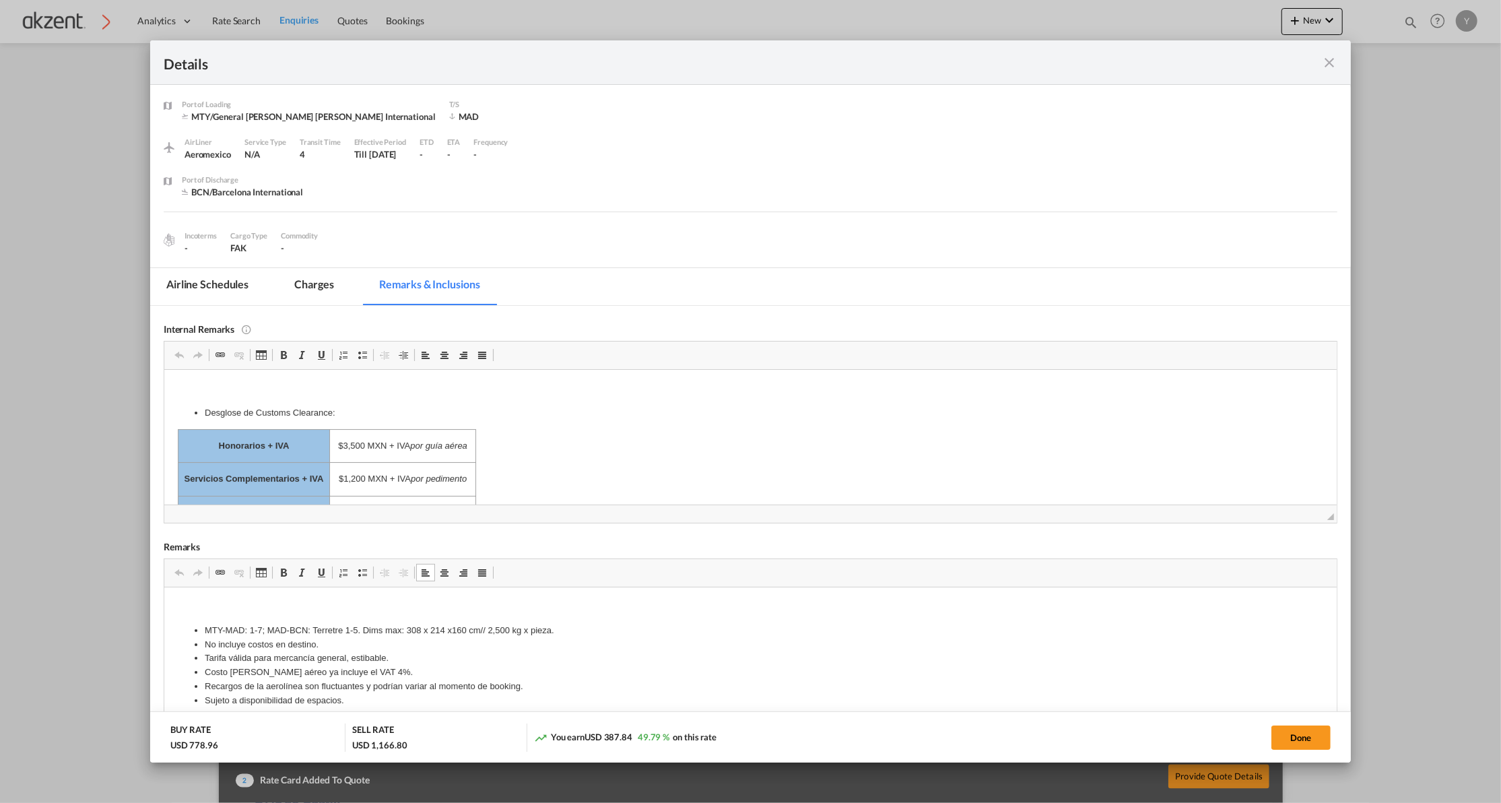
drag, startPoint x: 207, startPoint y: 642, endPoint x: 460, endPoint y: 1298, distance: 702.9
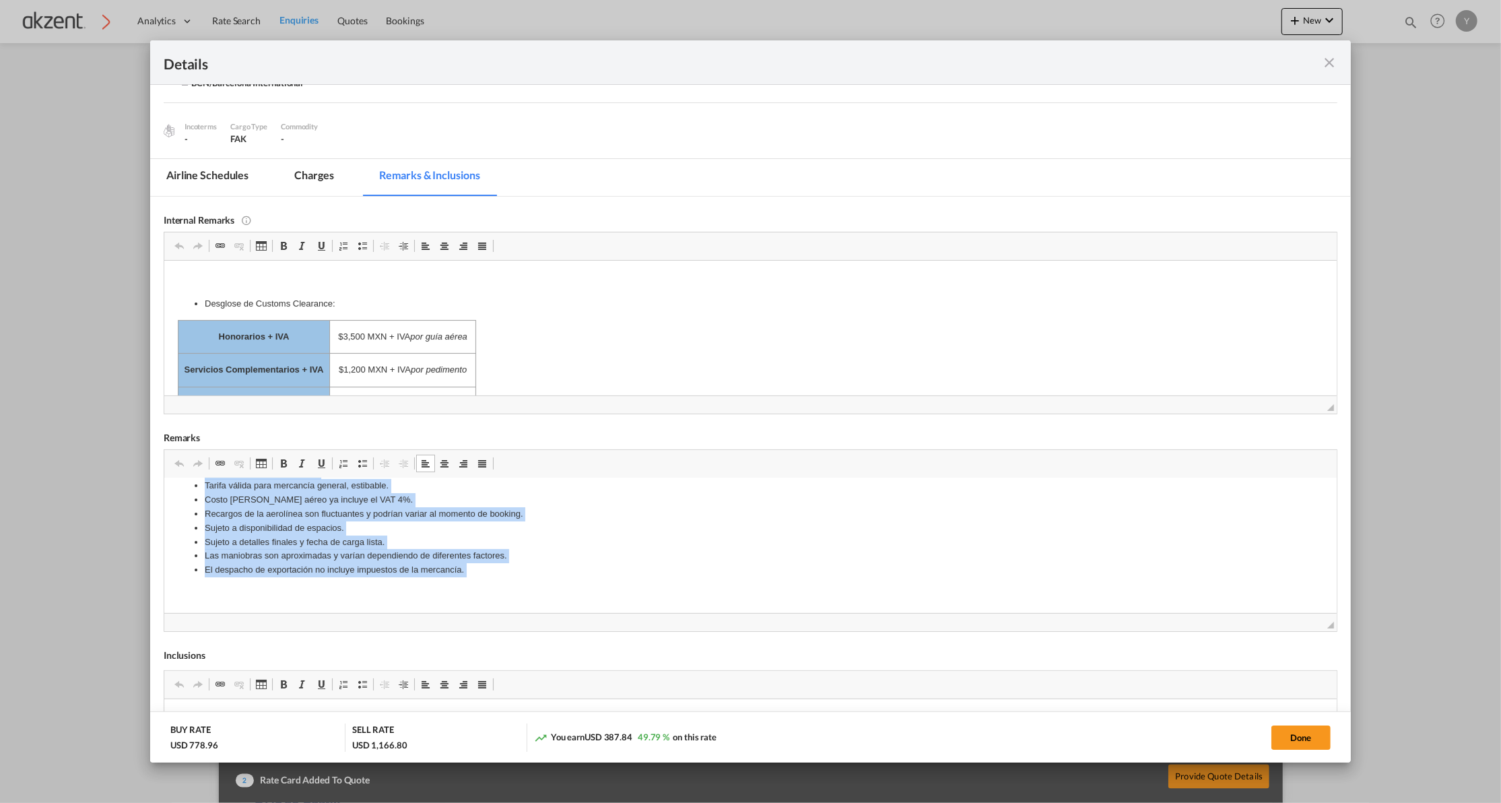
scroll to position [238, 0]
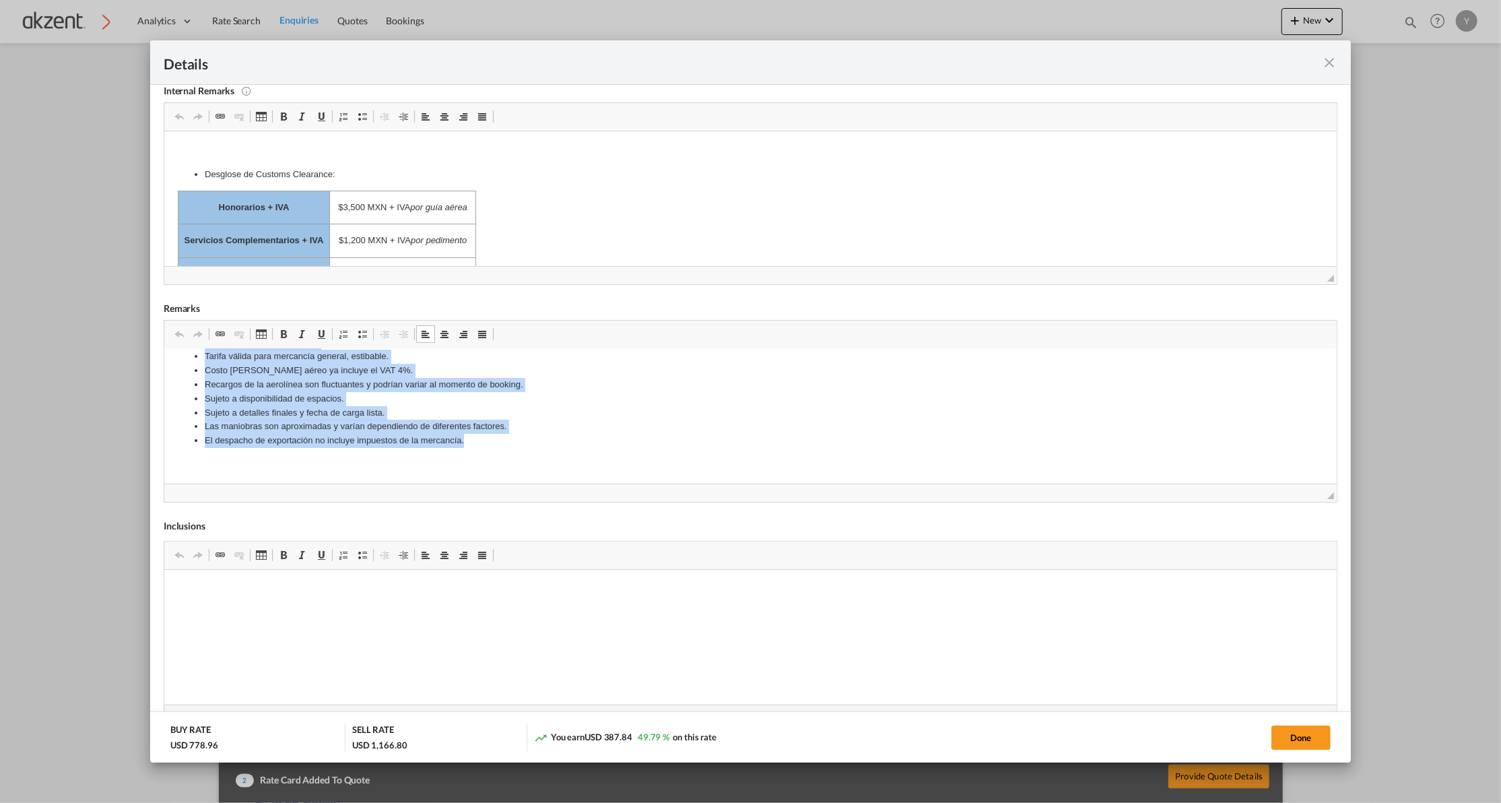
drag, startPoint x: 205, startPoint y: 405, endPoint x: 497, endPoint y: 442, distance: 294.6
click at [497, 442] on ul "MTY-MAD: 1-7; MAD-BCN: Terretre 1-5. Dims max: 308 x 214 x160 cm// 2,500 kg x p…" at bounding box center [750, 384] width 1146 height 126
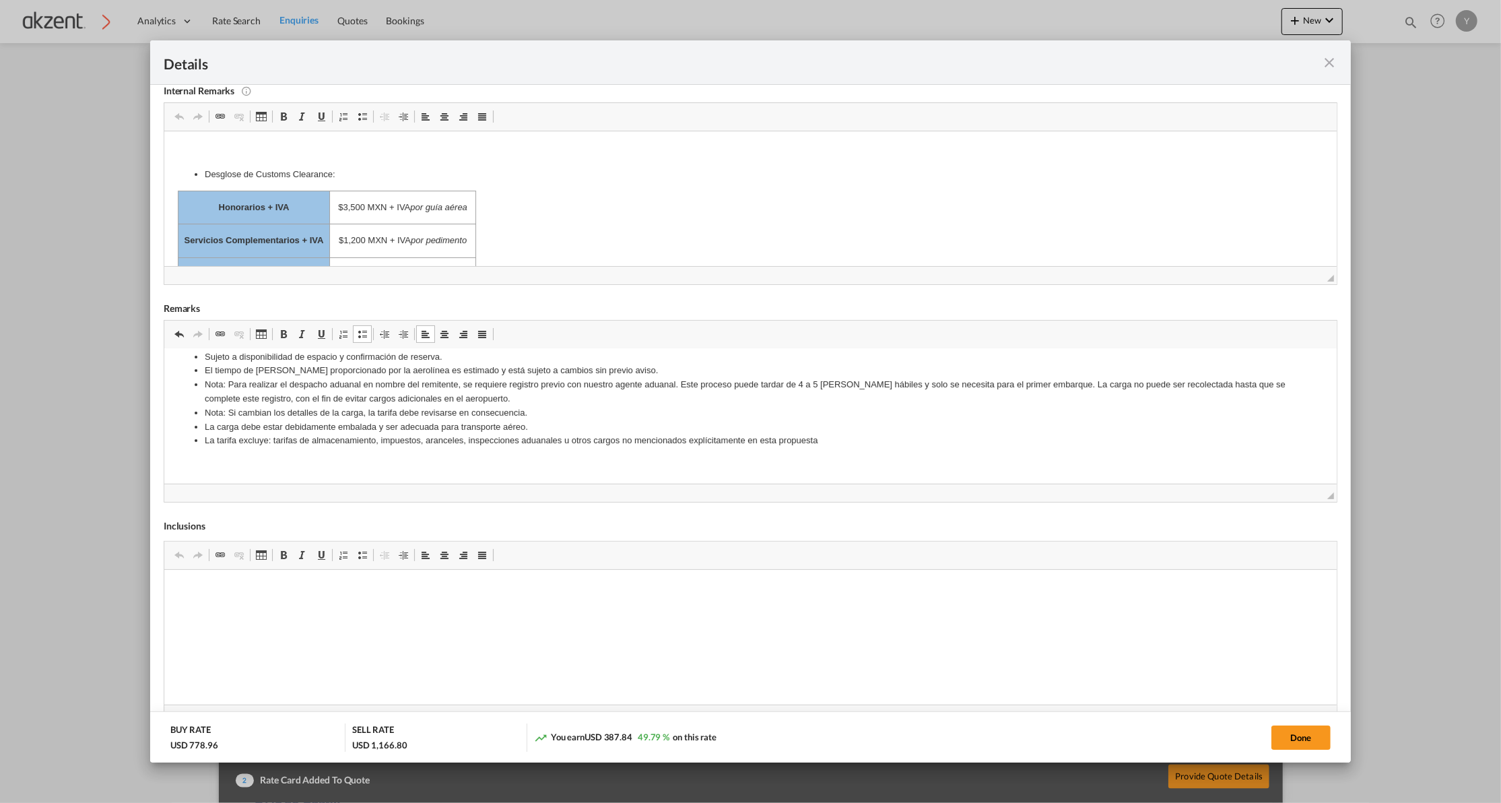
scroll to position [0, 0]
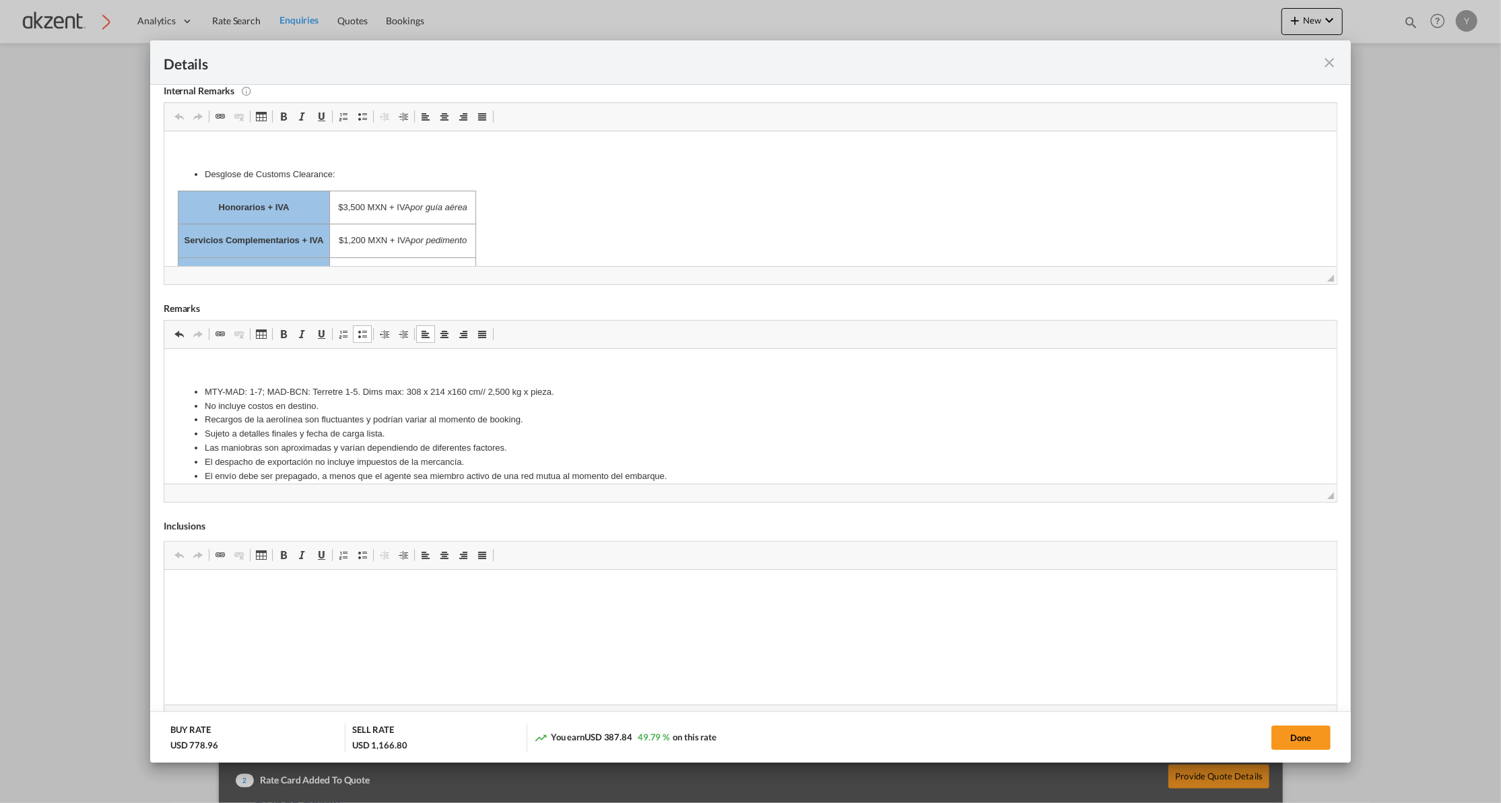
click at [224, 378] on body "MTY-MAD: 1-7; MAD-BCN: Terretre 1-5. Dims max: 308 x 214 x160 cm// 2,500 kg x p…" at bounding box center [750, 511] width 1146 height 298
click at [201, 371] on p "Editor de Texto Enriquecido, editor16" at bounding box center [750, 369] width 1146 height 14
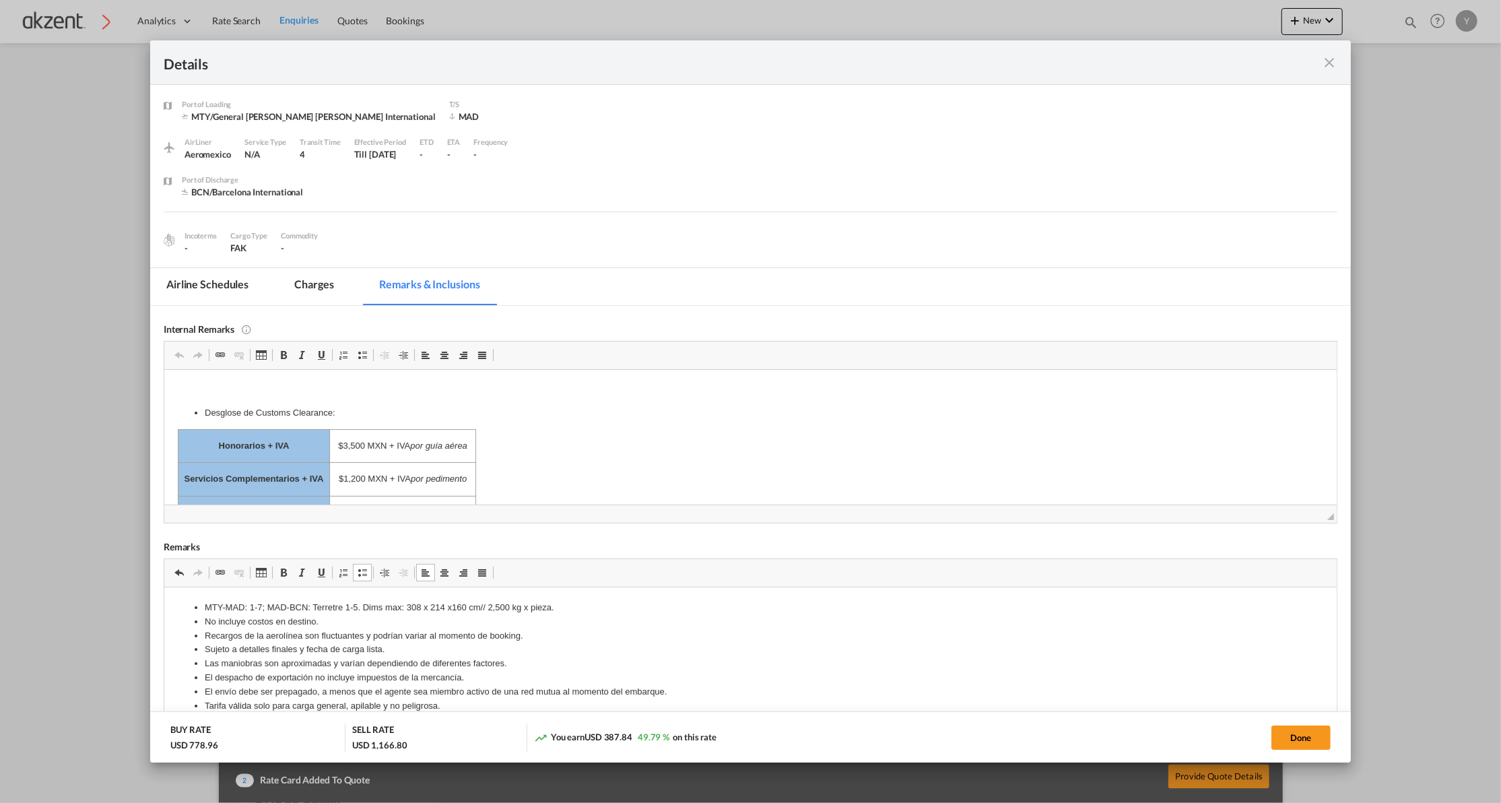
scroll to position [167, 0]
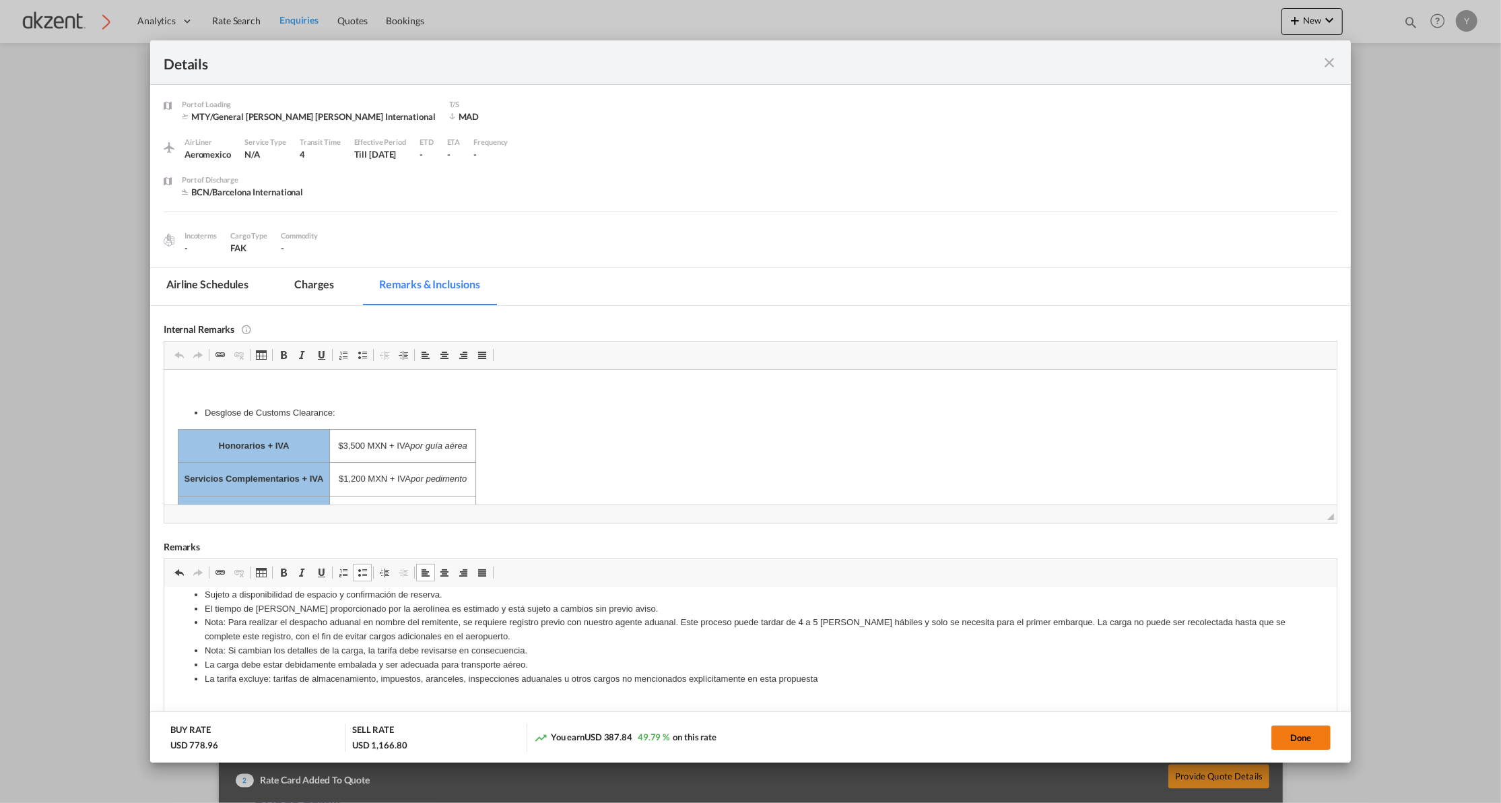
click at [1289, 737] on button "Done" at bounding box center [1301, 737] width 59 height 24
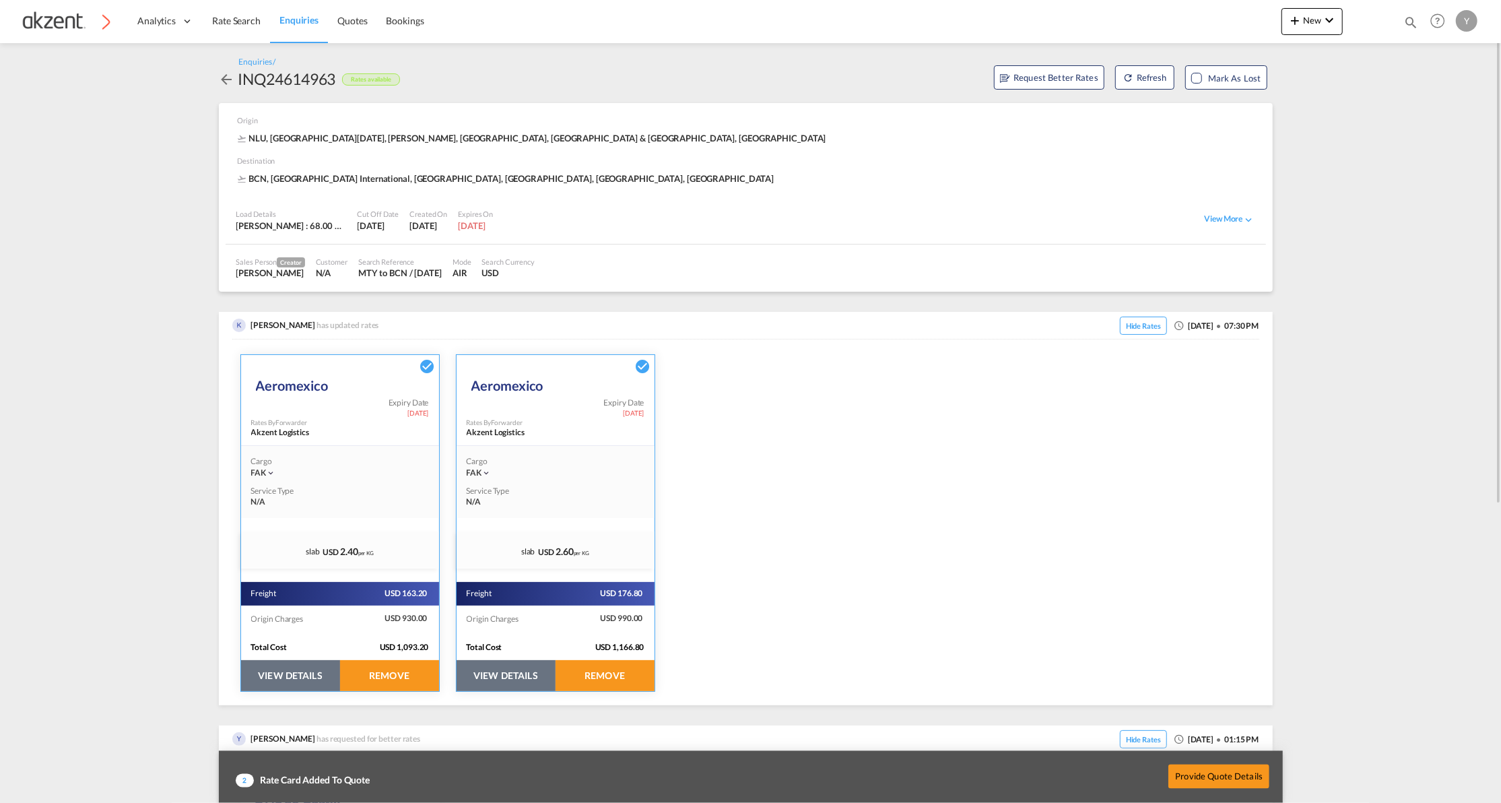
scroll to position [179, 0]
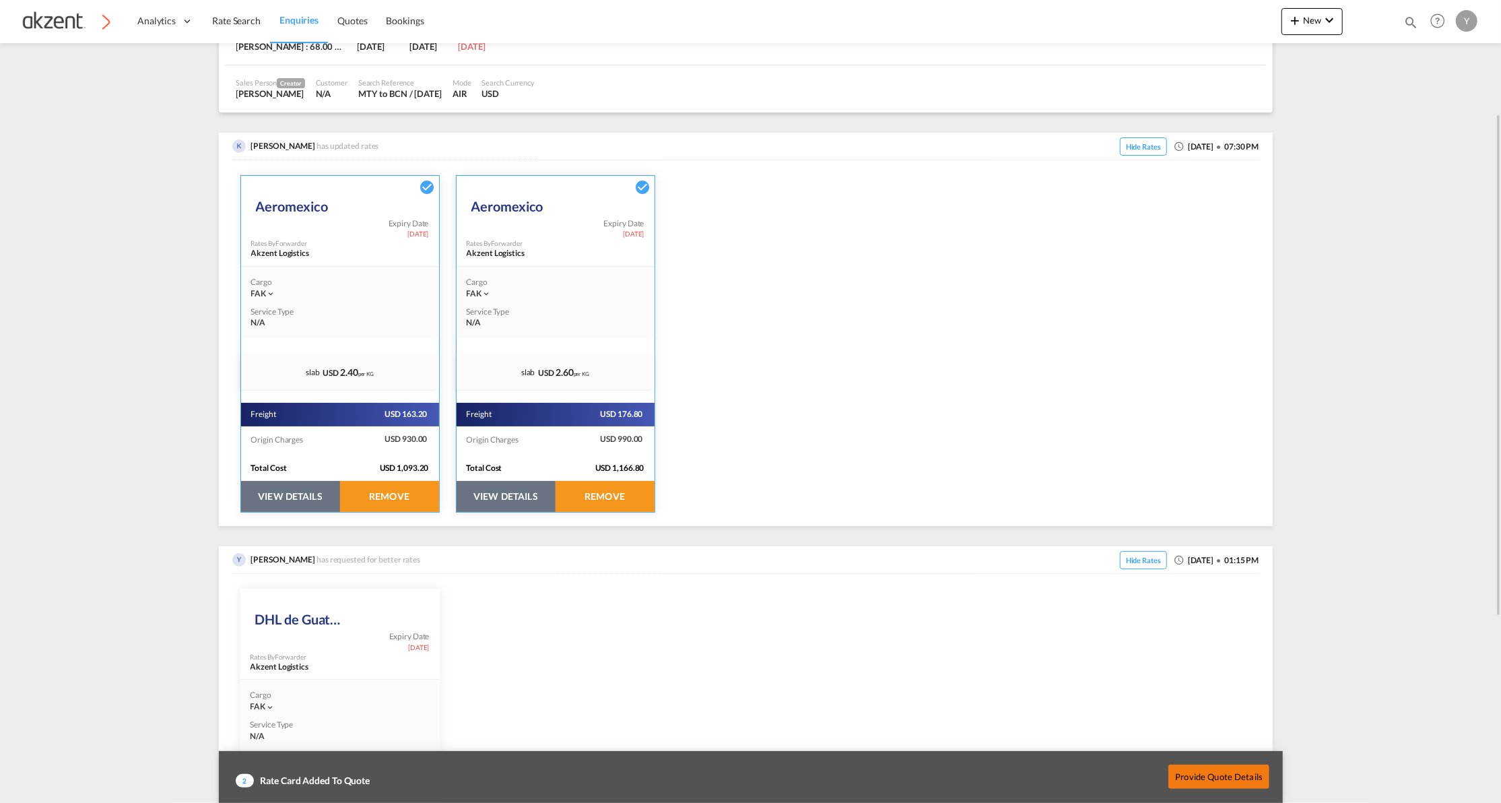
click at [1227, 774] on button "Provide Quote Details" at bounding box center [1218, 776] width 101 height 24
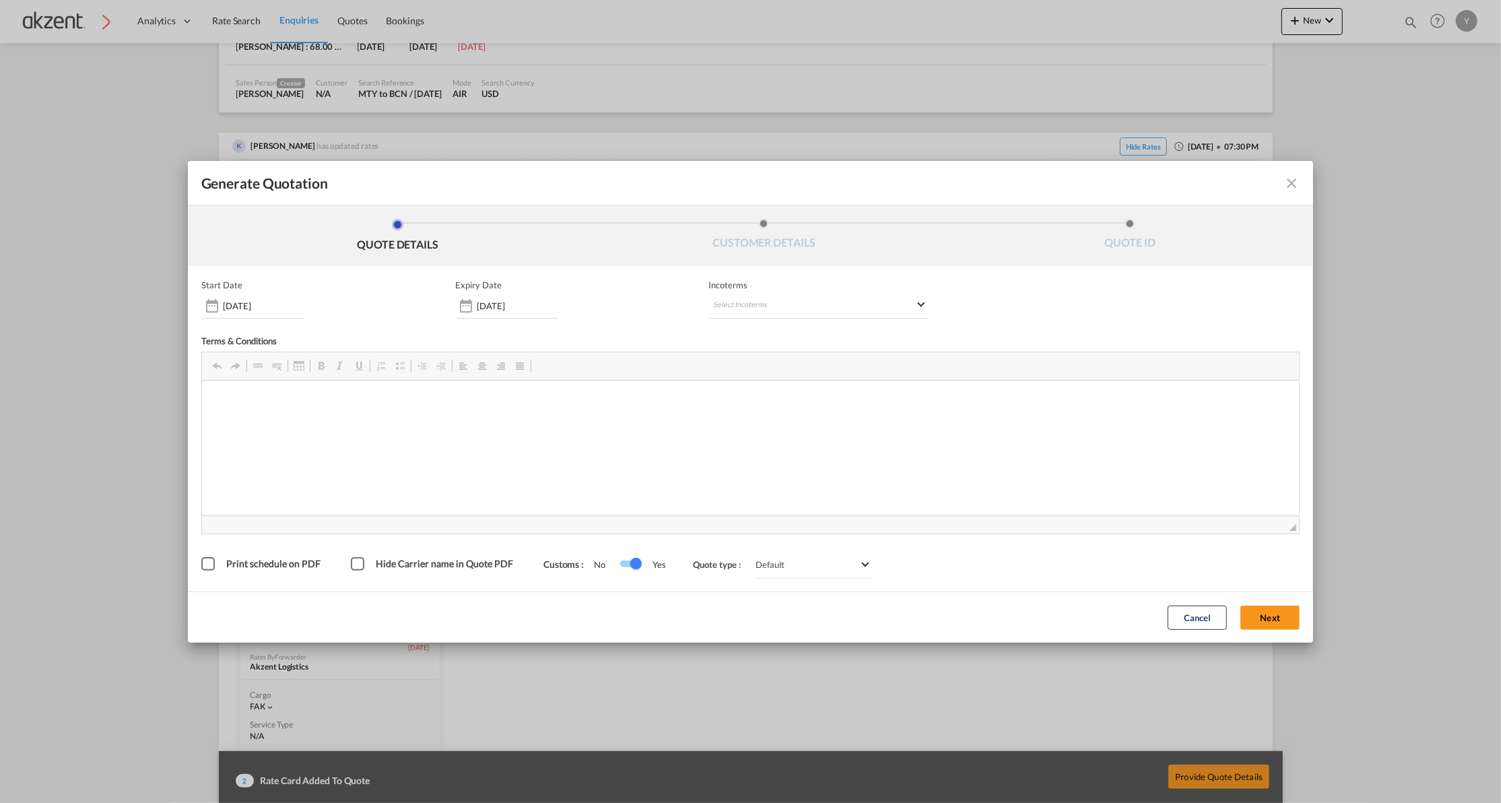
scroll to position [0, 0]
click at [723, 300] on md-select "Select Incoterms FCA - export Free Carrier FOB - export Free on Board CFR - exp…" at bounding box center [819, 306] width 220 height 24
click at [1025, 444] on md-backdrop at bounding box center [750, 401] width 1501 height 803
click at [1258, 617] on button "Next" at bounding box center [1270, 617] width 59 height 24
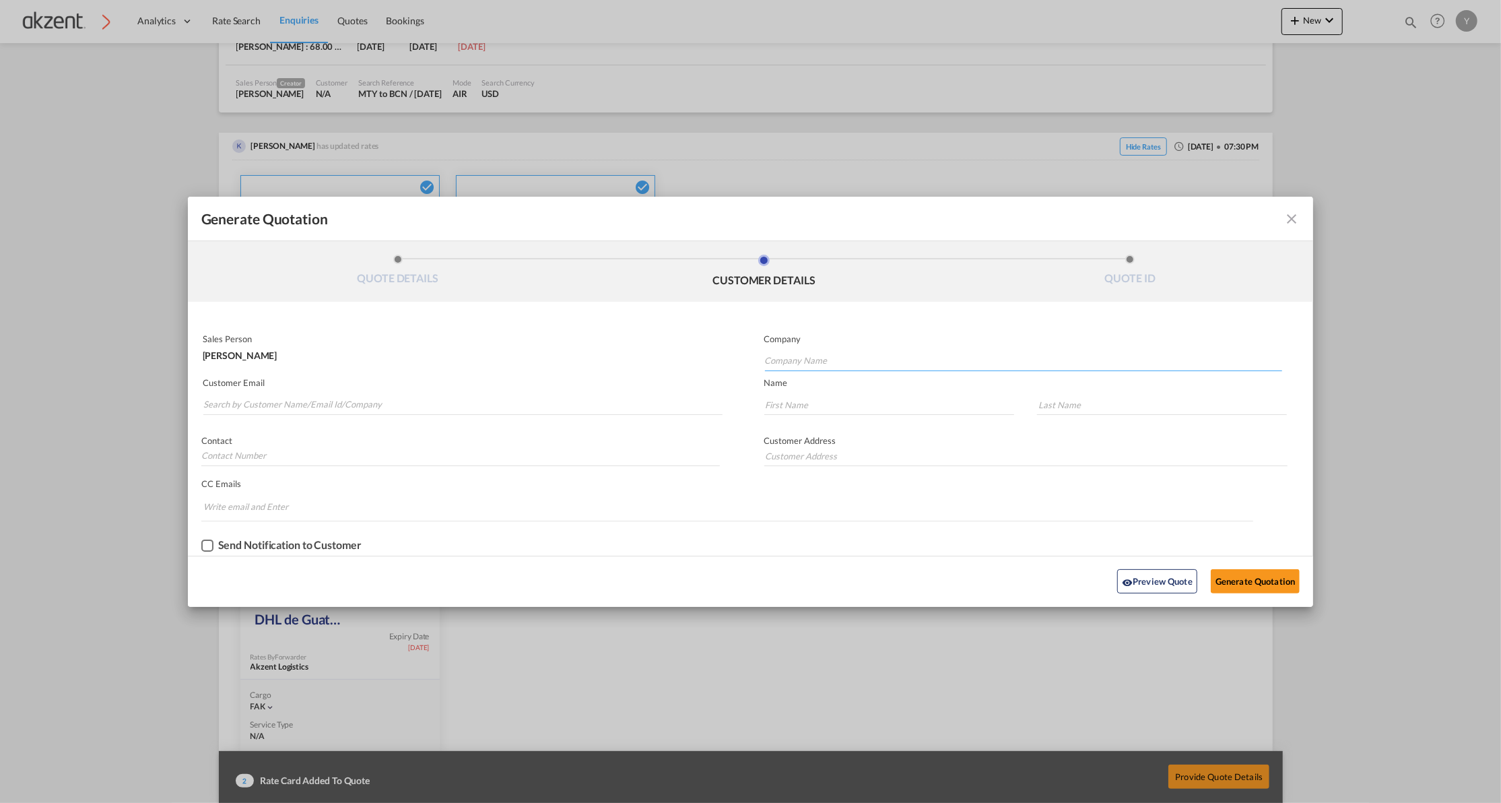
click at [807, 359] on input "Company Name" at bounding box center [1023, 361] width 517 height 20
paste input "Movilpaq, S.L."
type input "Movilpaq, S.L."
click at [314, 400] on input "Search by Customer Name/Email Id/Company" at bounding box center [463, 405] width 520 height 20
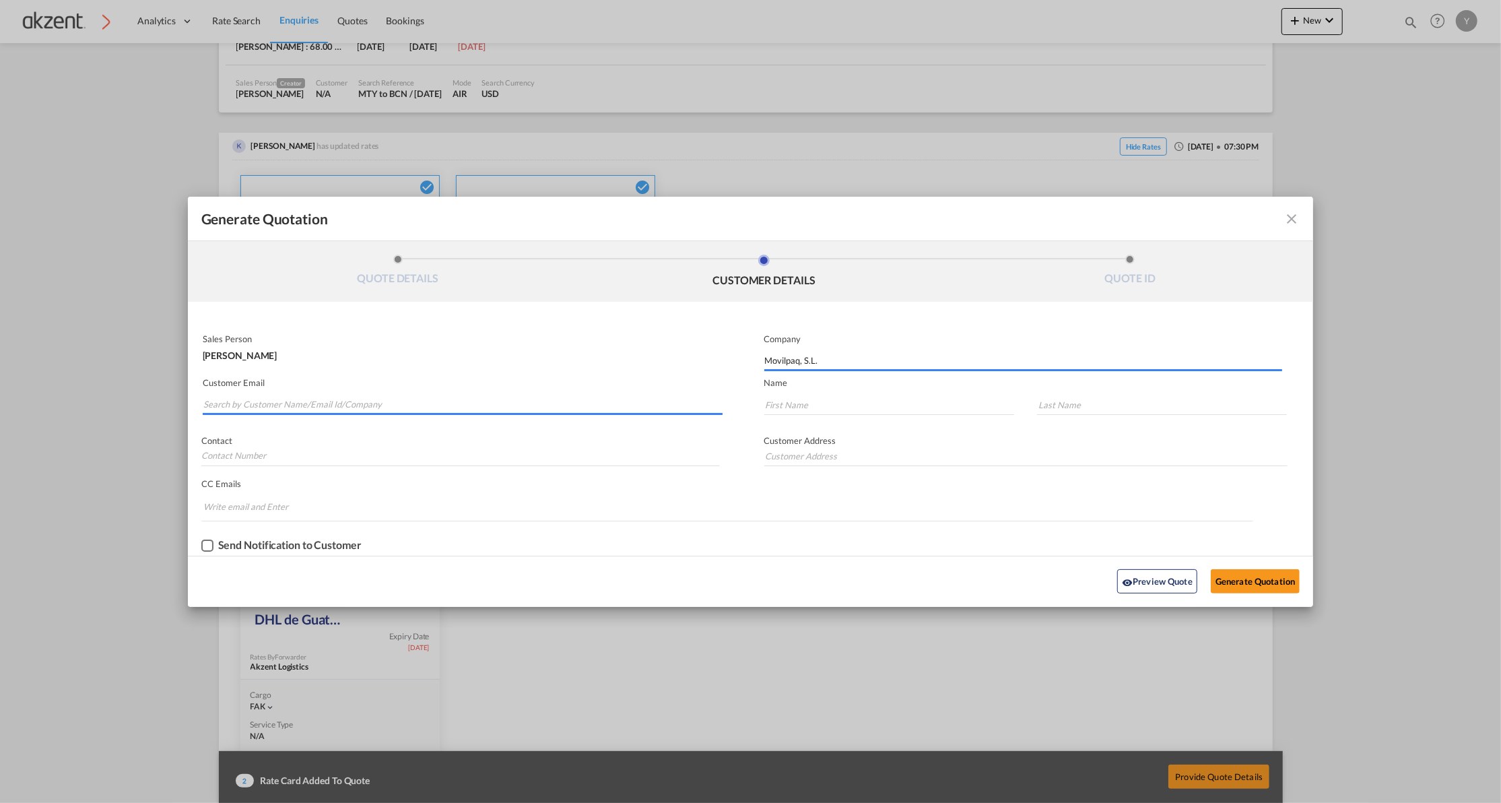
type input "[GEOGRAPHIC_DATA], [GEOGRAPHIC_DATA]"
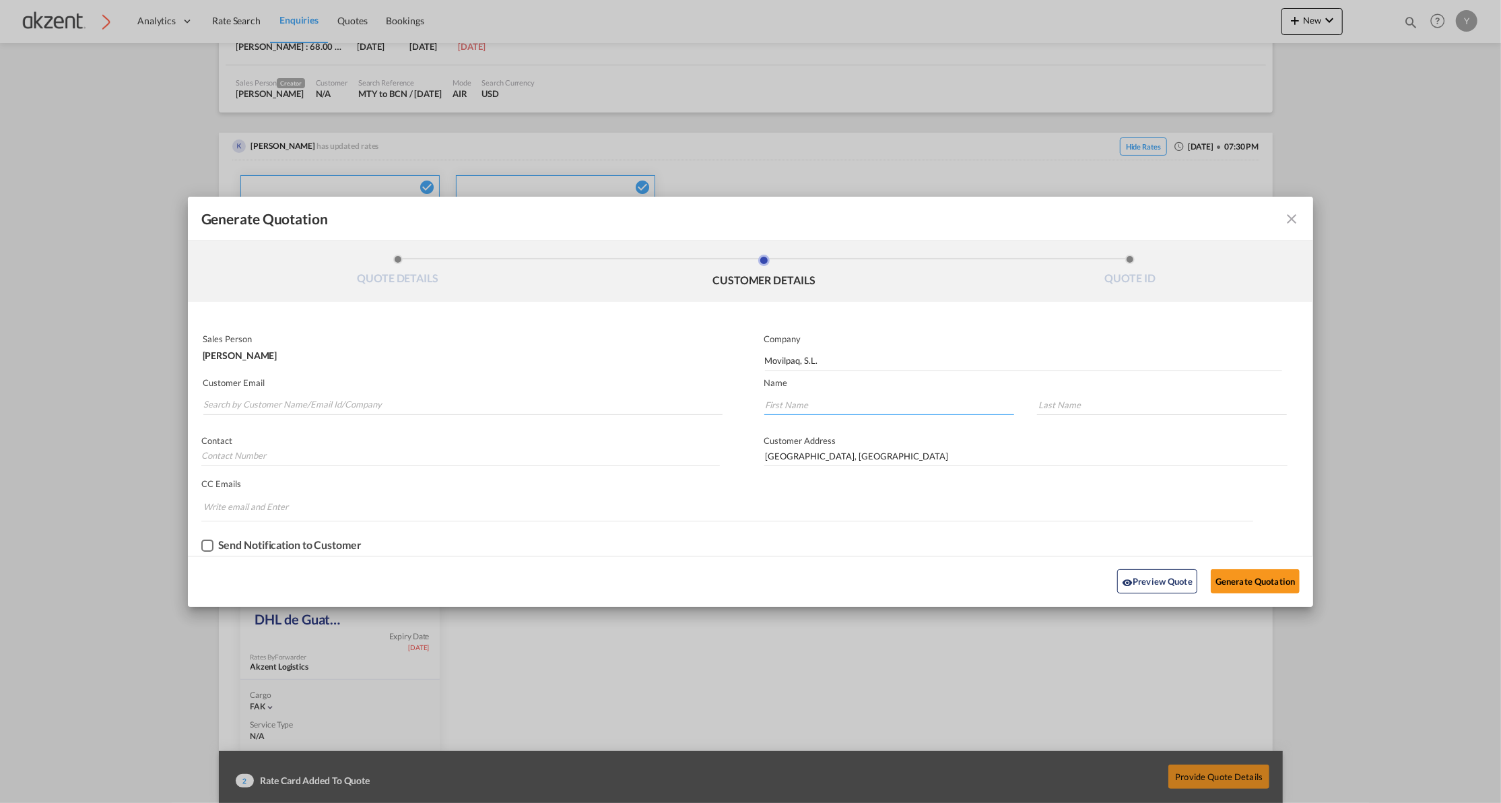
click at [809, 412] on input "Generate QuotationQUOTE ..." at bounding box center [889, 405] width 250 height 20
type input "Oscar"
type input "[PERSON_NAME]"
click at [342, 402] on input "Search by Customer Name/Email Id/Company" at bounding box center [463, 405] width 520 height 20
paste input "[EMAIL_ADDRESS][DOMAIN_NAME]"
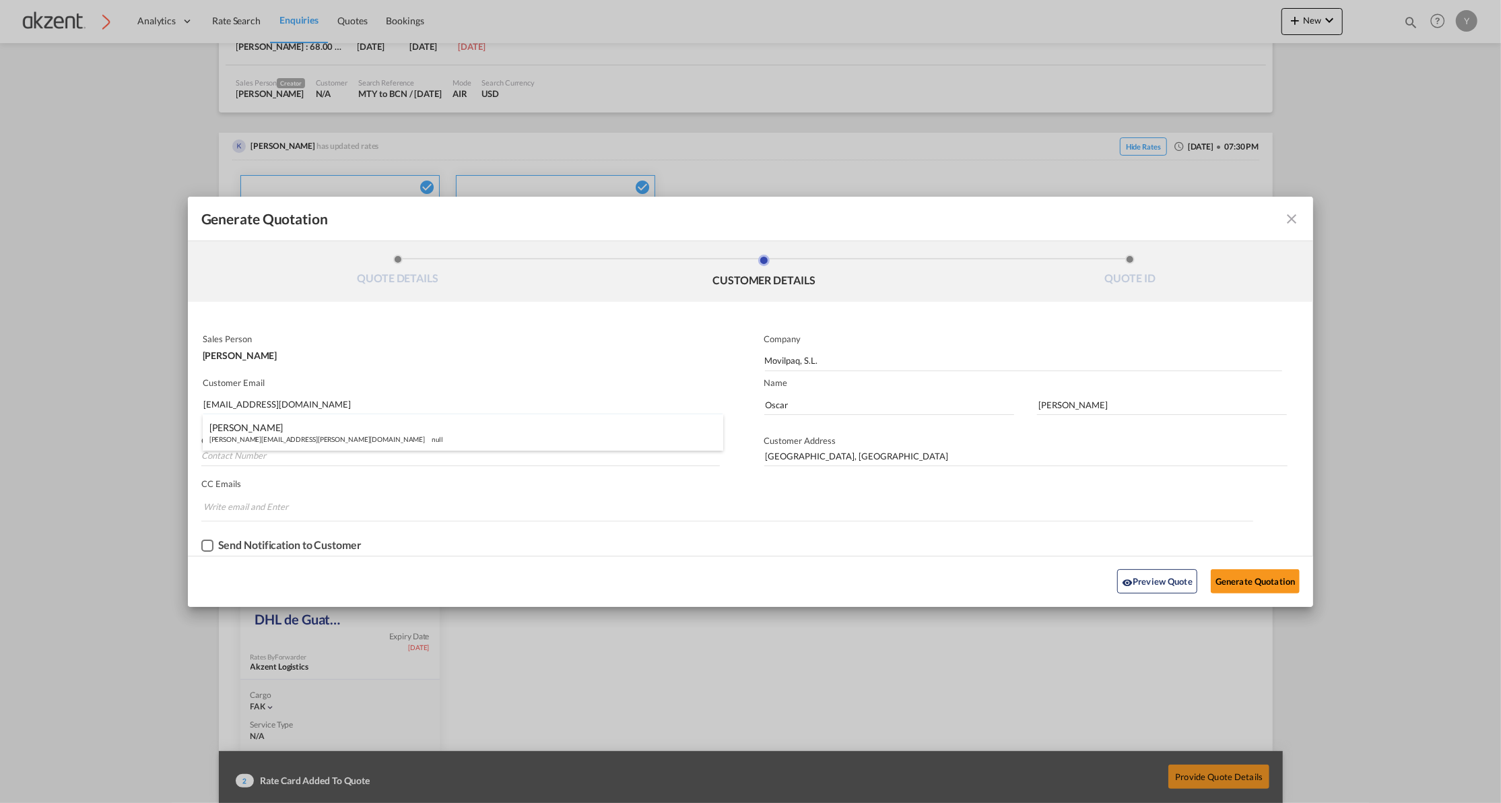
type input "[EMAIL_ADDRESS][DOMAIN_NAME]"
type input "Oscar"
type input "[PERSON_NAME]"
click at [1238, 583] on button "Generate Quotation" at bounding box center [1255, 581] width 89 height 24
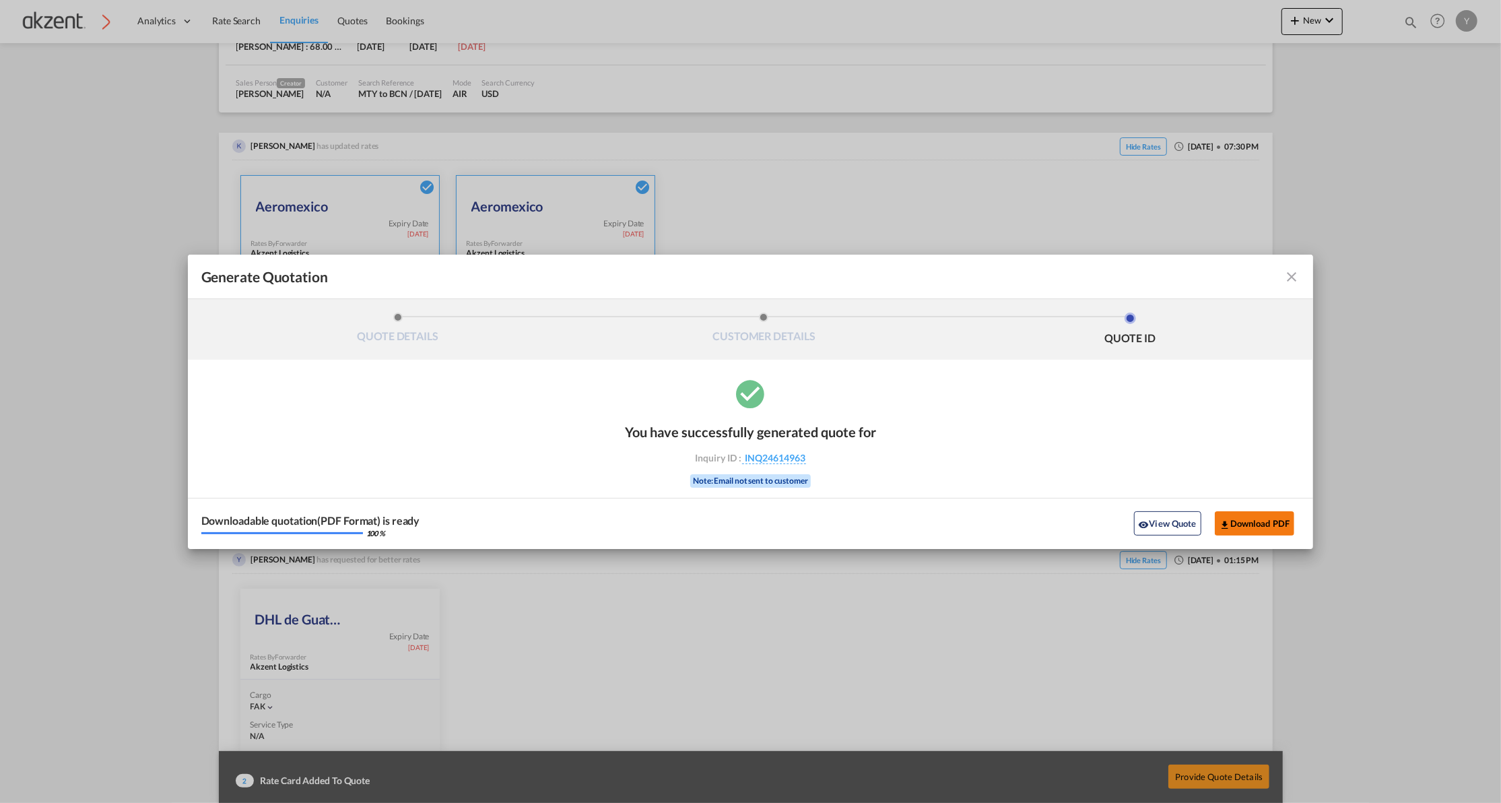
click at [1251, 519] on button "Download PDF" at bounding box center [1255, 523] width 80 height 24
click at [1158, 527] on button "View Quote" at bounding box center [1167, 523] width 67 height 24
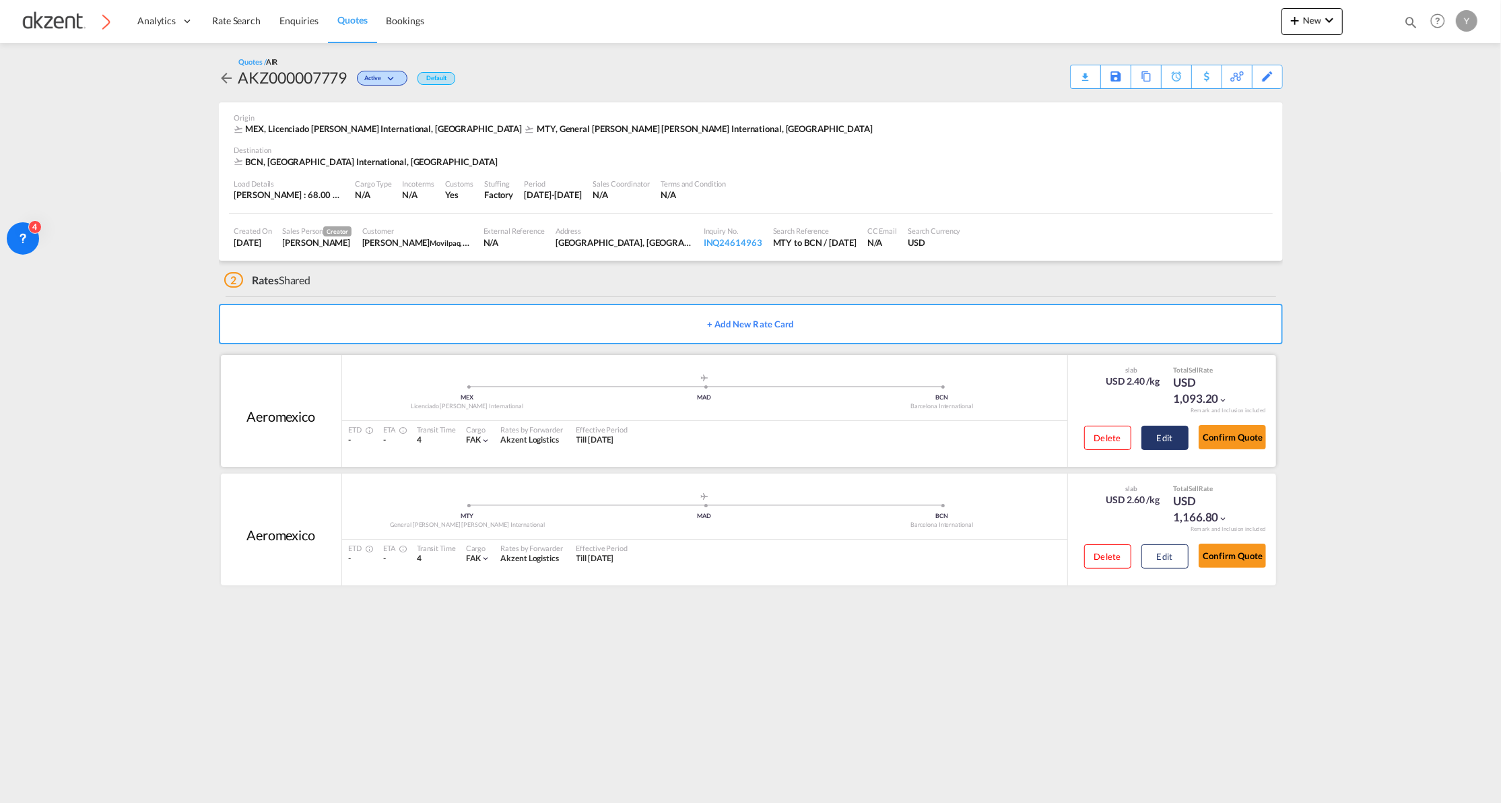
click at [1157, 443] on button "Edit" at bounding box center [1165, 438] width 47 height 24
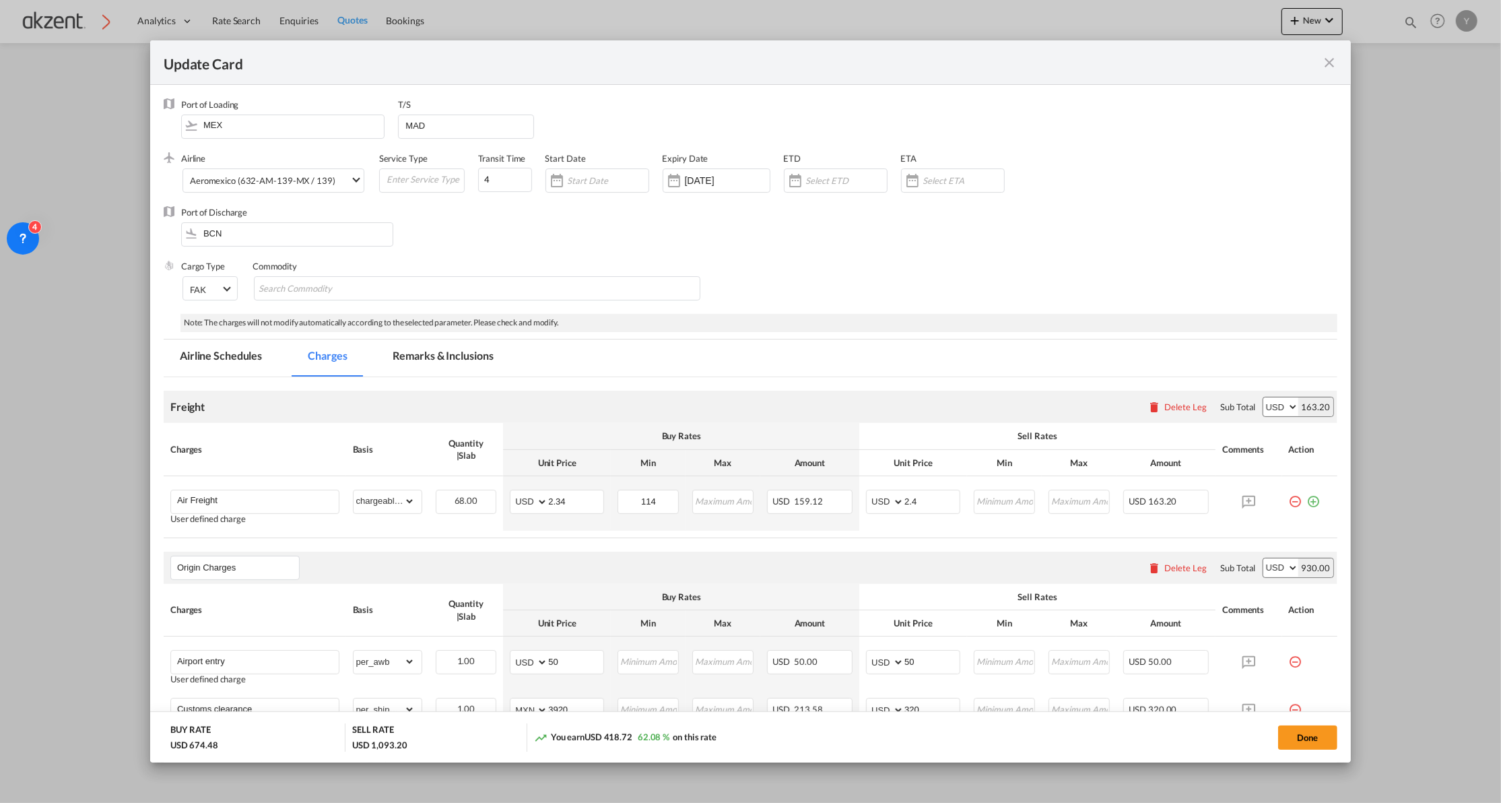
click at [1323, 65] on md-icon "icon-close fg-AAA8AD m-0 pointer" at bounding box center [1329, 63] width 16 height 16
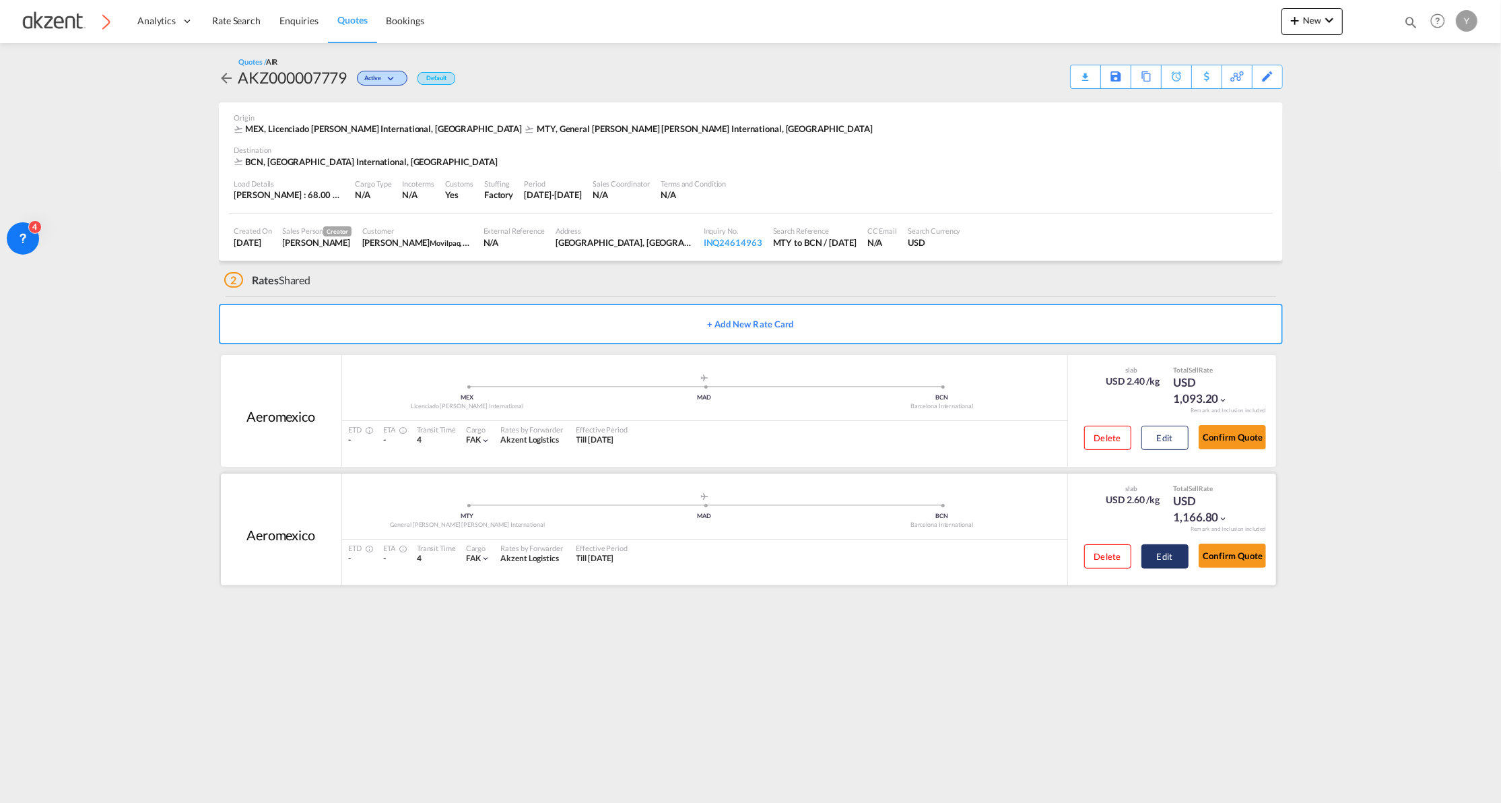
click at [1164, 555] on button "Edit" at bounding box center [1165, 556] width 47 height 24
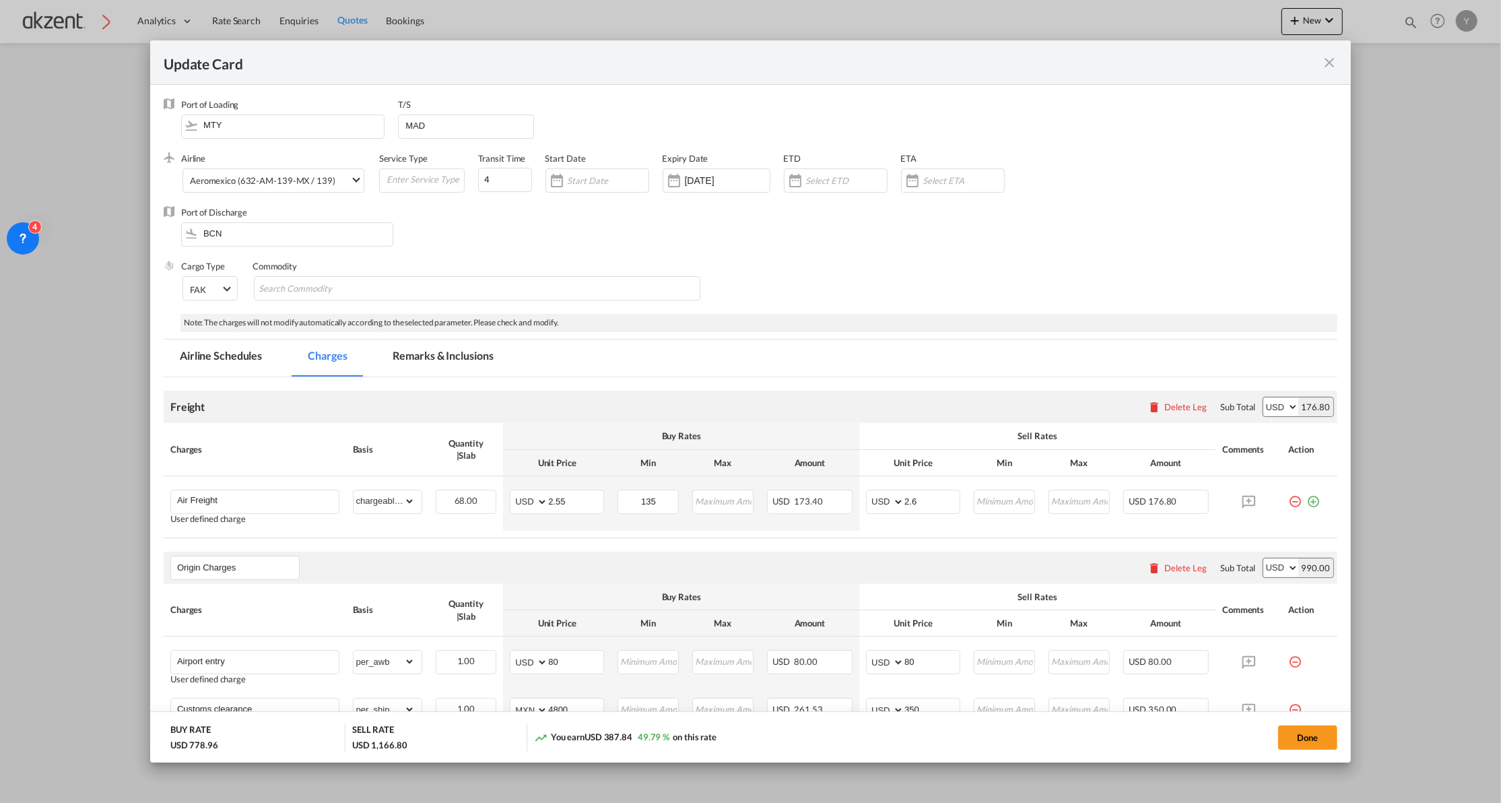
click at [1331, 63] on md-icon "icon-close fg-AAA8AD m-0 pointer" at bounding box center [1329, 63] width 16 height 16
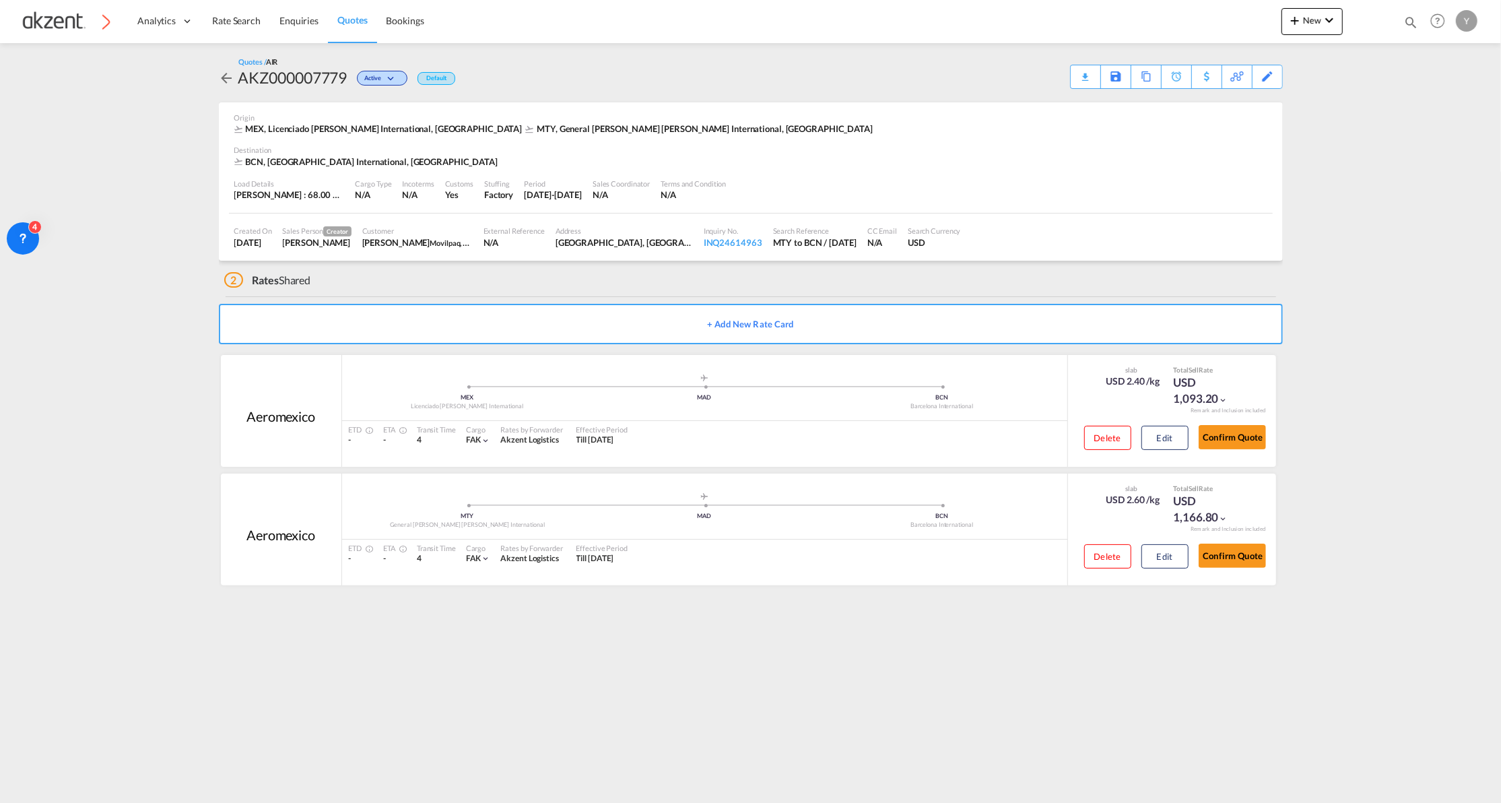
click at [308, 85] on div "AKZ000007779" at bounding box center [292, 78] width 109 height 22
copy div "AKZ000007779"
